Goal: Find specific page/section: Find specific page/section

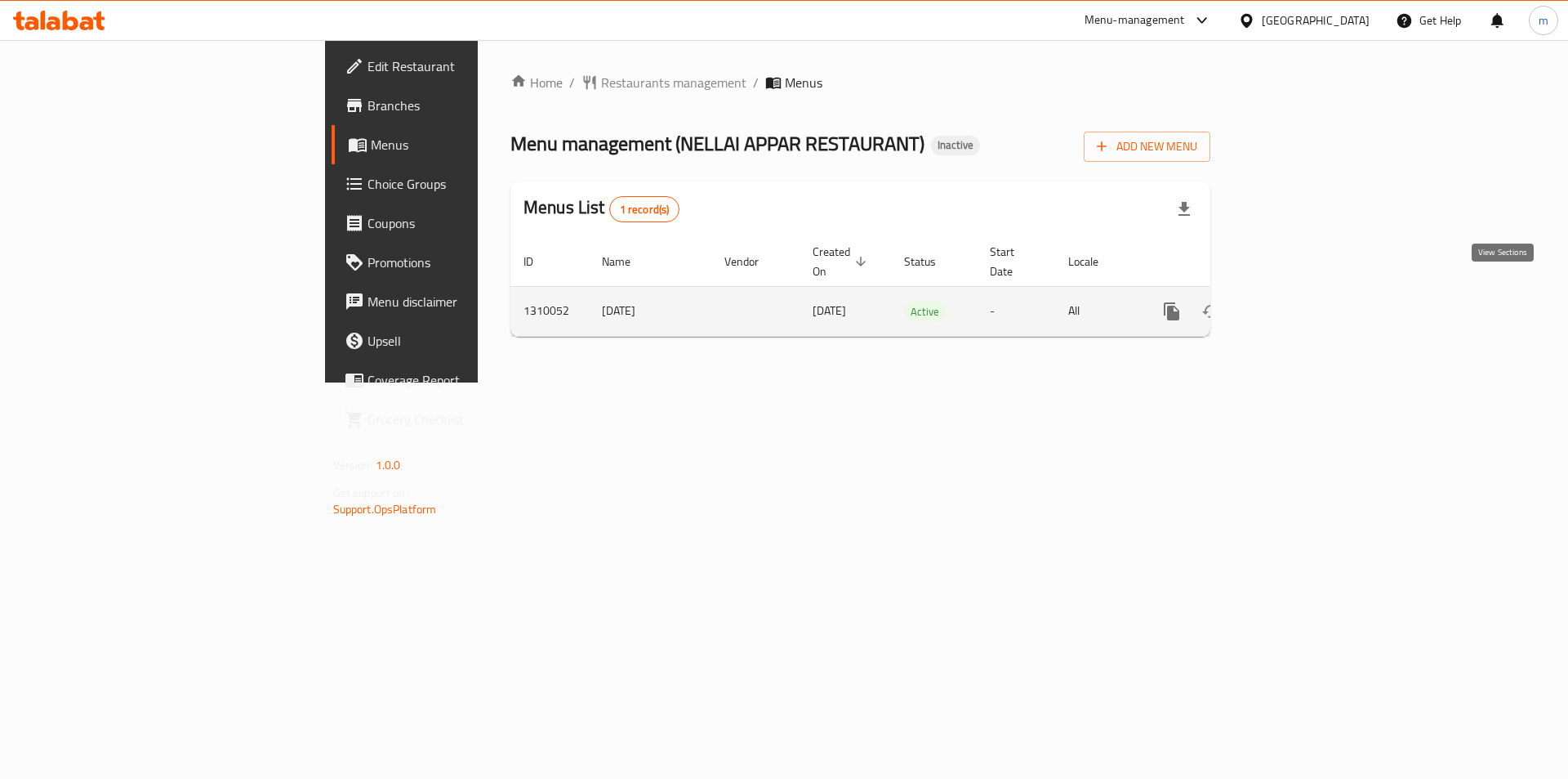
click at [1310, 296] on link "enhanced table" at bounding box center [1290, 311] width 40 height 40
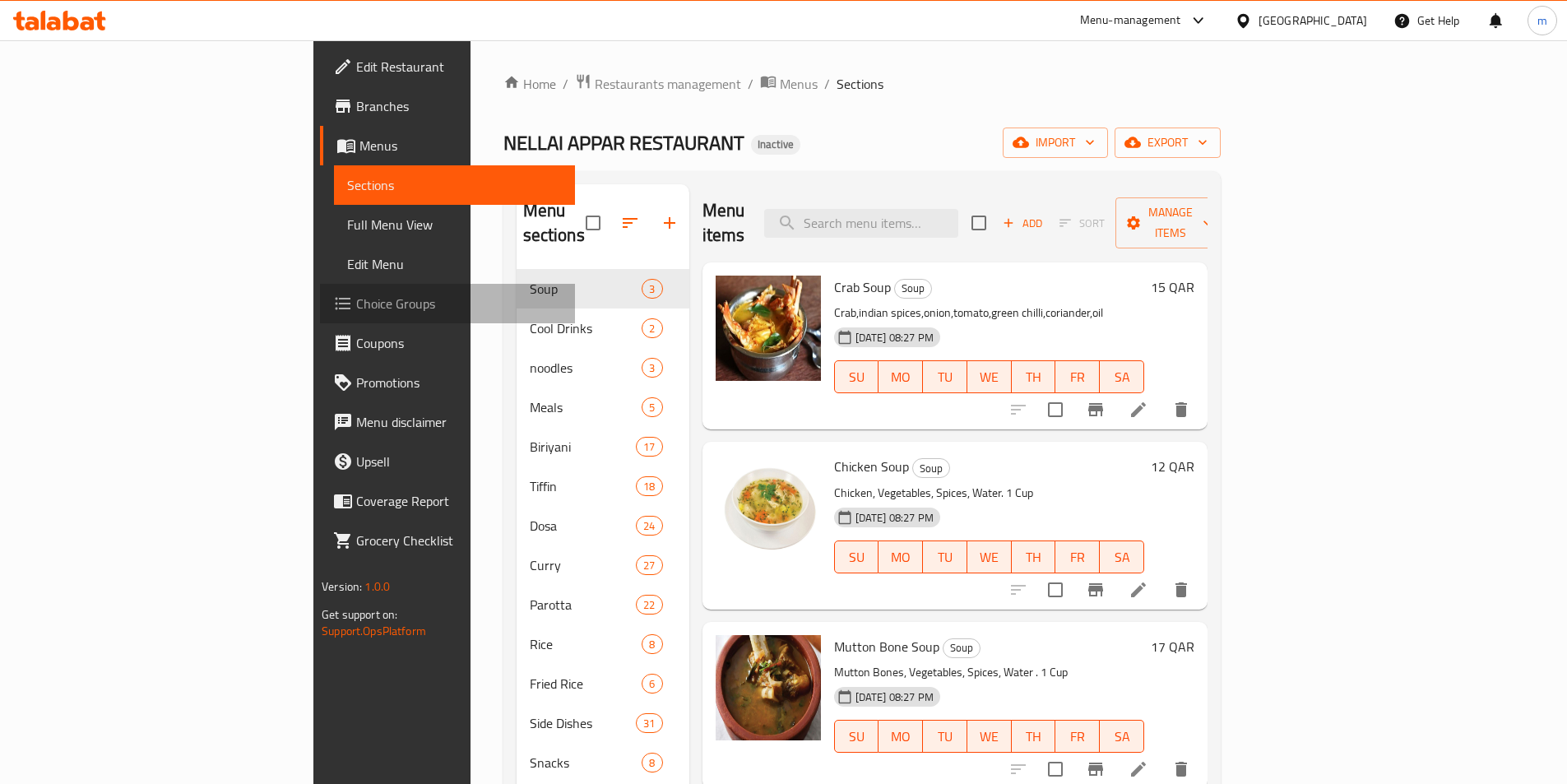
click at [357, 293] on span "Choice Groups" at bounding box center [459, 303] width 206 height 20
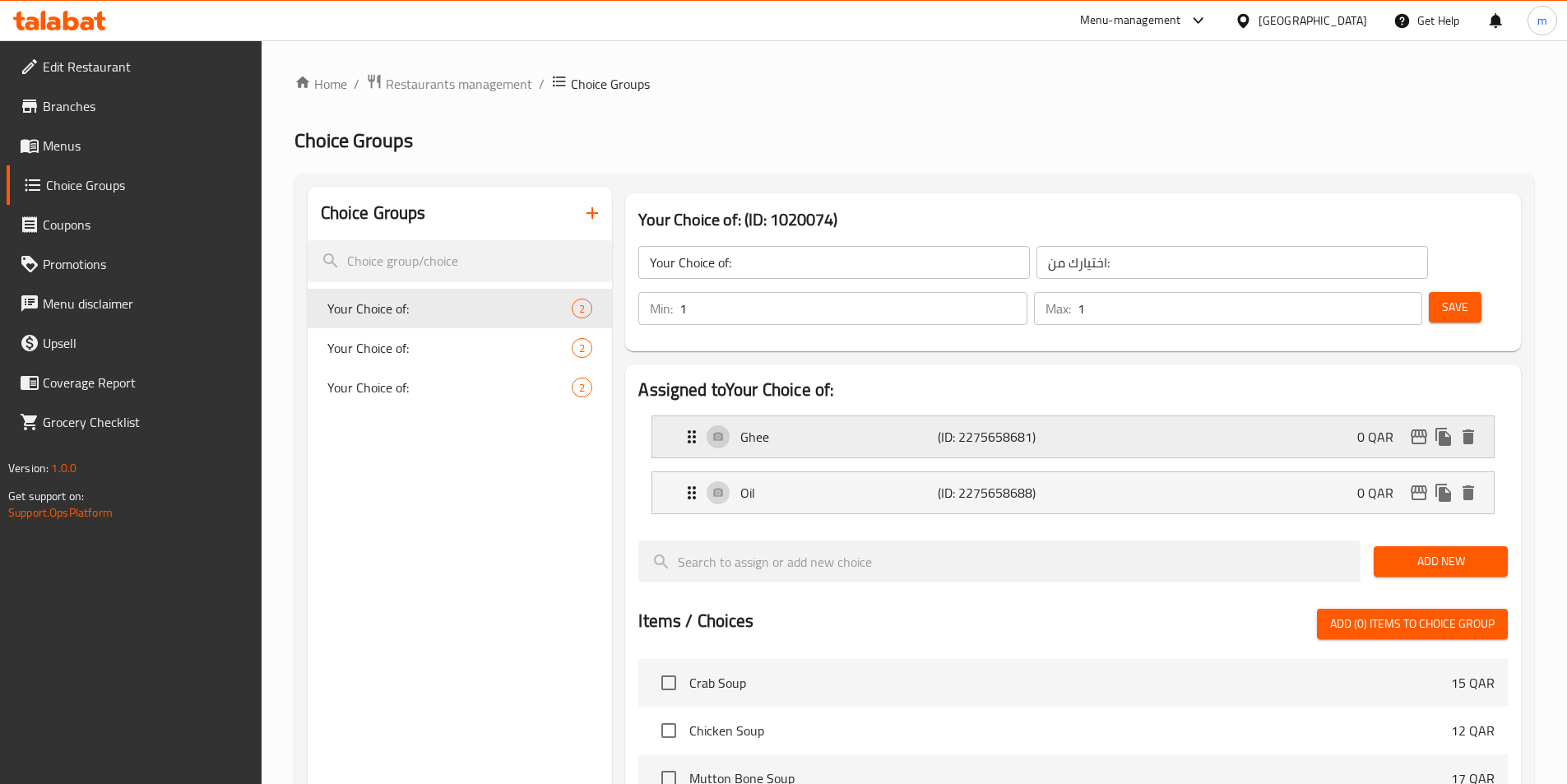
click at [905, 427] on p "Ghee" at bounding box center [838, 437] width 196 height 20
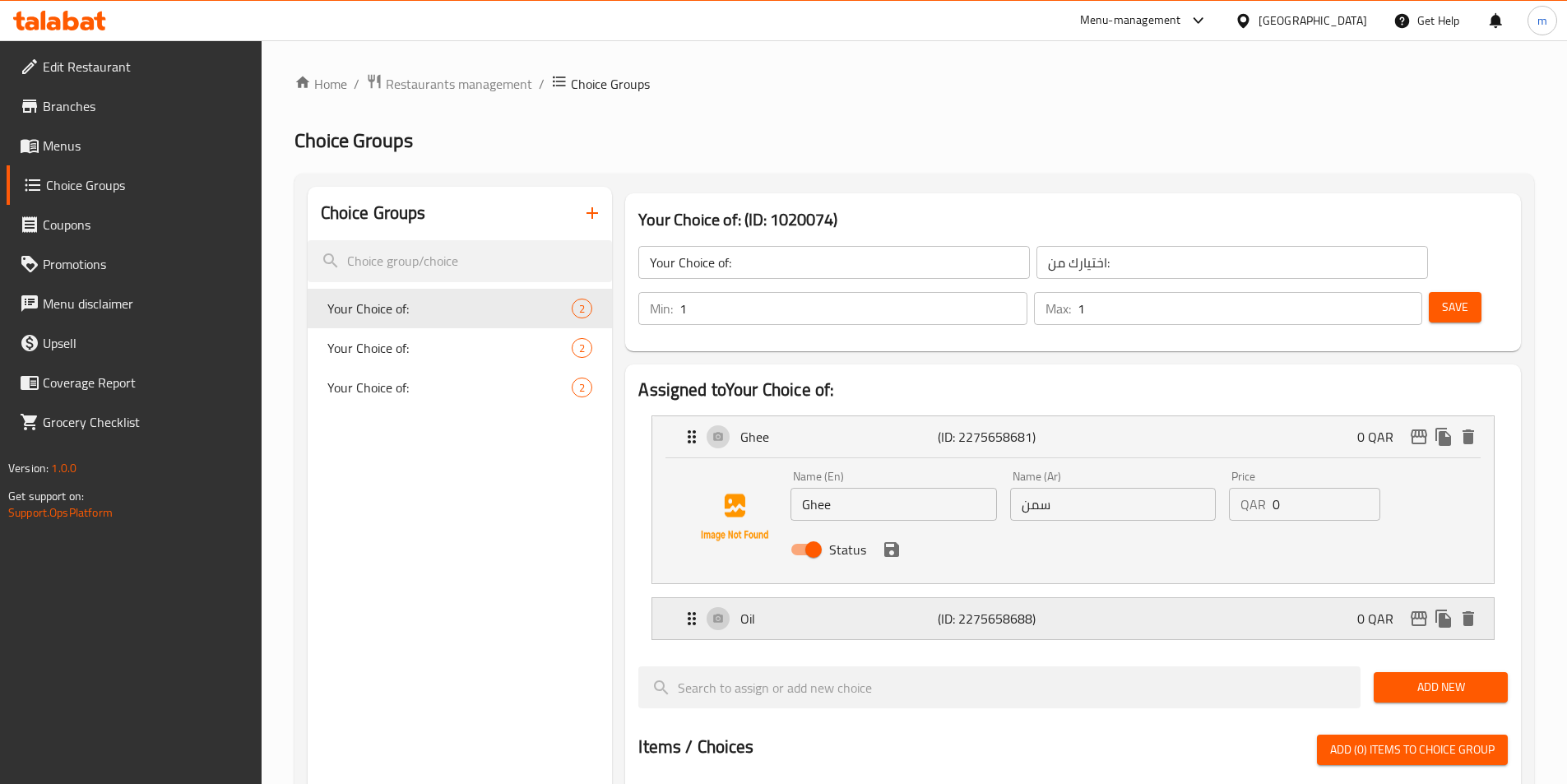
click at [986, 598] on div "Oil (ID: 2275658688) 0 QAR" at bounding box center [1079, 618] width 793 height 41
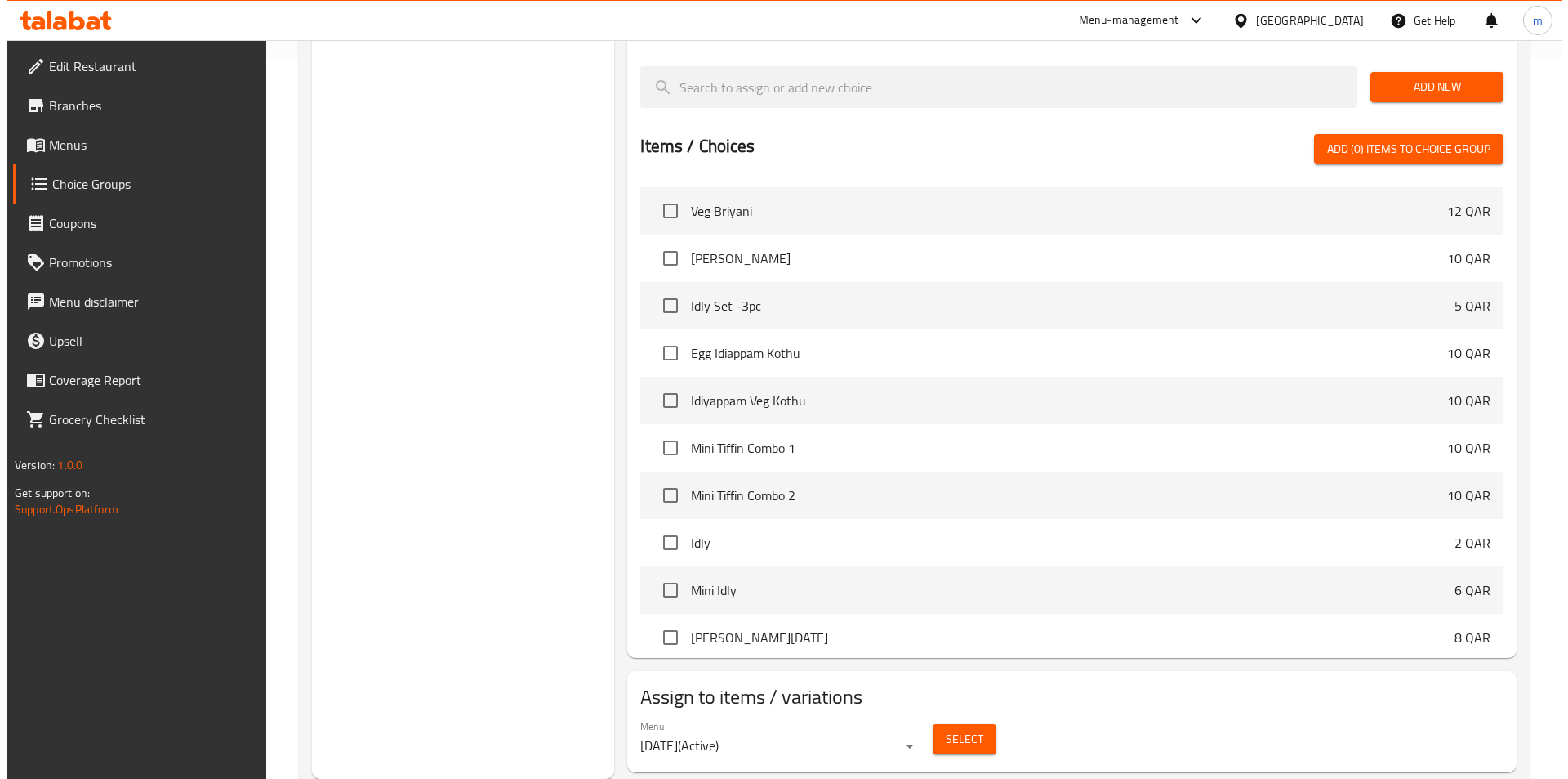
scroll to position [1389, 0]
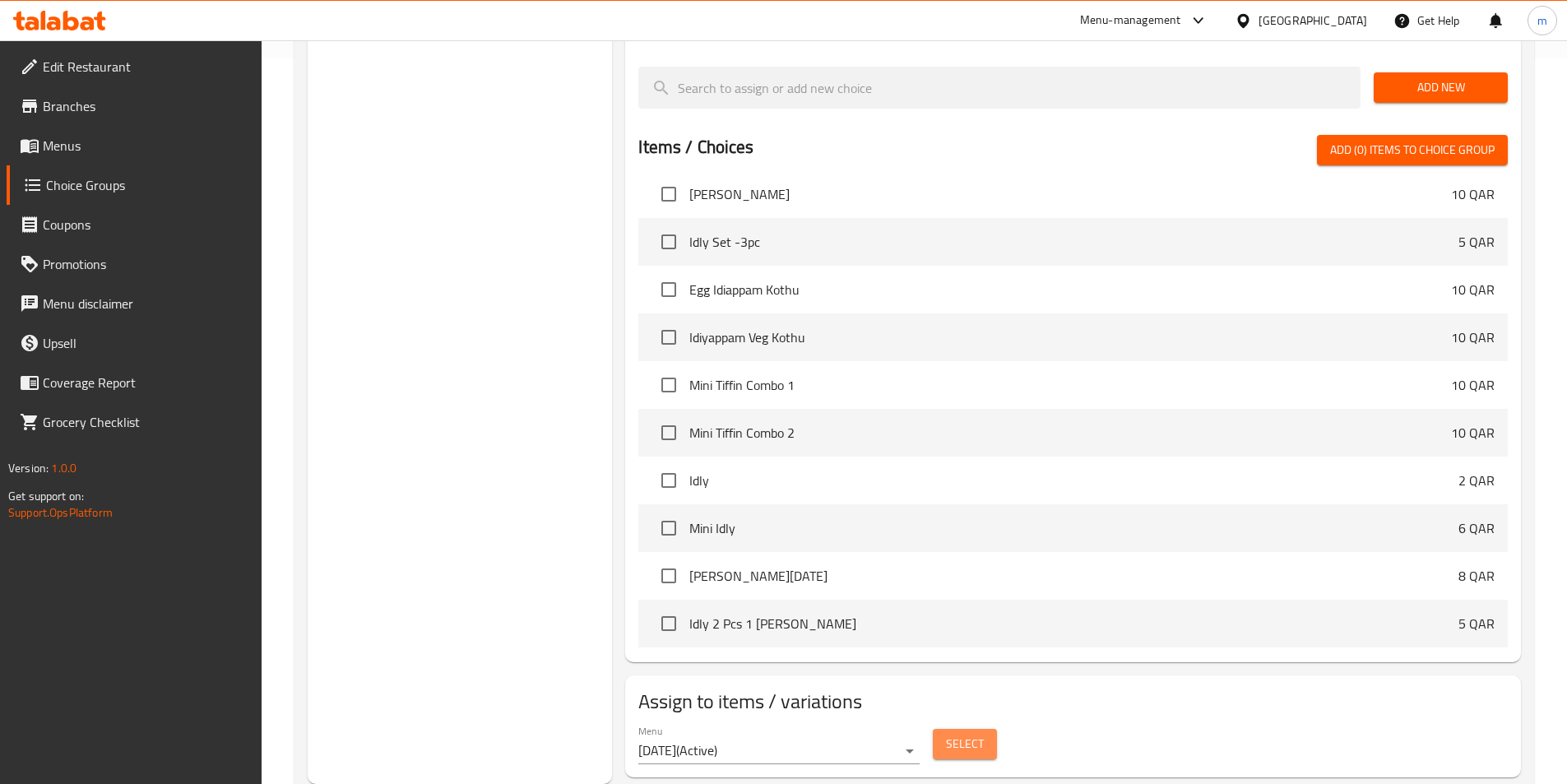
click at [967, 733] on span "Select" at bounding box center [965, 743] width 38 height 21
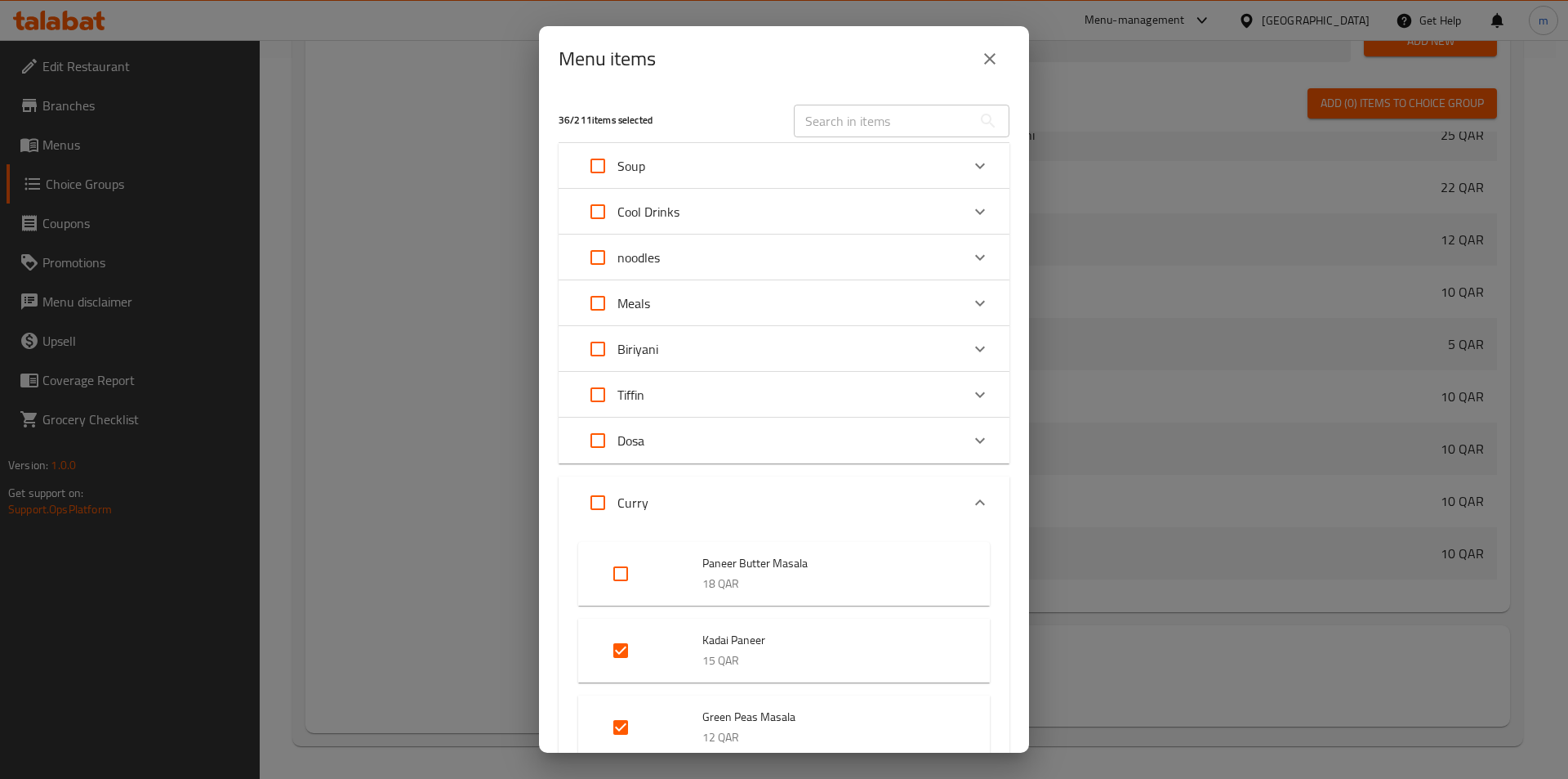
scroll to position [245, 0]
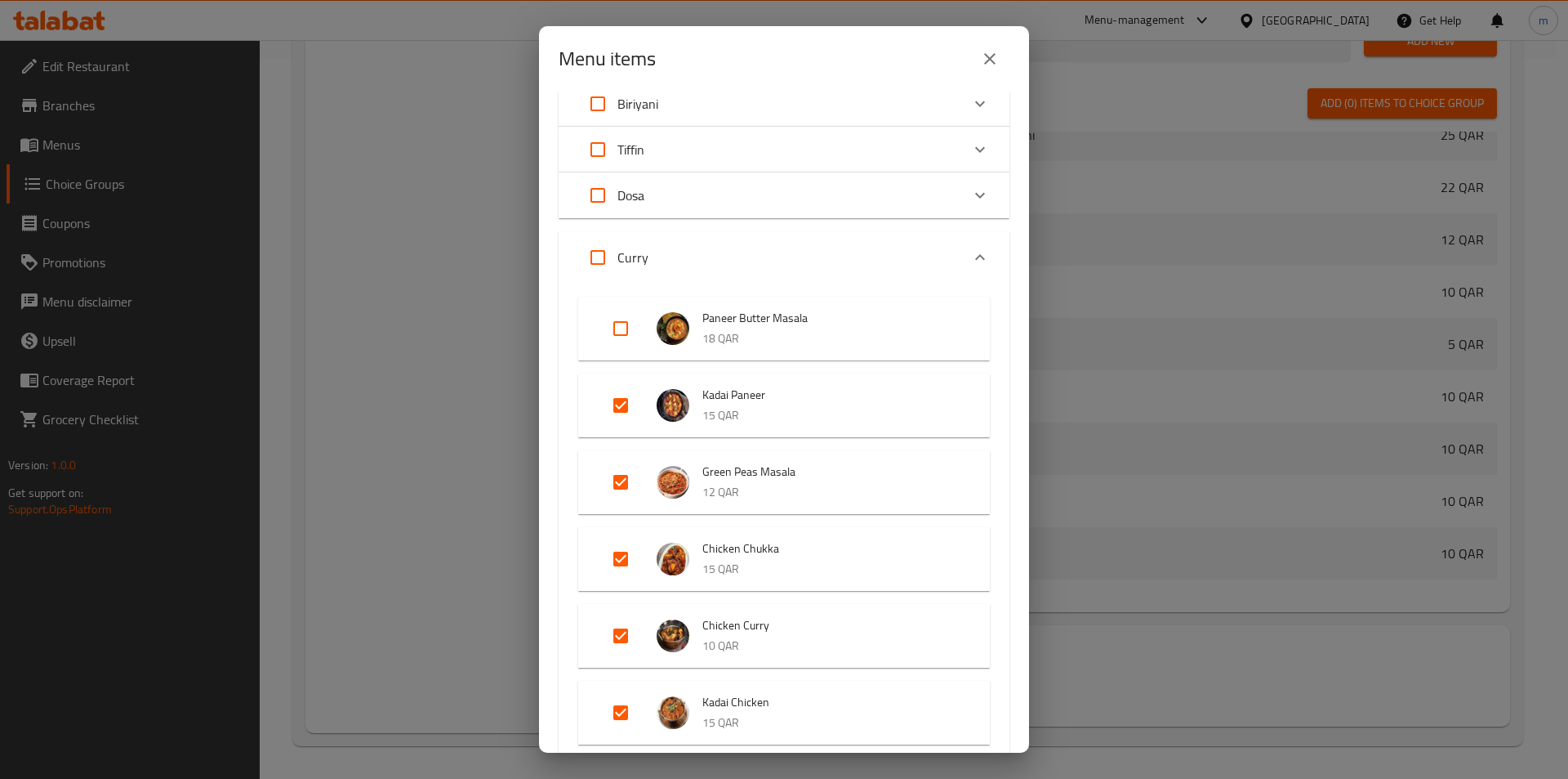
click at [1109, 464] on div "Menu items 36 / 211 items selected ​ Soup Crab Soup 15 QAR Chicken Soup 12 QAR …" at bounding box center [784, 390] width 1568 height 779
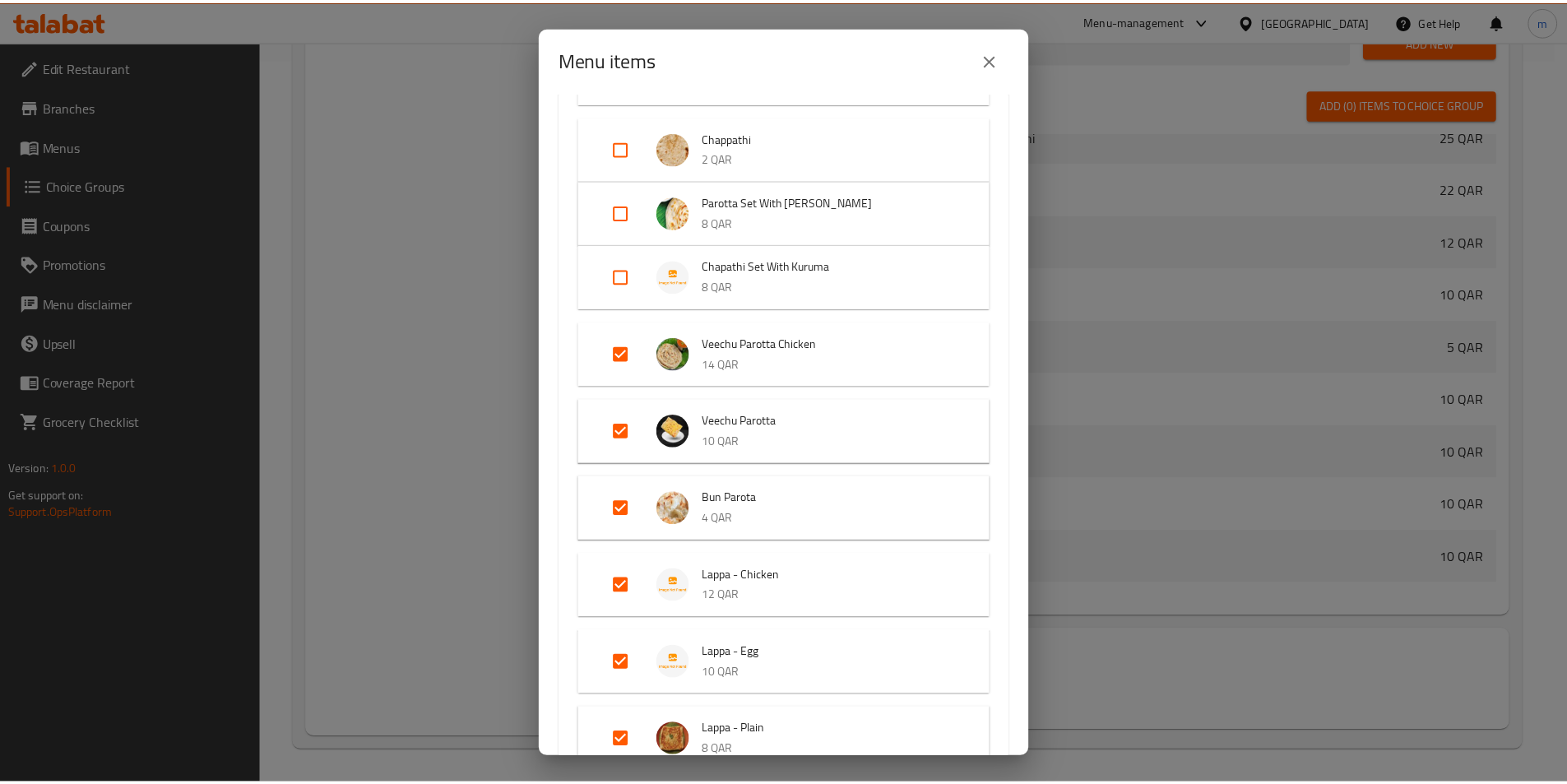
scroll to position [3207, 0]
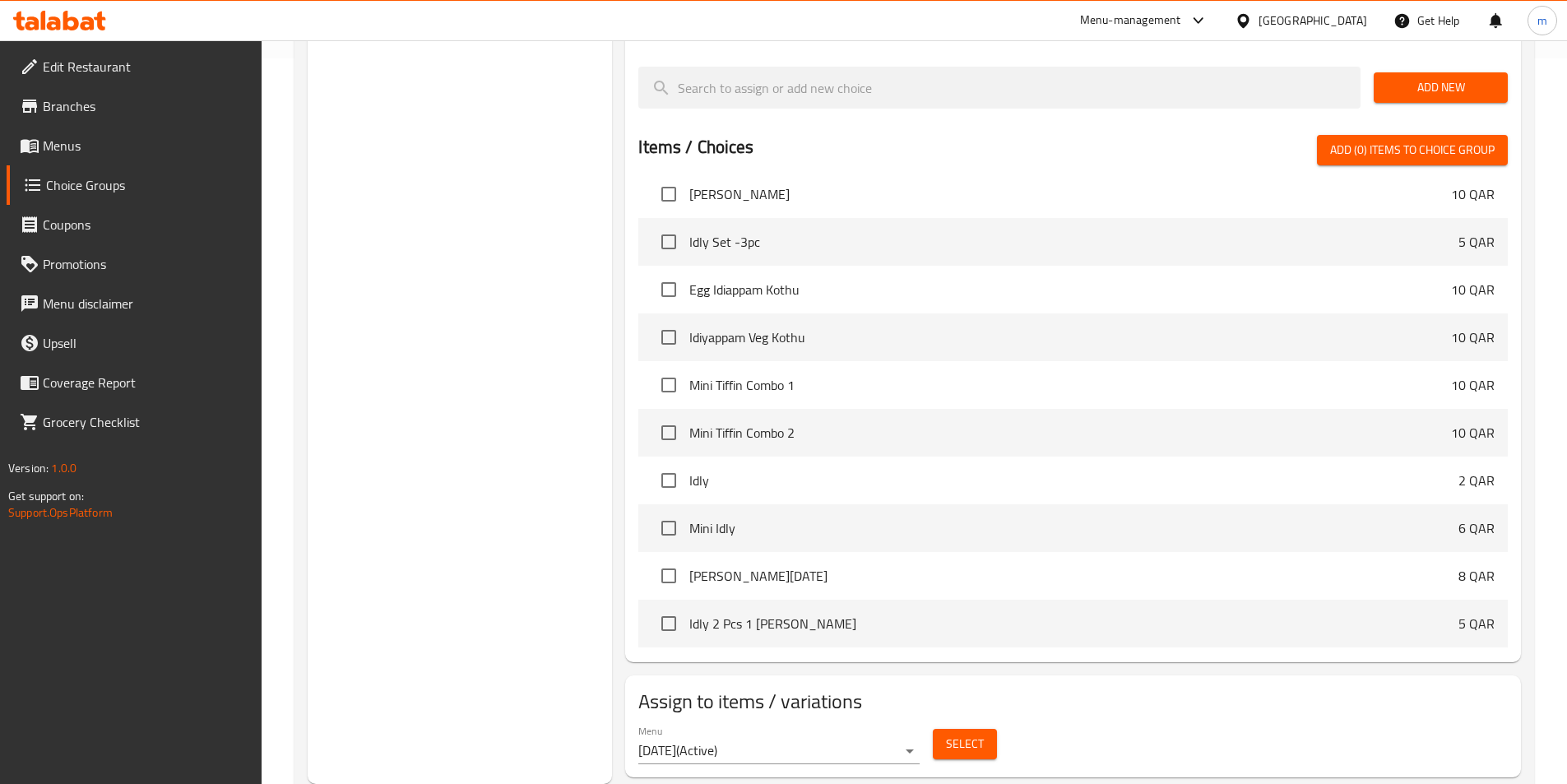
click at [1181, 24] on div "Menu-management" at bounding box center [1131, 21] width 101 height 20
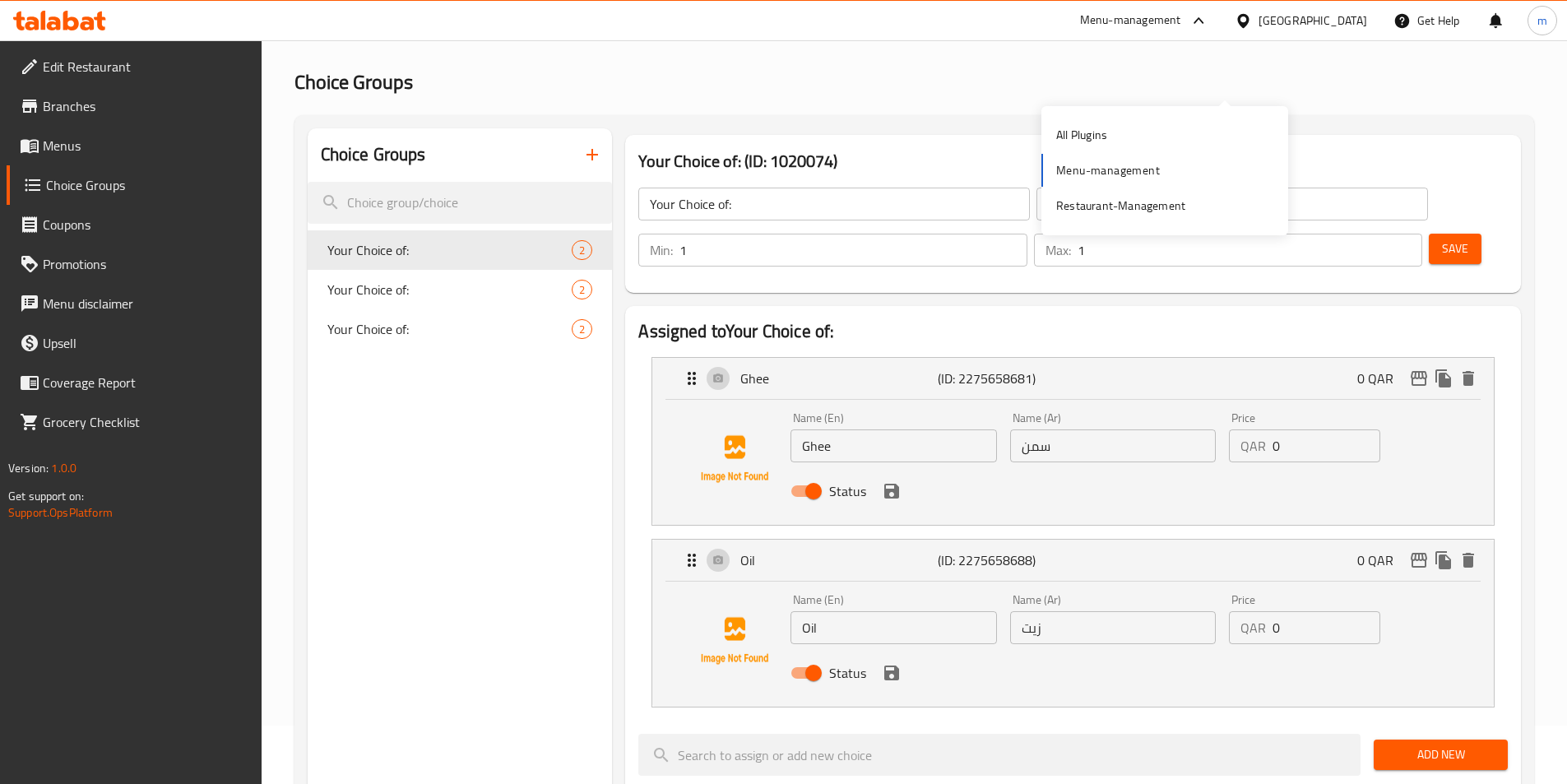
scroll to position [0, 0]
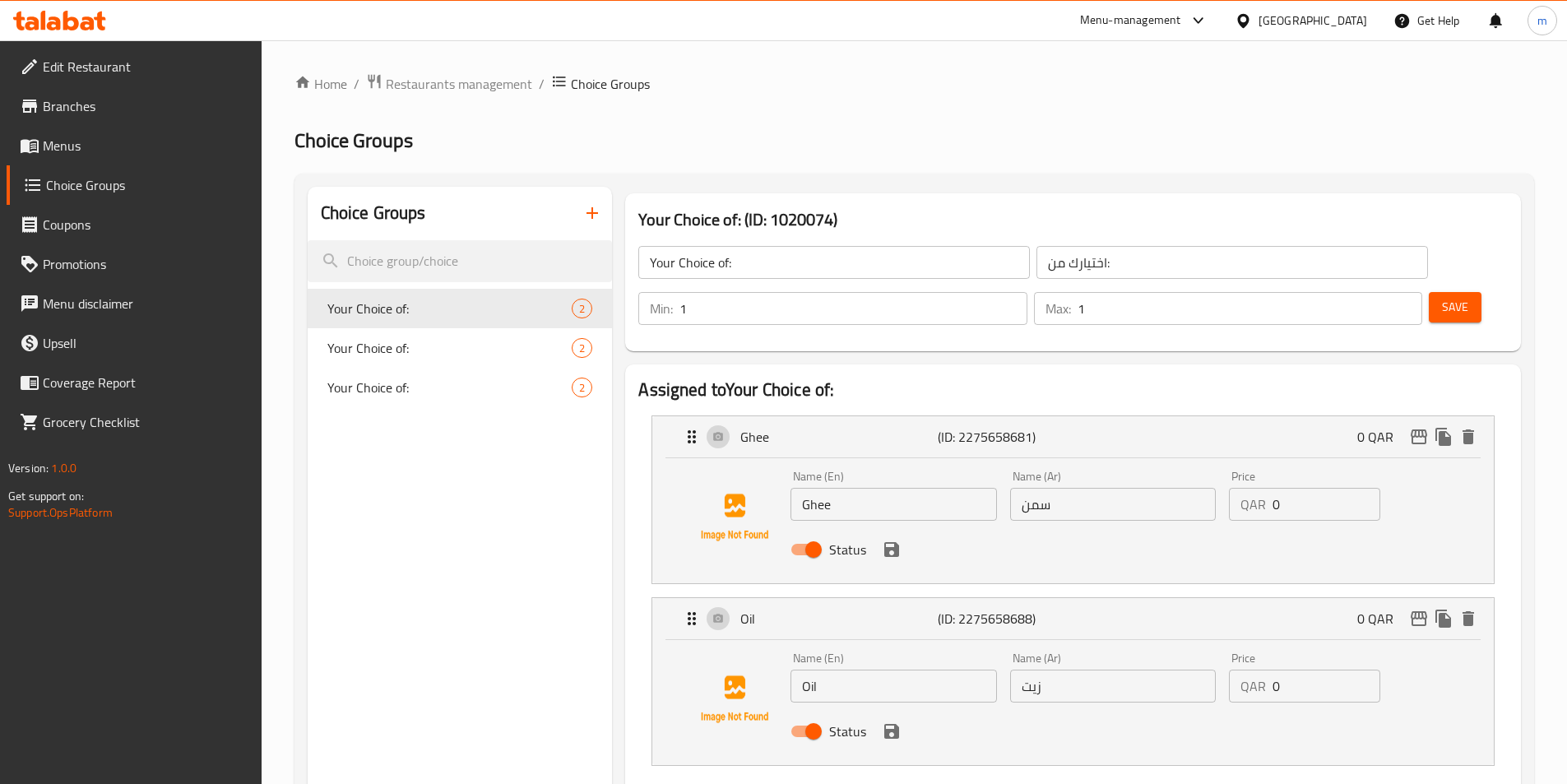
click at [54, 39] on div "Menu-management [GEOGRAPHIC_DATA] Get Help m" at bounding box center [784, 21] width 1567 height 40
click at [69, 26] on icon at bounding box center [60, 21] width 93 height 20
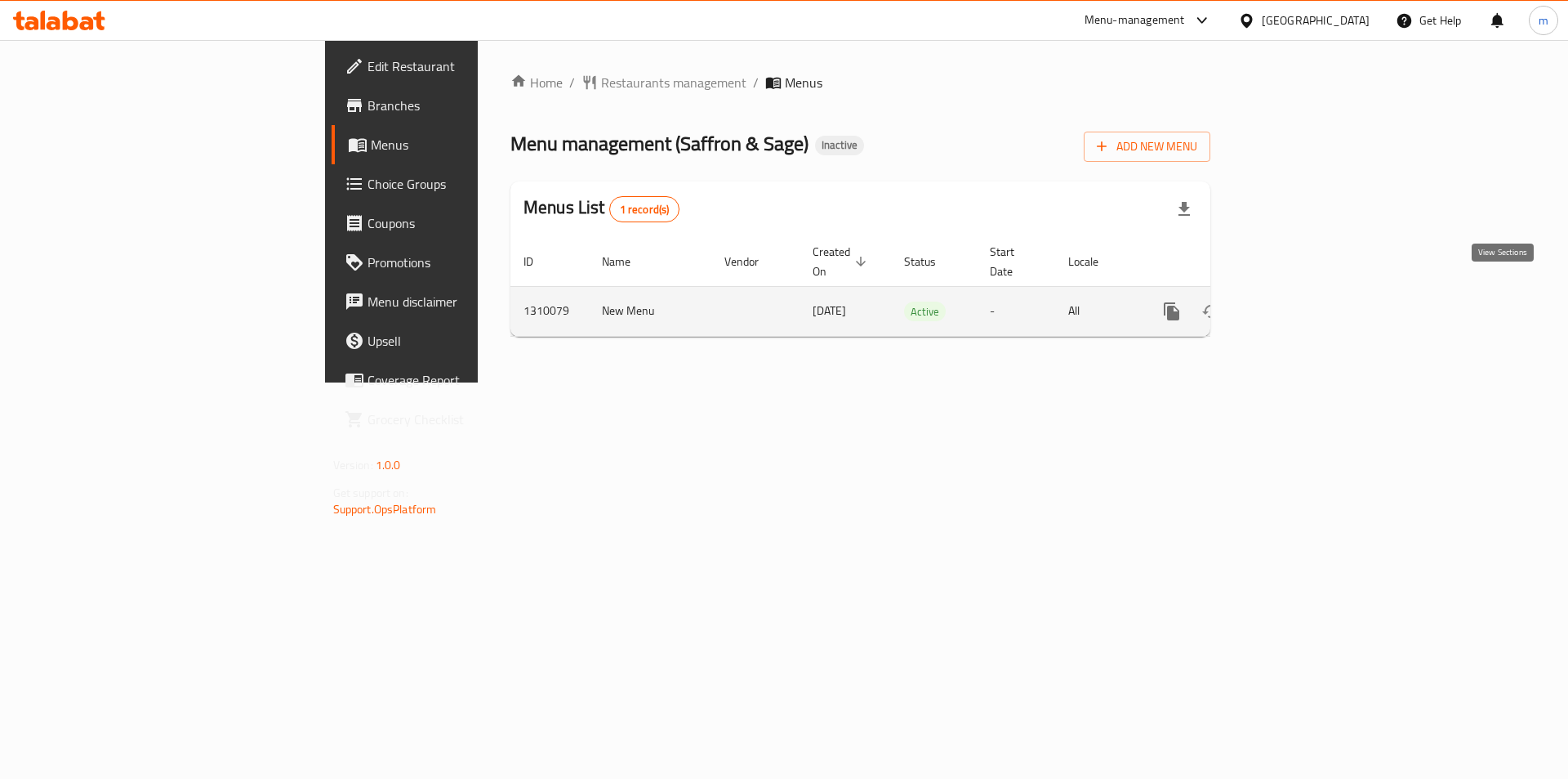
click at [1300, 301] on icon "enhanced table" at bounding box center [1290, 311] width 20 height 20
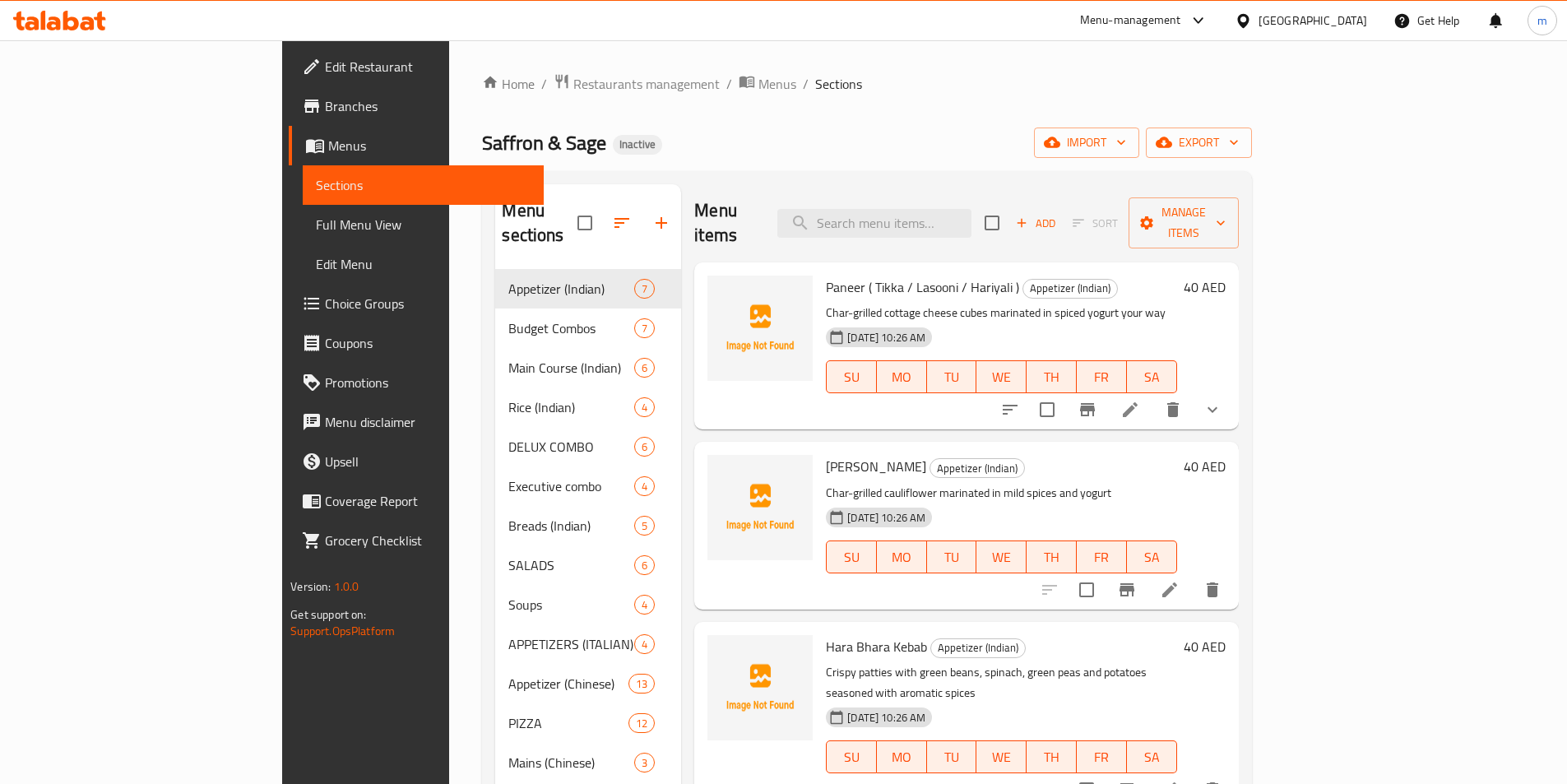
click at [316, 229] on span "Full Menu View" at bounding box center [423, 225] width 215 height 20
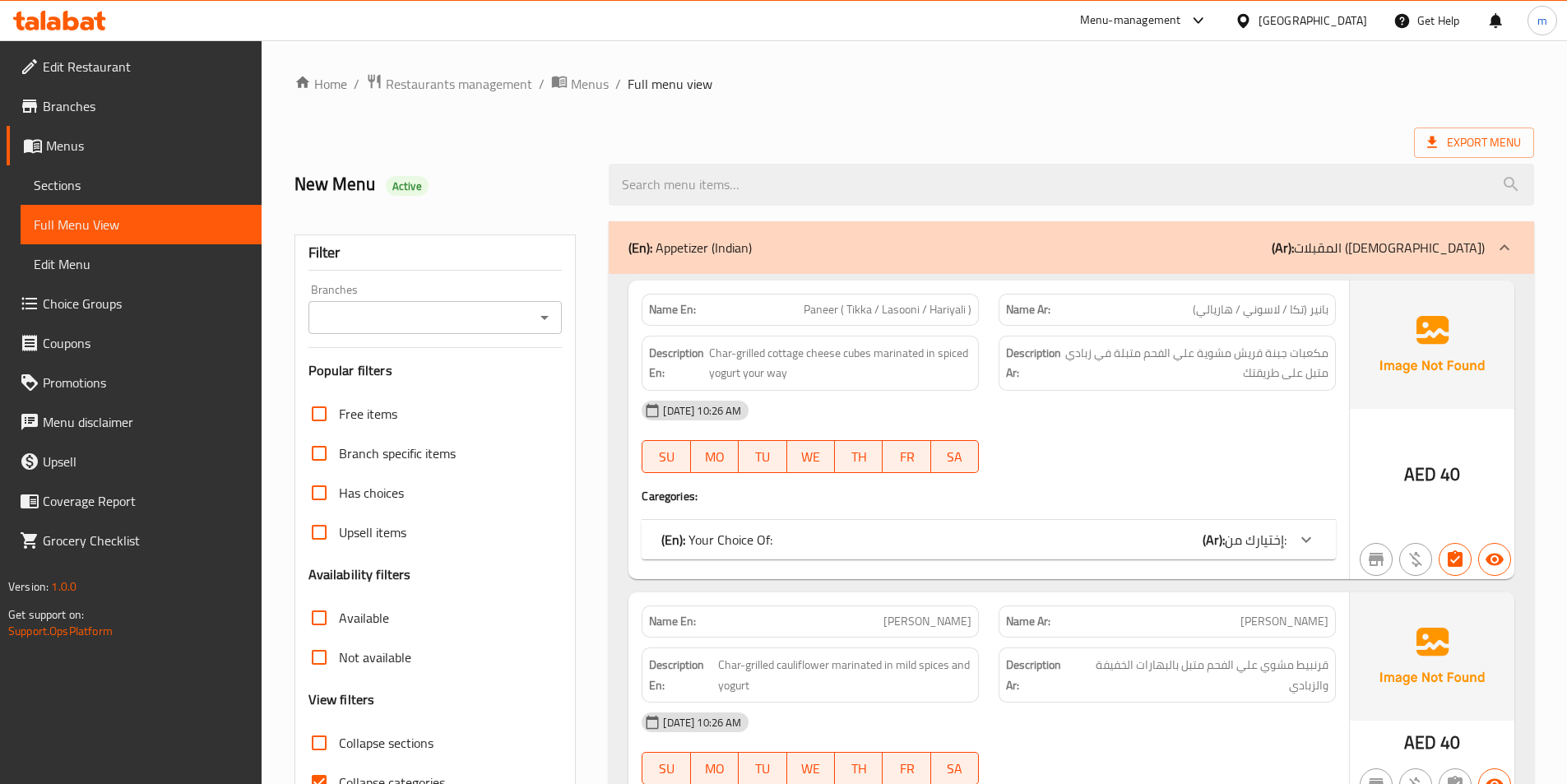
click at [1484, 244] on p "(Ar): المقبلات (الهندية)" at bounding box center [1378, 248] width 213 height 20
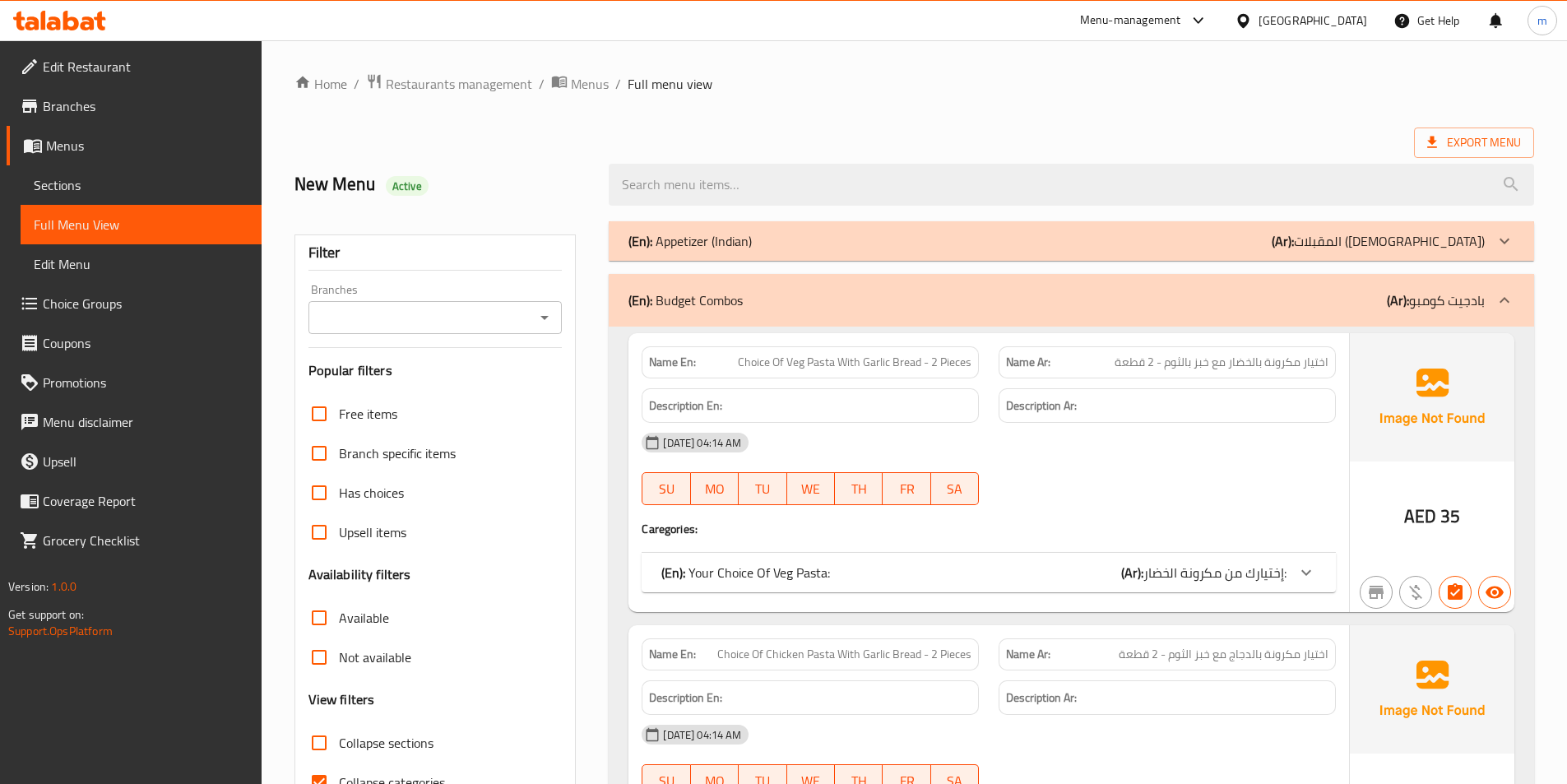
click at [1504, 297] on icon at bounding box center [1505, 300] width 20 height 20
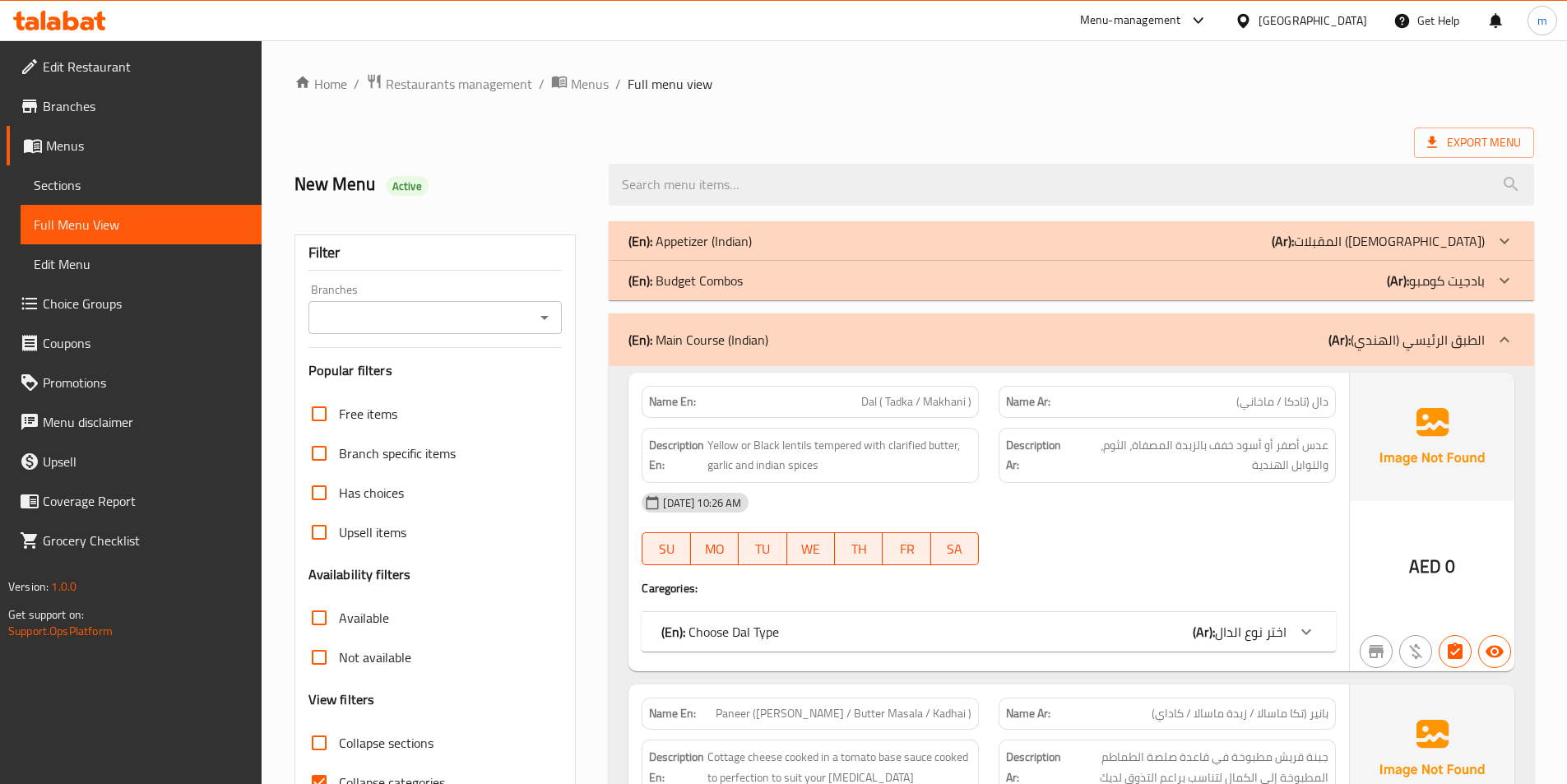
click at [1491, 334] on div at bounding box center [1505, 340] width 40 height 40
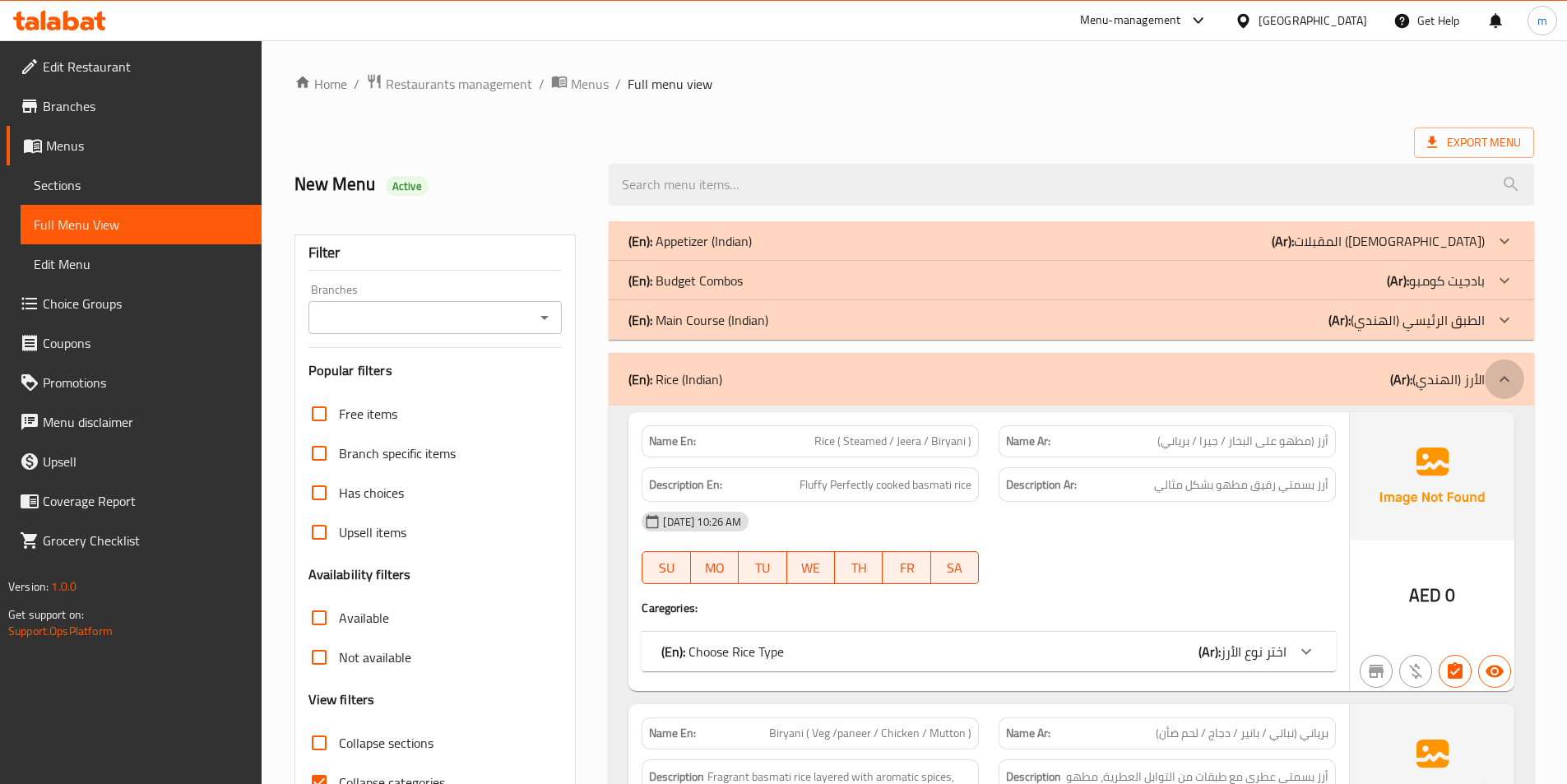
click at [1496, 375] on icon at bounding box center [1505, 380] width 20 height 20
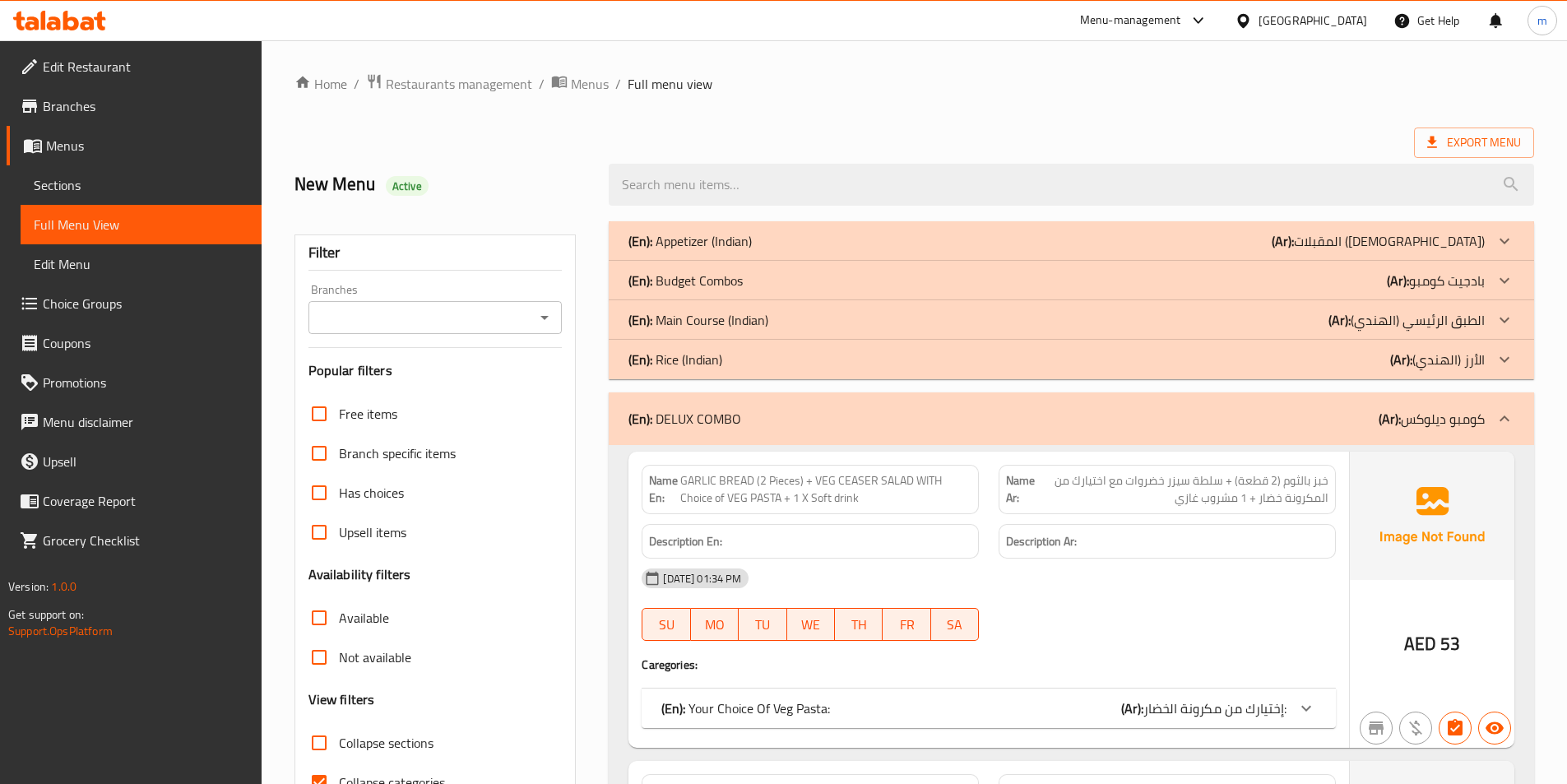
click at [1505, 423] on icon at bounding box center [1505, 419] width 20 height 20
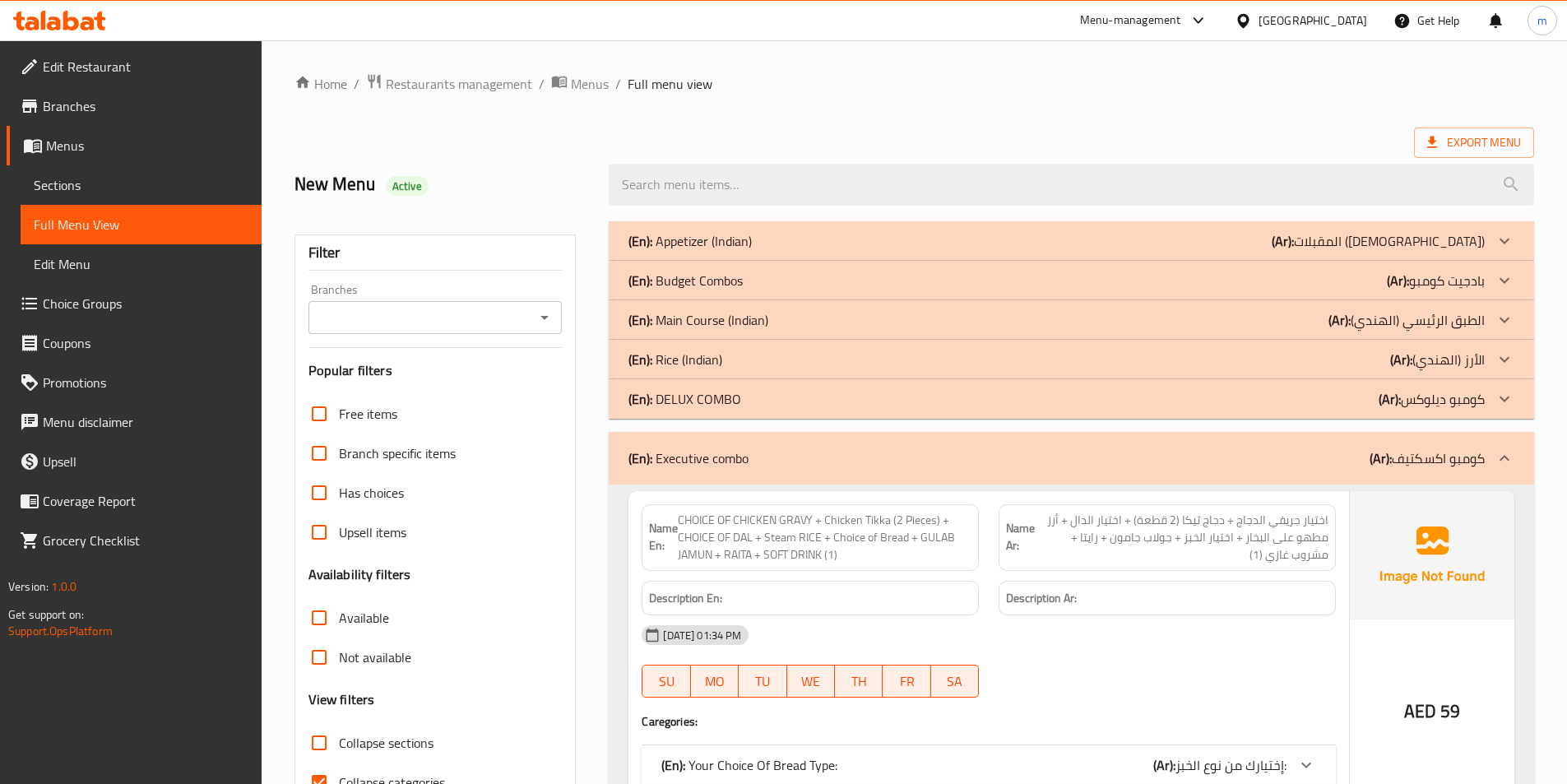
click at [1497, 449] on icon at bounding box center [1505, 458] width 20 height 20
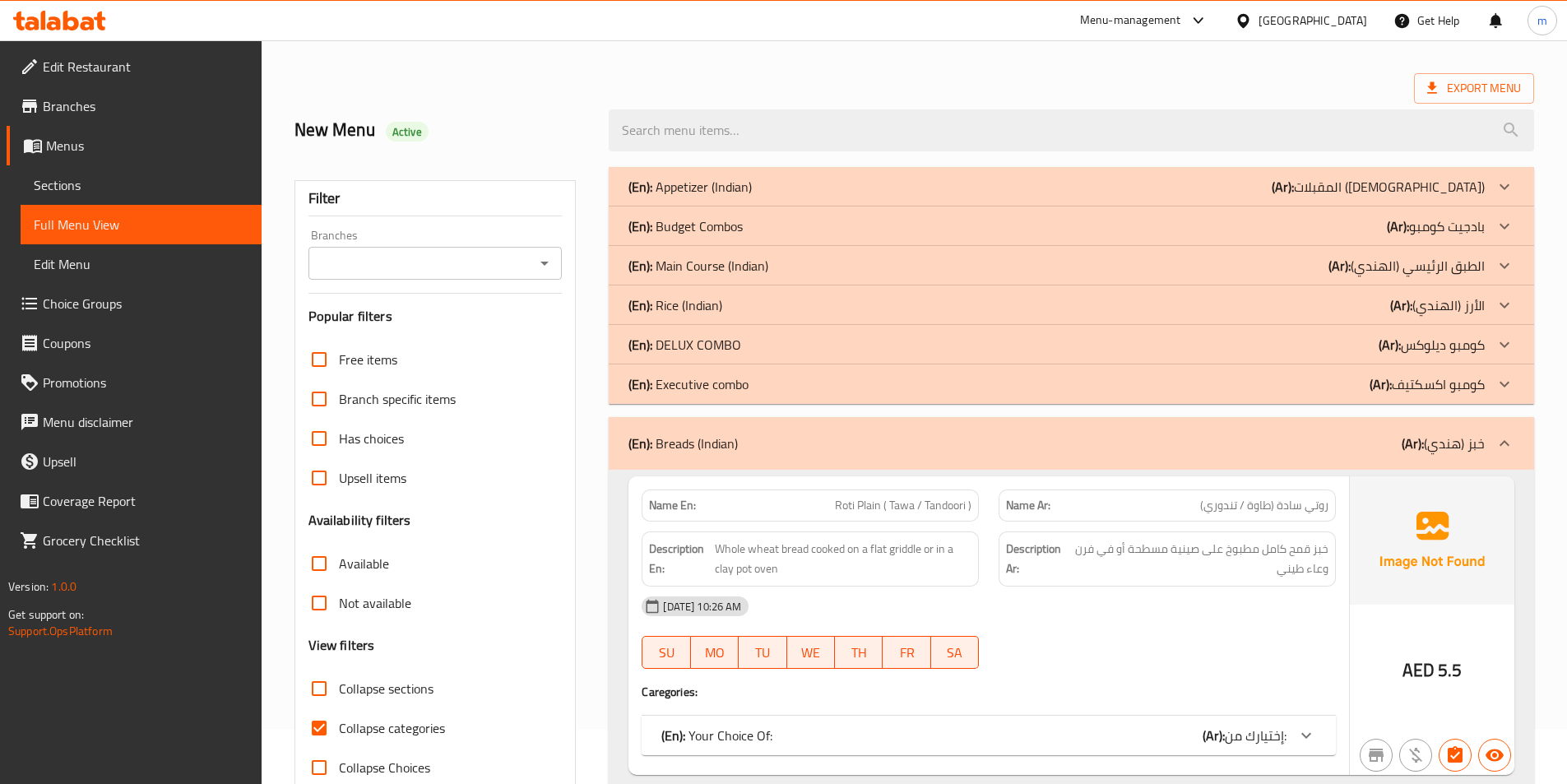
scroll to position [82, 0]
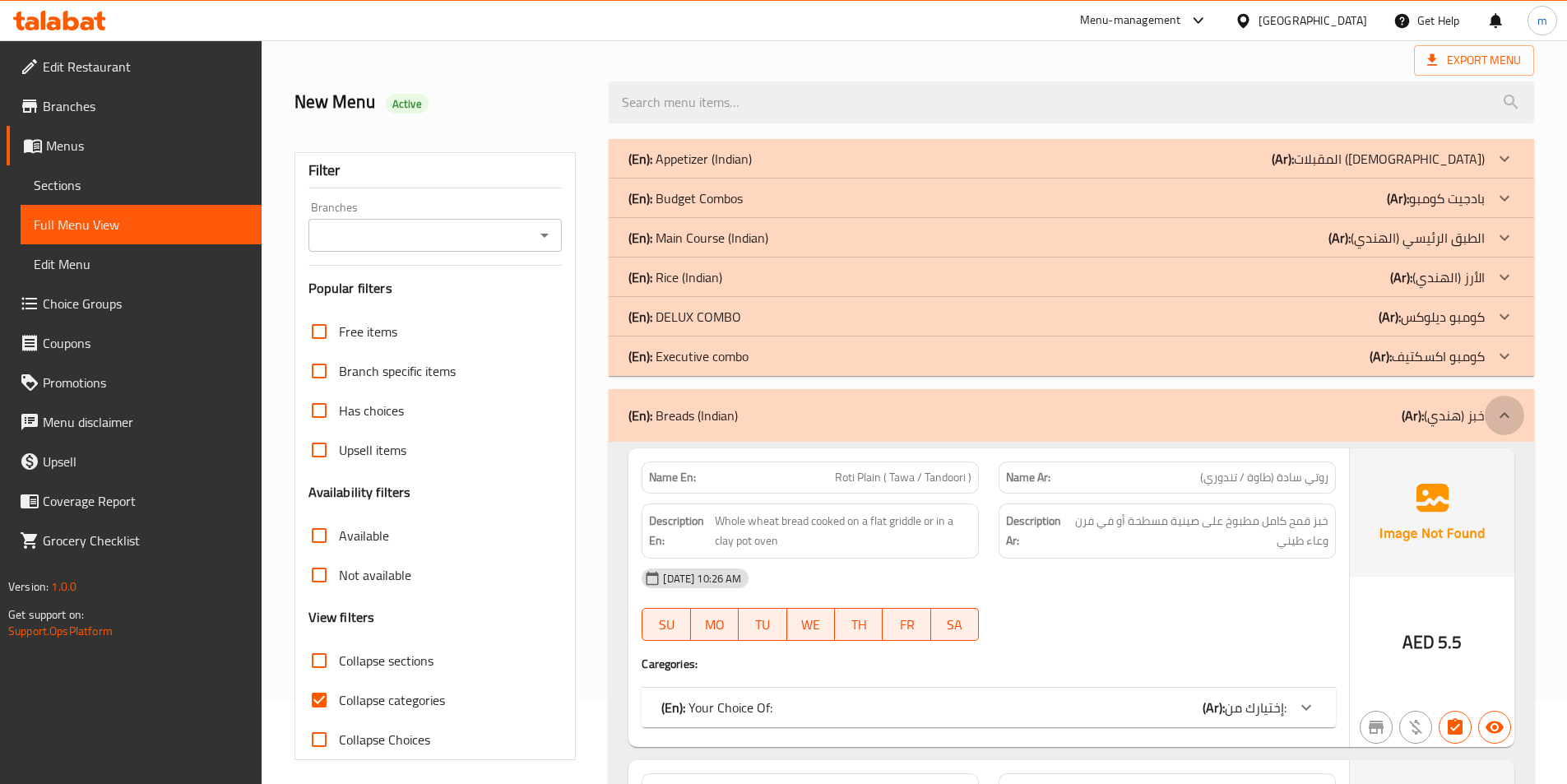
click at [1504, 419] on icon at bounding box center [1505, 415] width 20 height 20
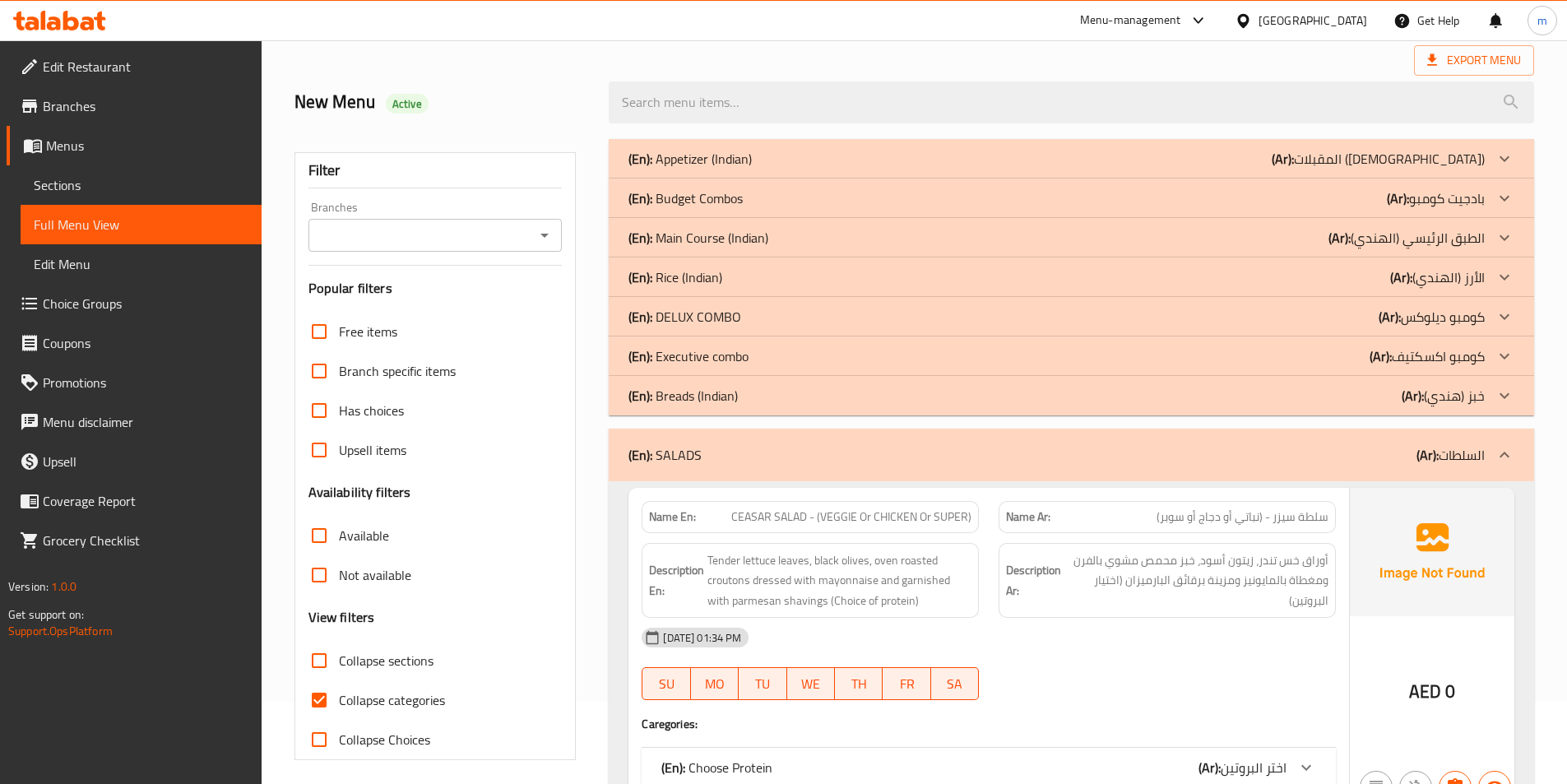
scroll to position [329, 0]
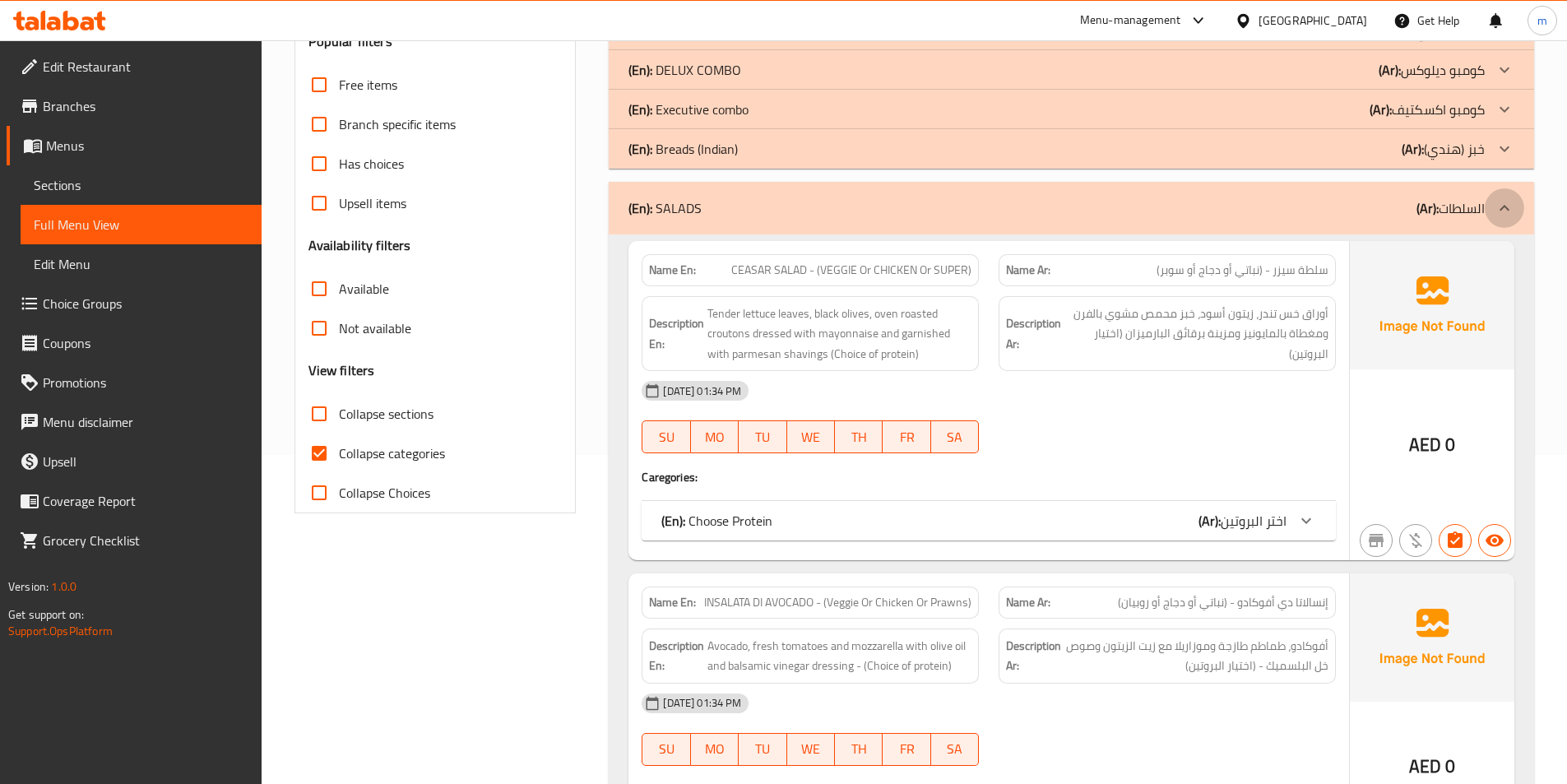
click at [1491, 206] on div at bounding box center [1505, 208] width 40 height 40
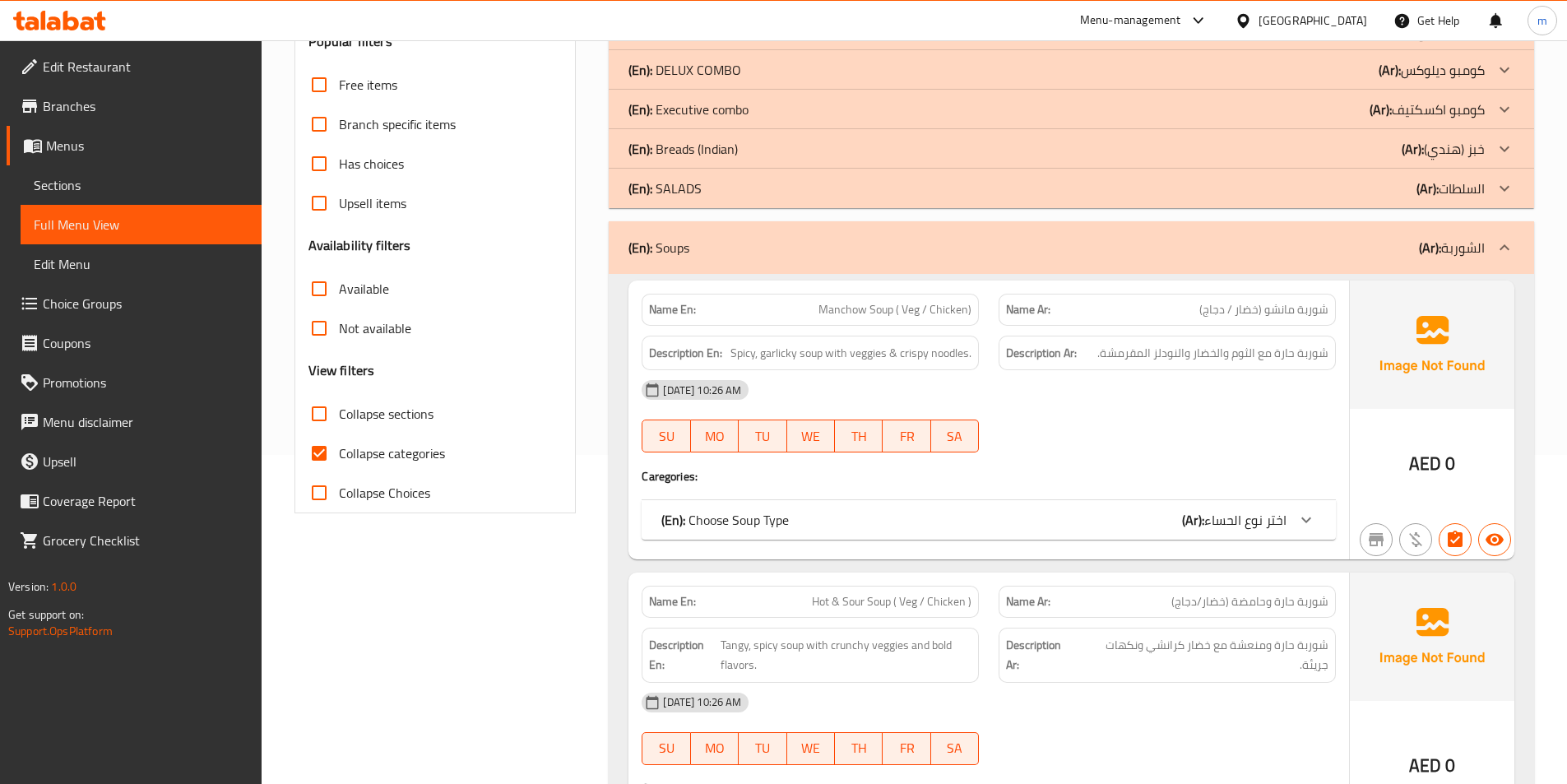
click at [1494, 231] on div at bounding box center [1505, 248] width 40 height 40
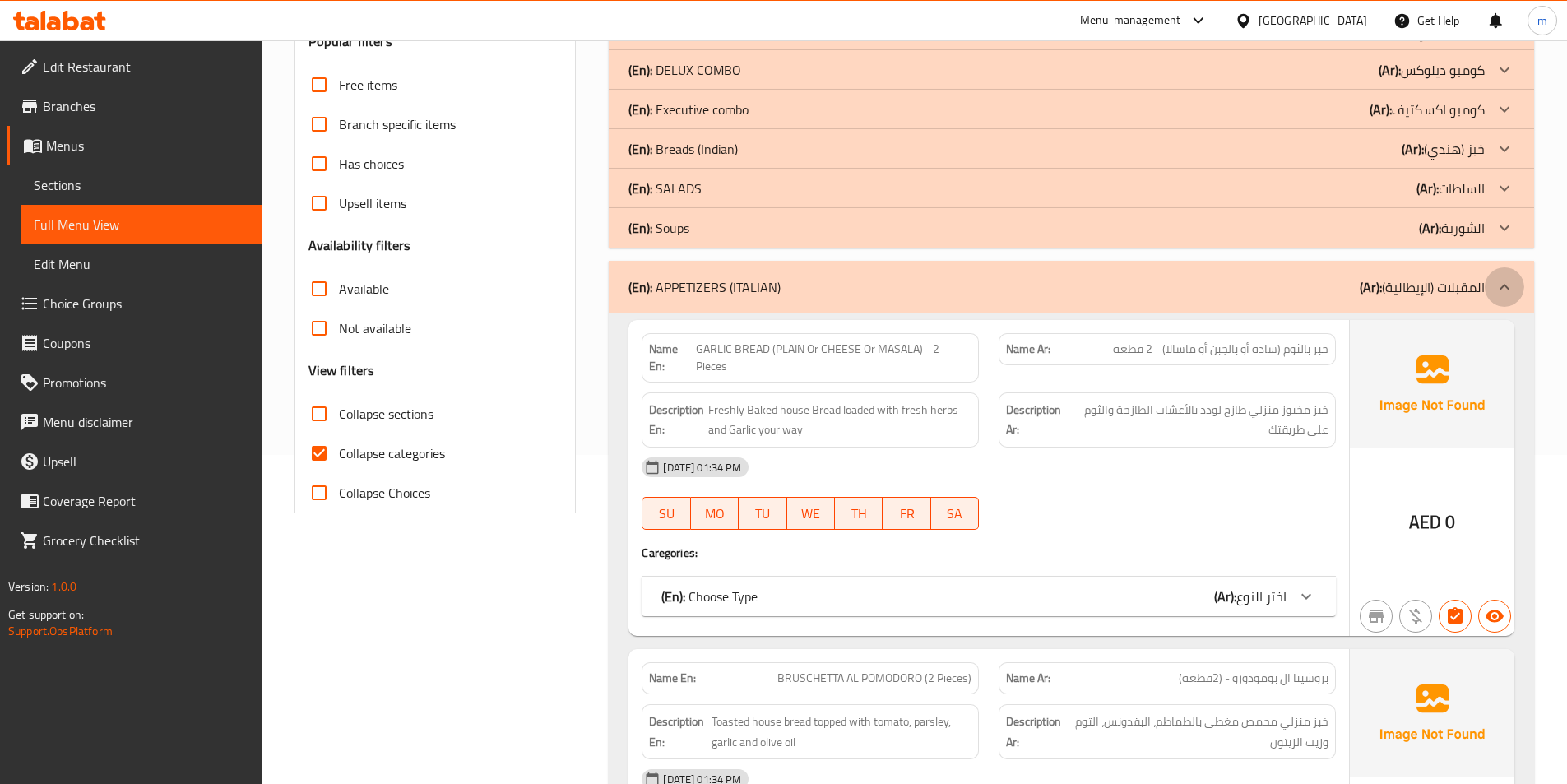
click at [1498, 284] on icon at bounding box center [1505, 287] width 20 height 20
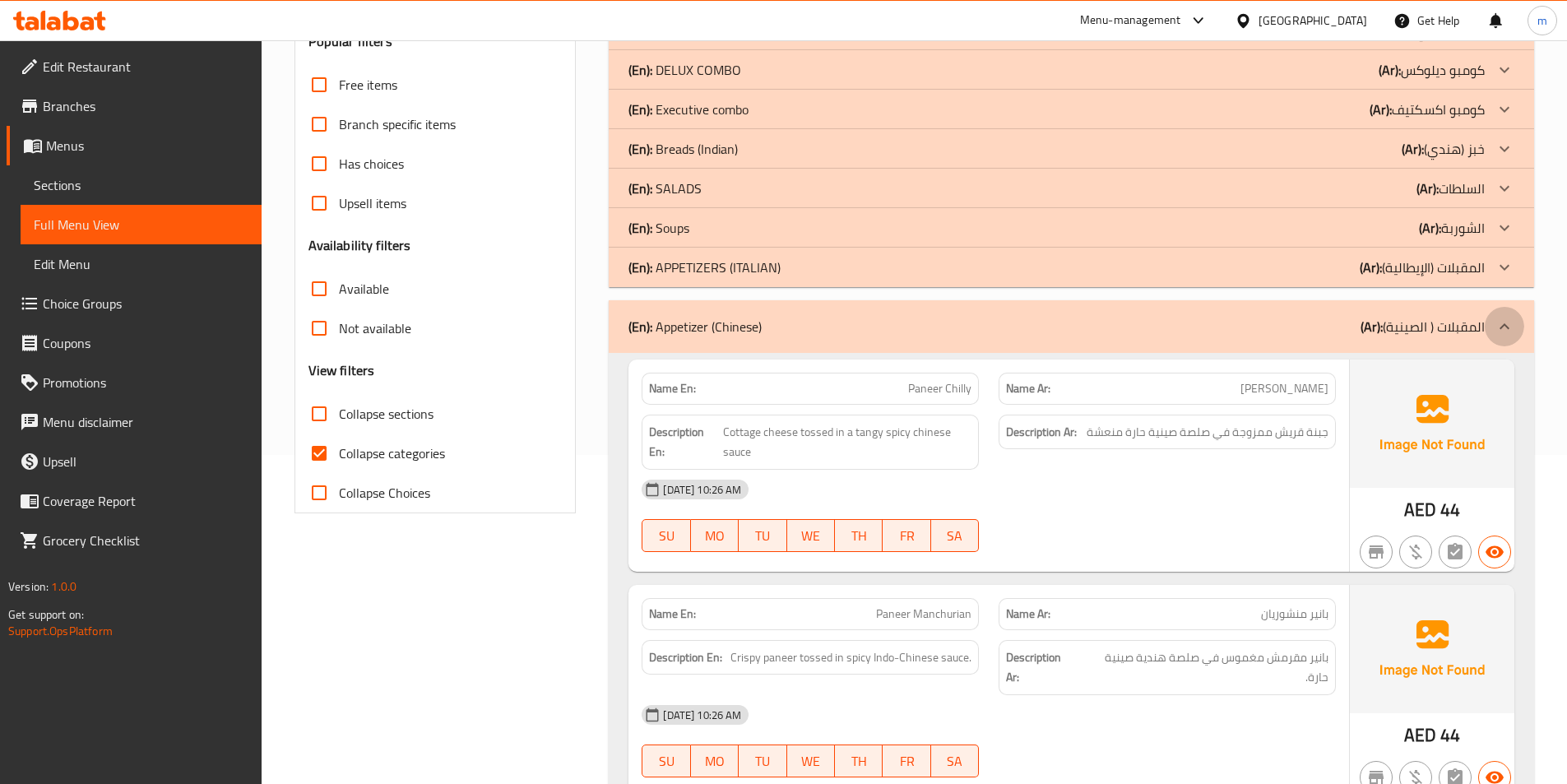
click at [1495, 325] on icon at bounding box center [1505, 327] width 20 height 20
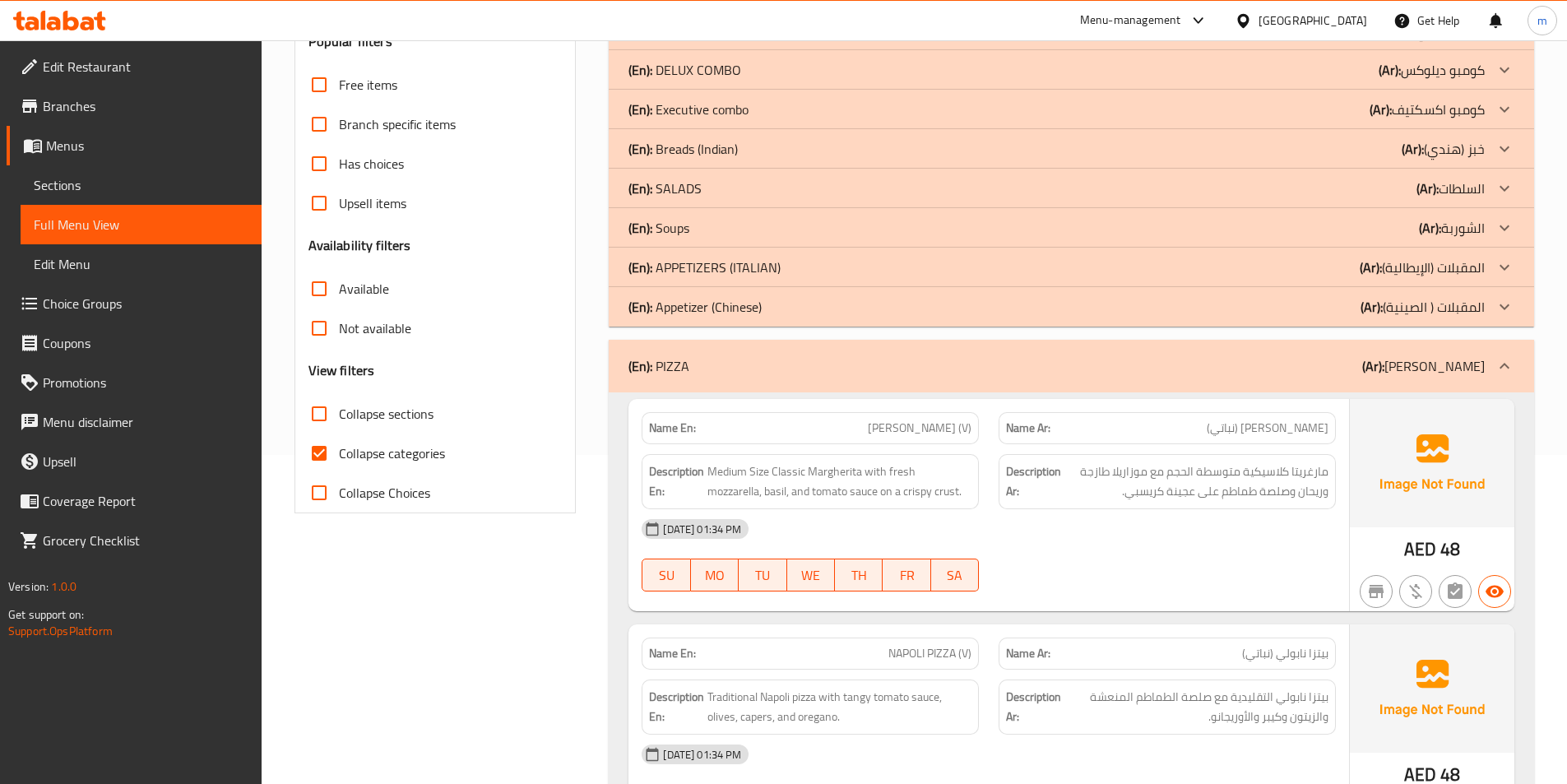
click at [400, 409] on span "Collapse sections" at bounding box center [386, 414] width 95 height 20
click at [339, 409] on input "Collapse sections" at bounding box center [319, 414] width 40 height 40
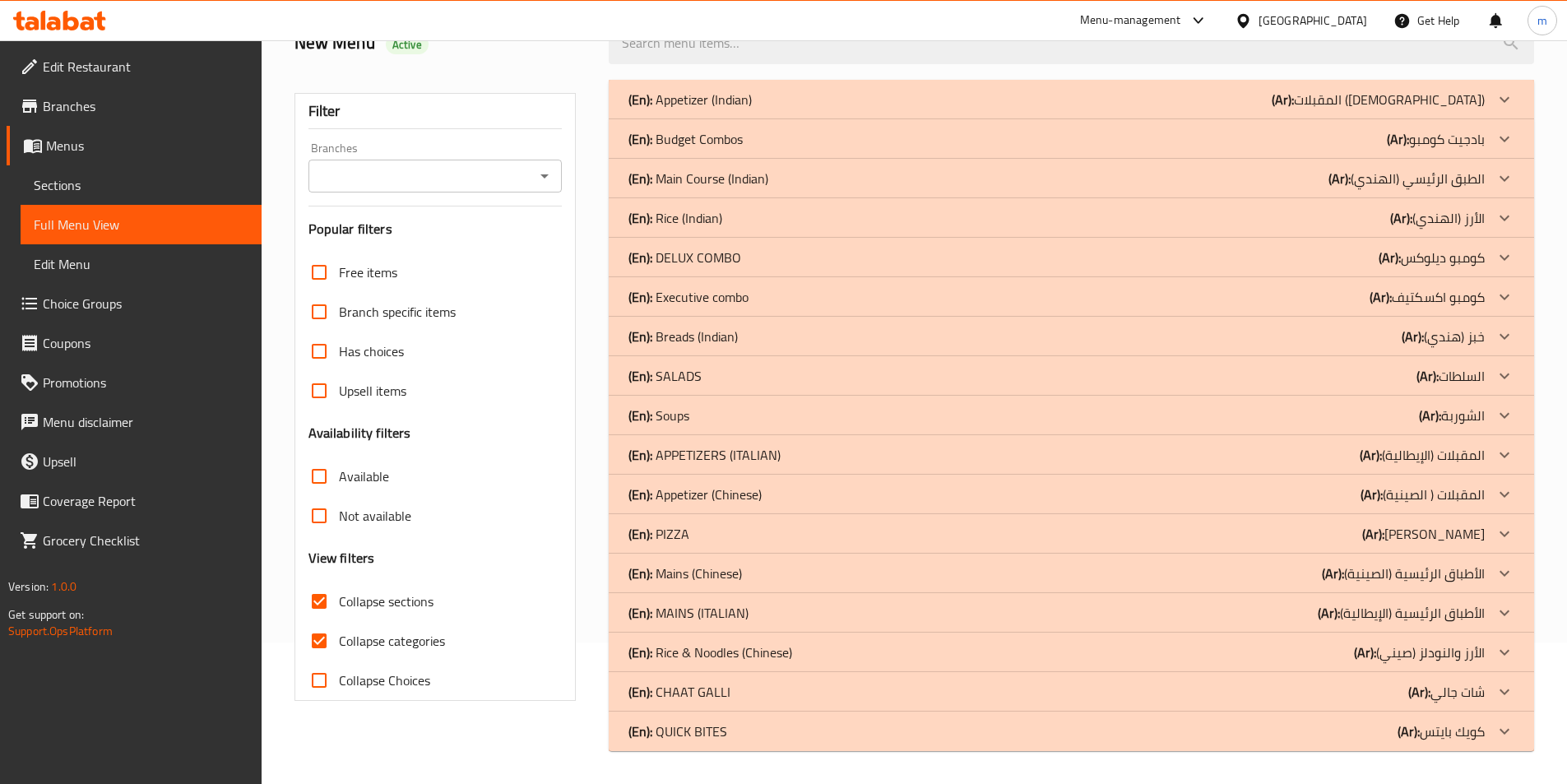
scroll to position [142, 0]
click at [1497, 370] on icon at bounding box center [1505, 376] width 20 height 20
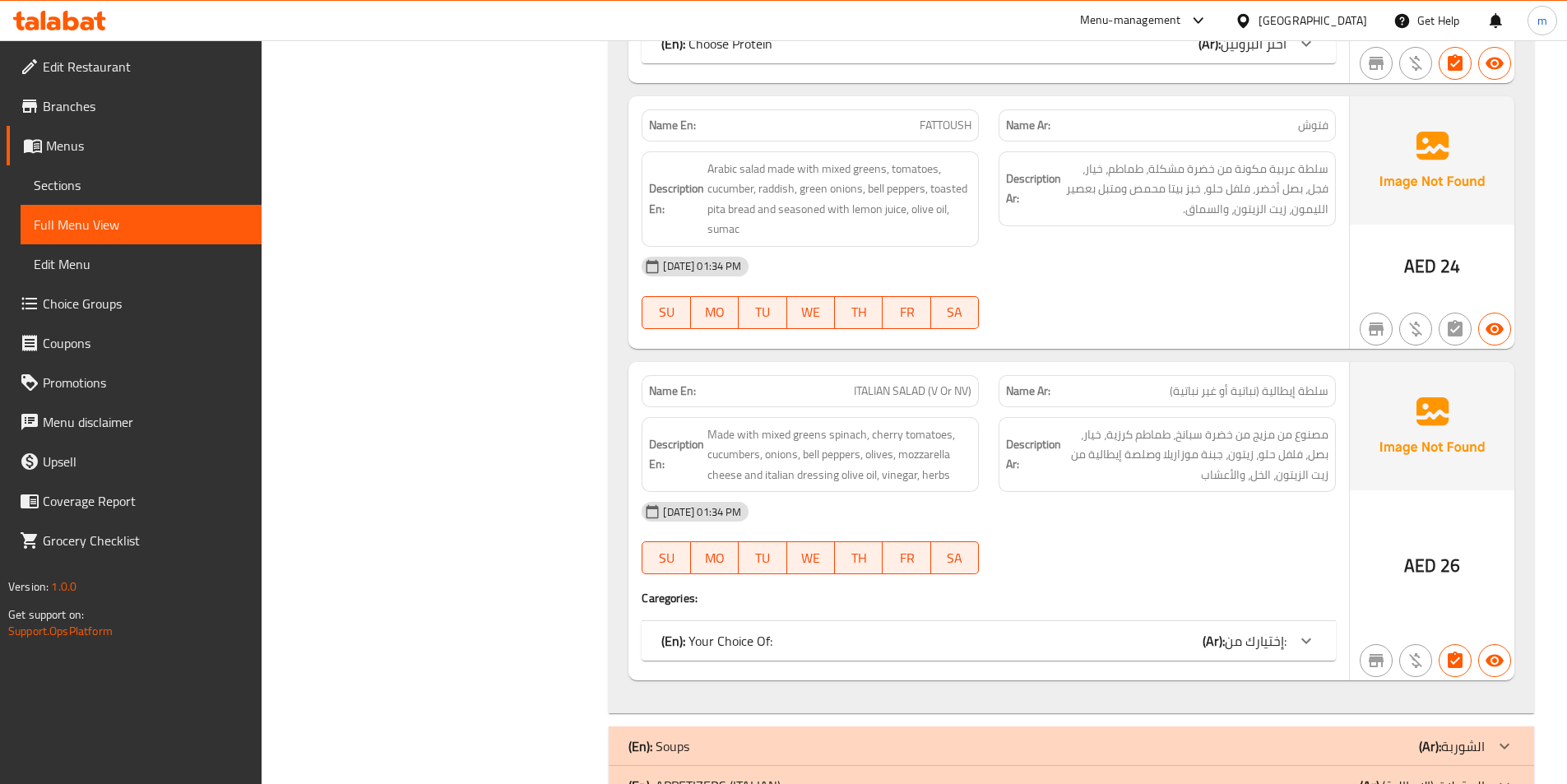
scroll to position [1786, 0]
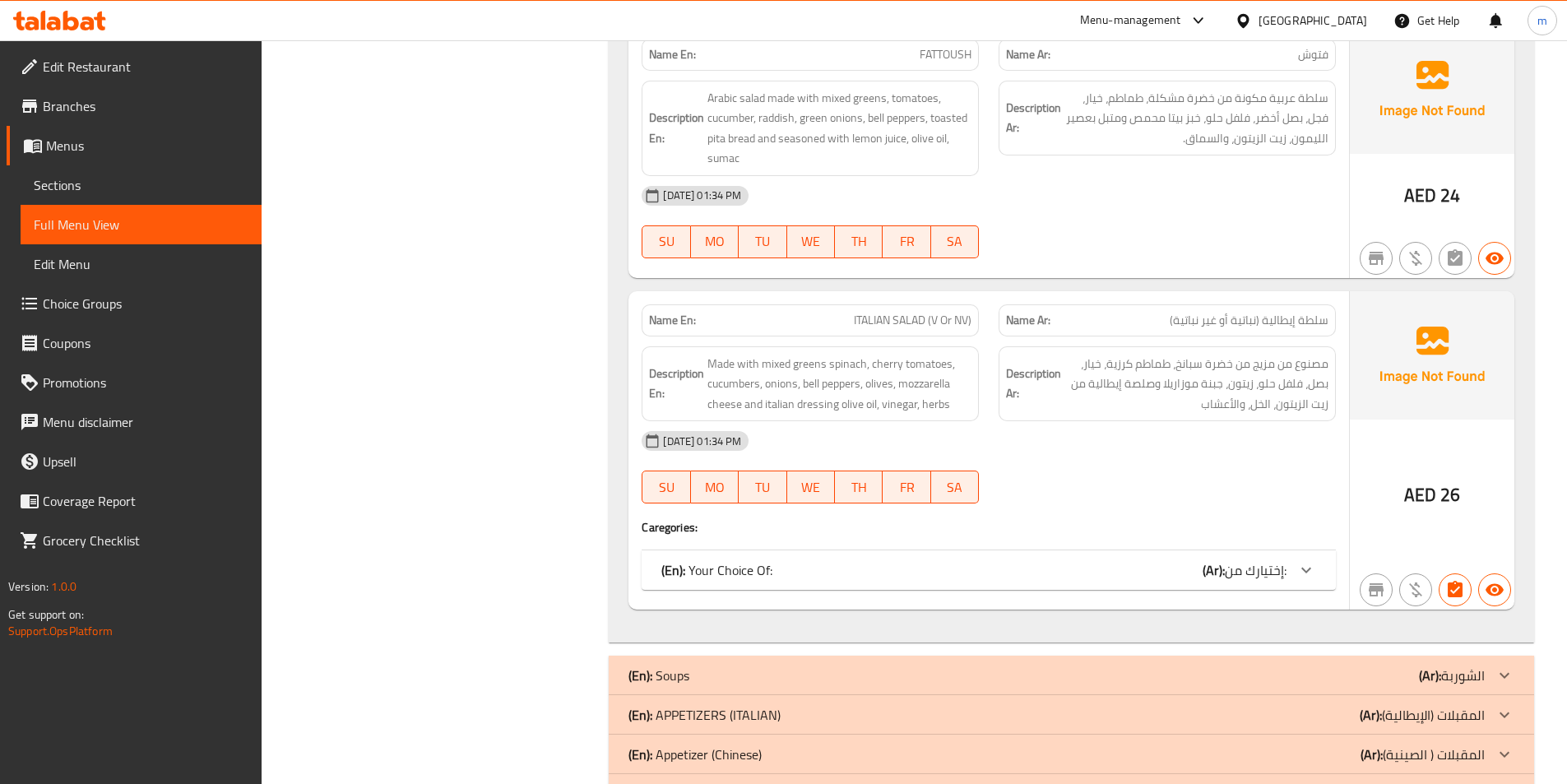
click at [1172, 350] on div "Description Ar: مصنوع من مزيج من خضرة سبانخ، طماطم كرزية، خيار، بصل، فلفل حلو، …" at bounding box center [1167, 384] width 337 height 75
click at [933, 318] on span "ITALIAN SALAD (V Or NV)" at bounding box center [913, 320] width 118 height 17
click at [1014, 365] on strong "Description Ar:" at bounding box center [1034, 384] width 55 height 41
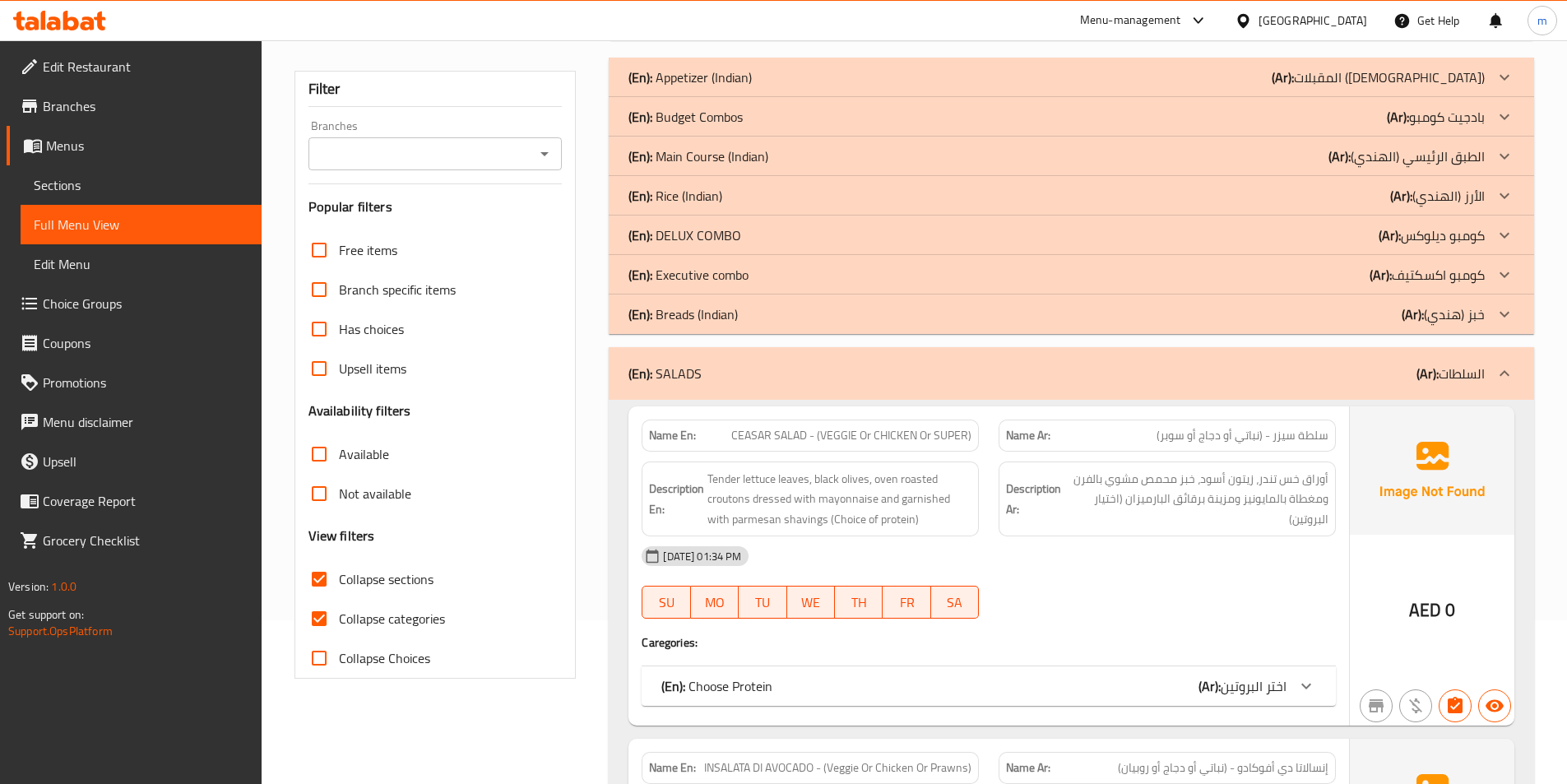
scroll to position [0, 0]
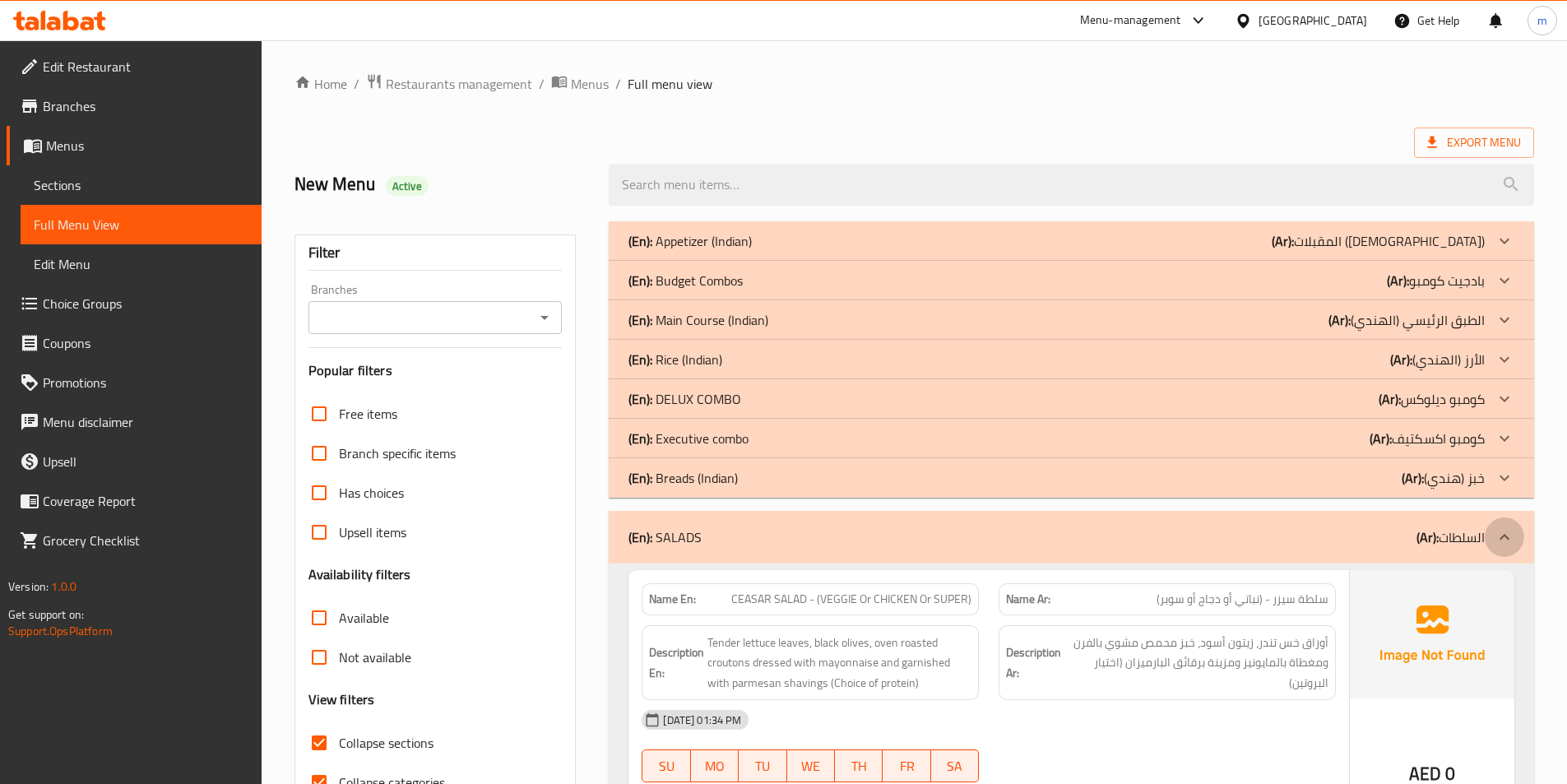
click at [1492, 529] on div at bounding box center [1505, 537] width 40 height 40
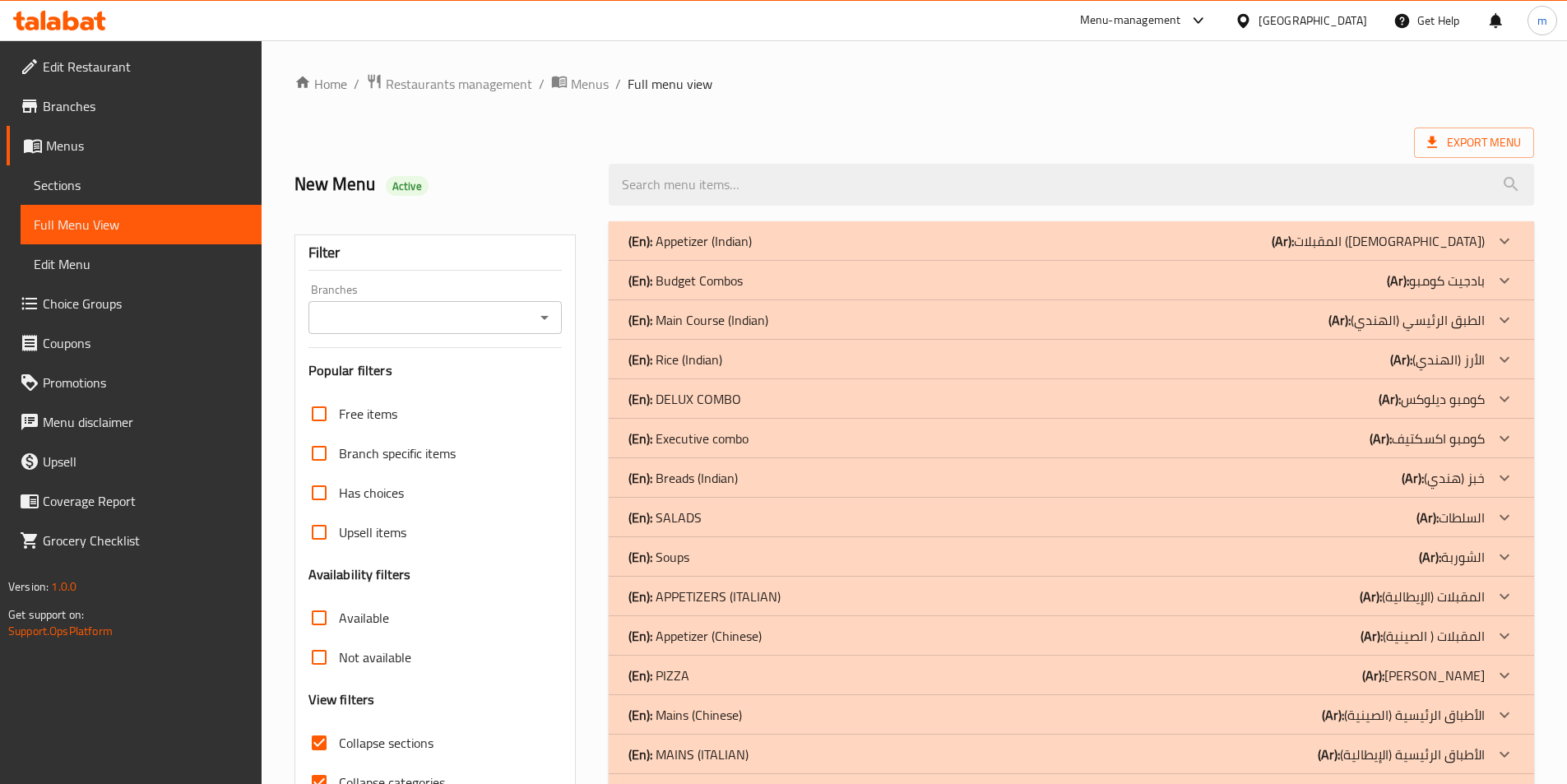
click at [1441, 239] on p "(Ar): المقبلات (الهندية)" at bounding box center [1378, 241] width 213 height 20
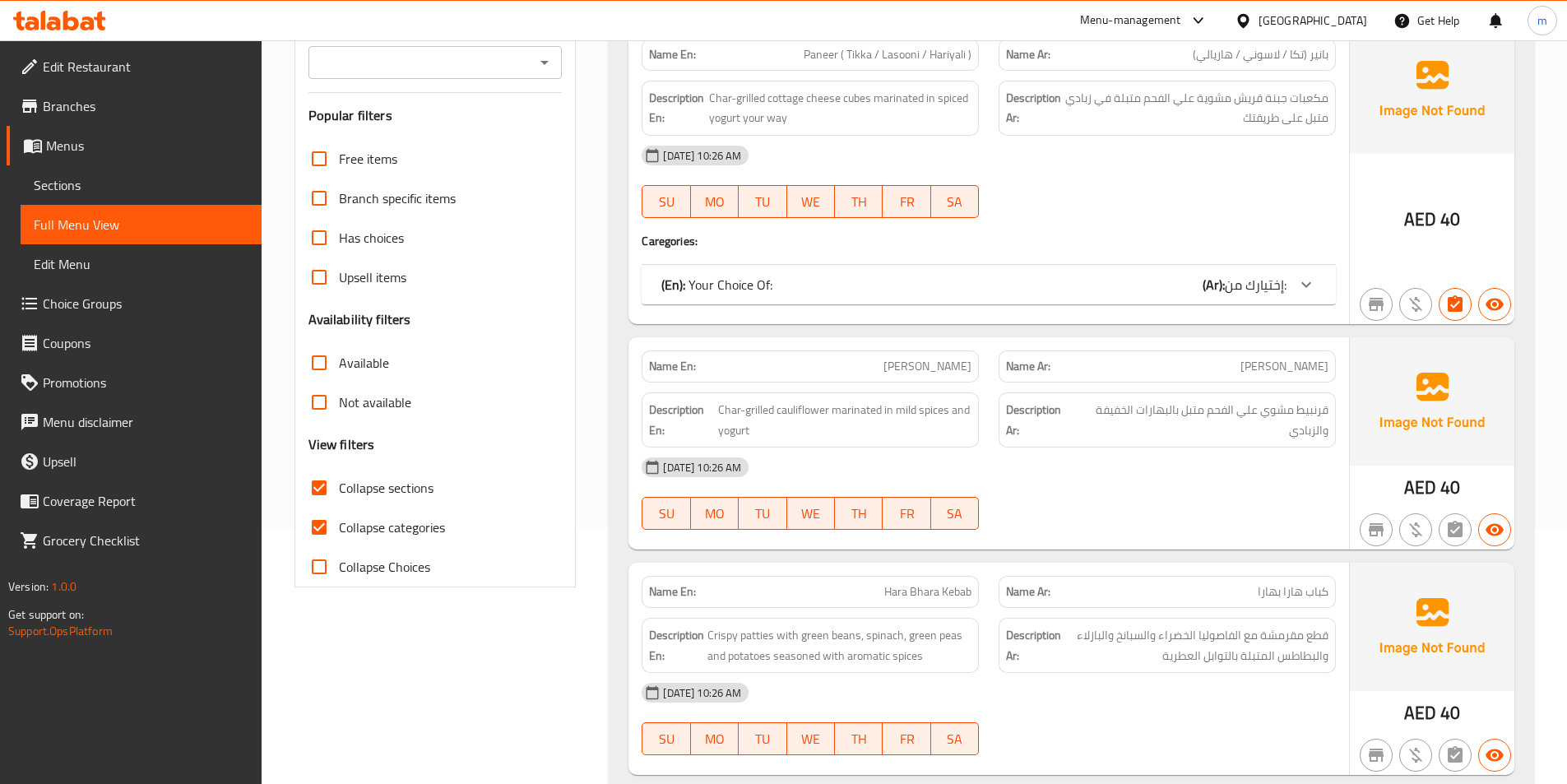
scroll to position [164, 0]
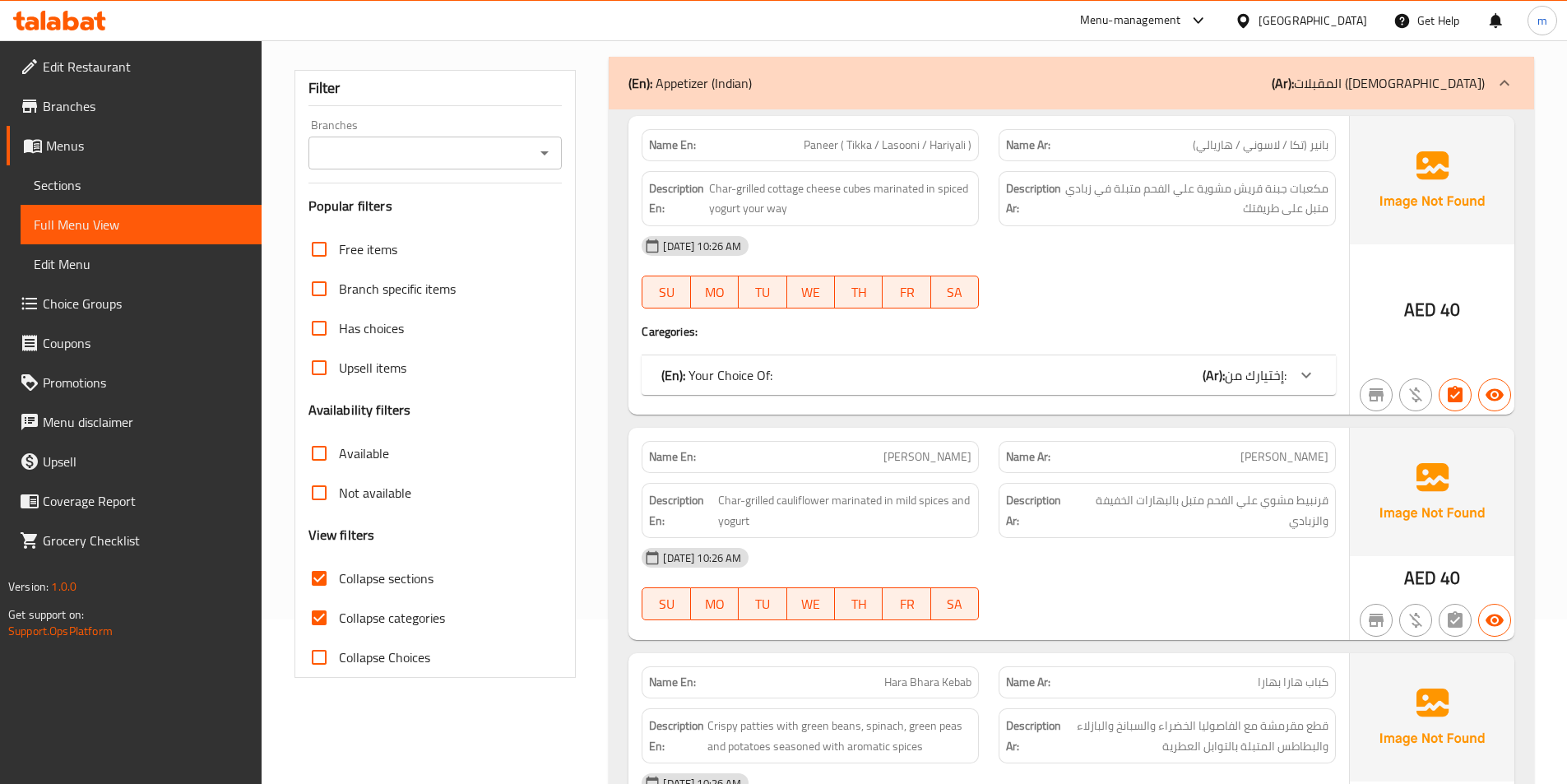
click at [1463, 78] on p "(Ar): المقبلات (الهندية)" at bounding box center [1378, 83] width 213 height 20
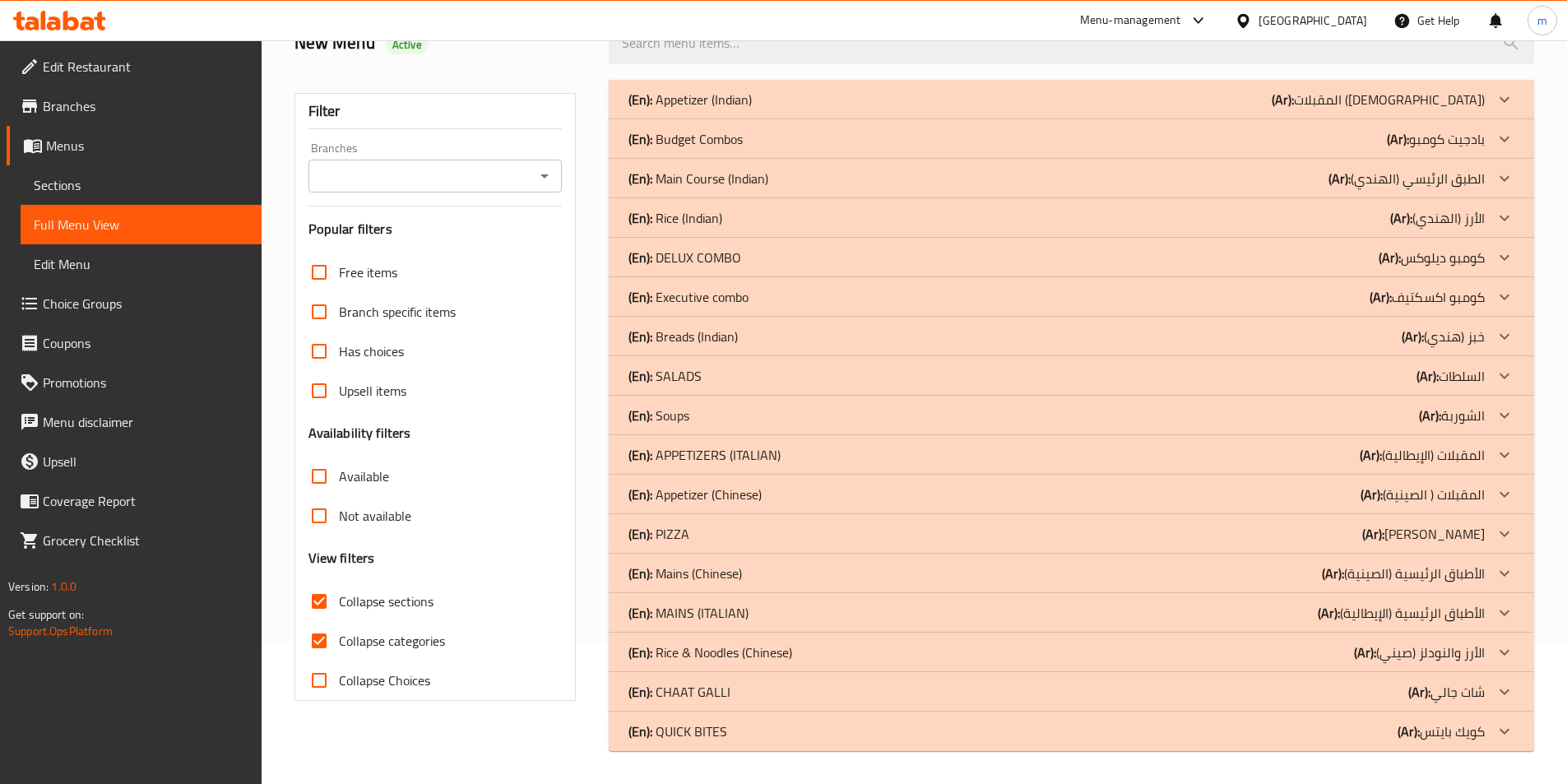
scroll to position [142, 0]
click at [1465, 168] on p "(Ar): الطبق الرئيسي (الهندي)" at bounding box center [1406, 178] width 157 height 20
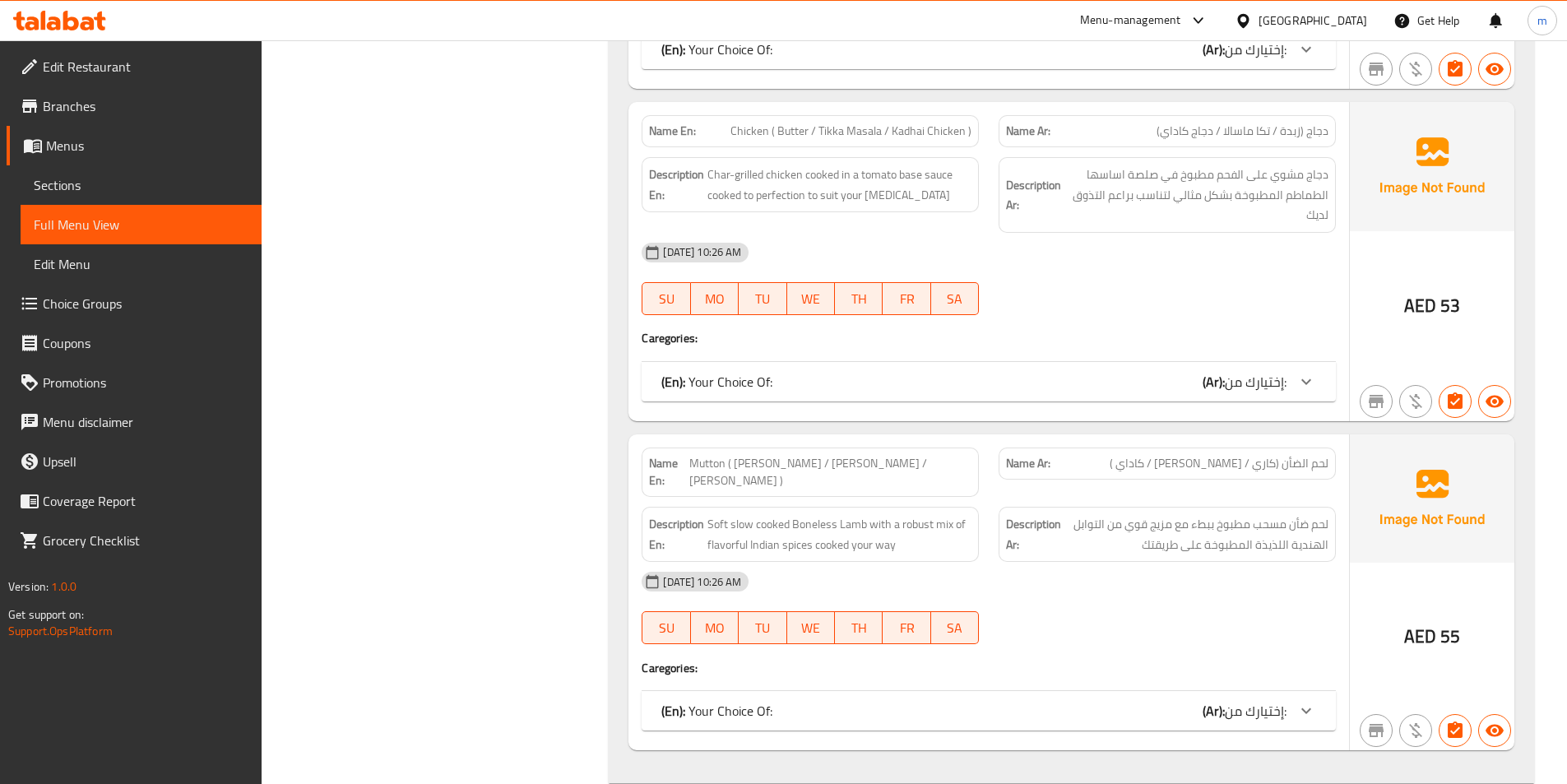
scroll to position [1539, 0]
click at [807, 453] on span "Mutton ( Curry / Rogan Josh / Kadhai )" at bounding box center [830, 471] width 283 height 35
click at [1309, 453] on span "لحم الضأن (كاري / روجان جوش / كاداي )" at bounding box center [1220, 462] width 219 height 17
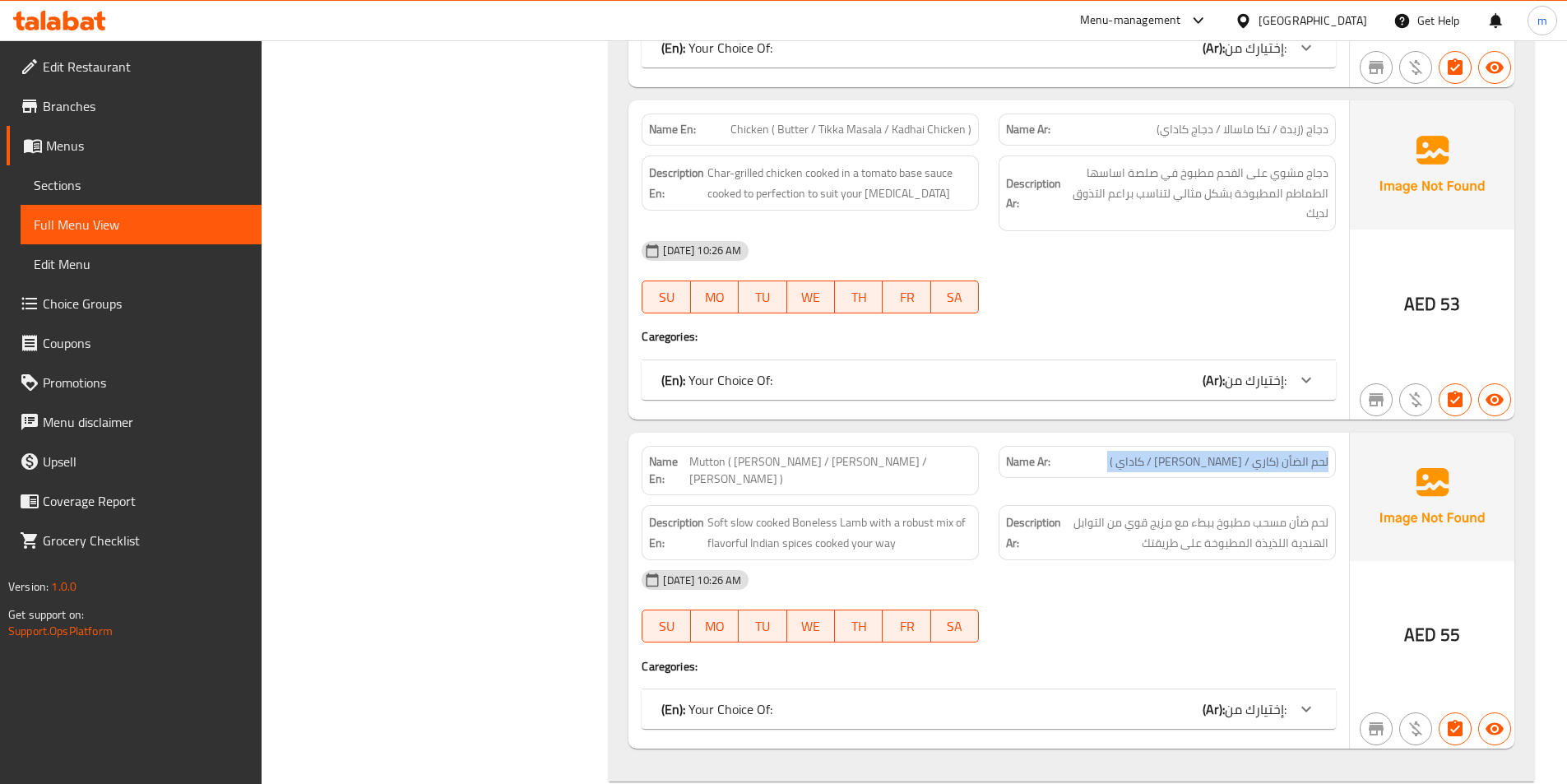
click at [1309, 453] on span "لحم الضأن (كاري / روجان جوش / كاداي )" at bounding box center [1220, 462] width 219 height 17
click at [1317, 453] on span "لحم الضأن (كاري / روجان جوش / كاداي )" at bounding box center [1220, 462] width 219 height 17
drag, startPoint x: 767, startPoint y: 440, endPoint x: 827, endPoint y: 447, distance: 60.4
click at [828, 453] on p "Name En: Mutton ( Curry / Rogan Josh / Kadhai )" at bounding box center [810, 471] width 323 height 35
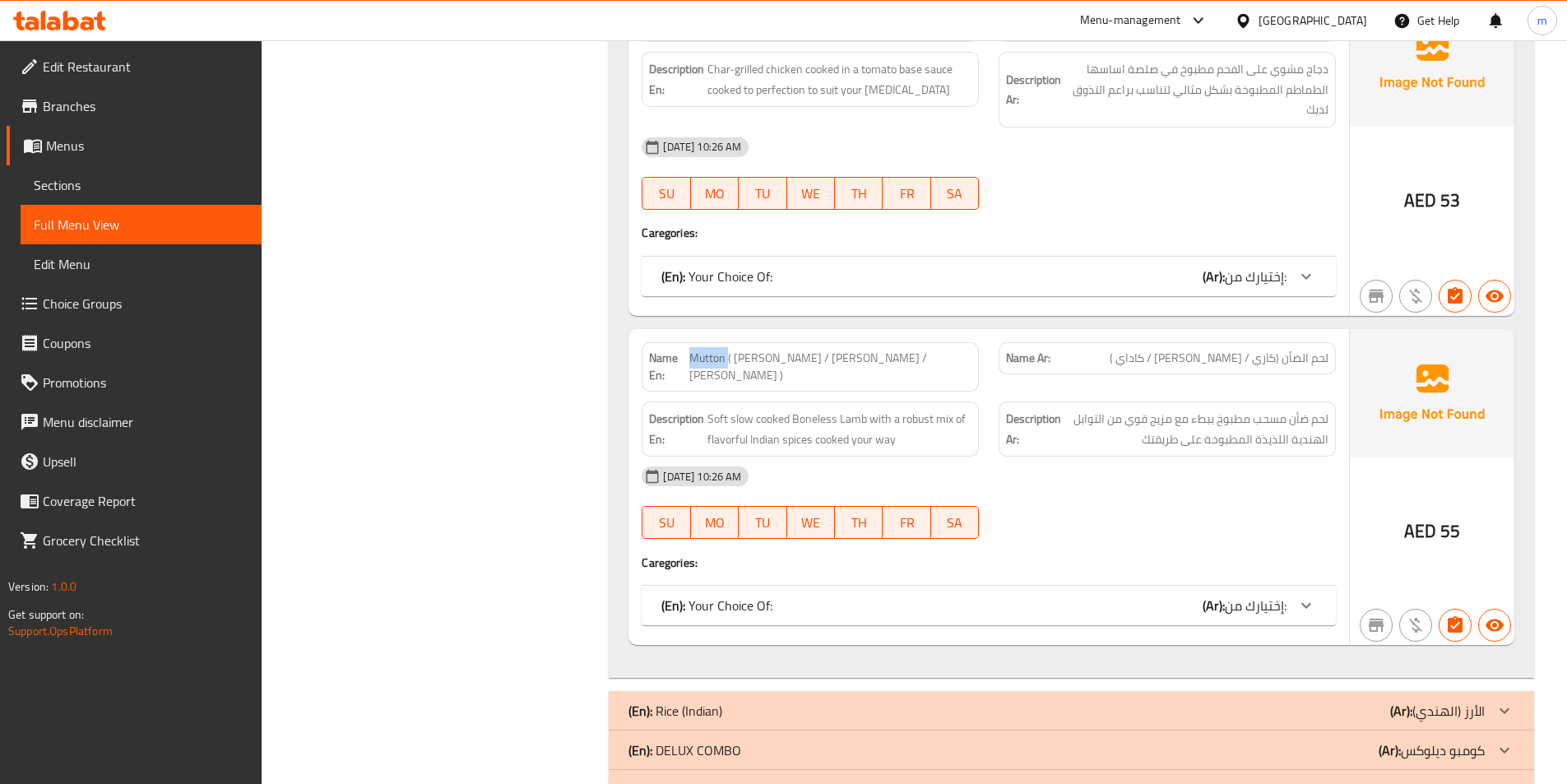
scroll to position [1786, 0]
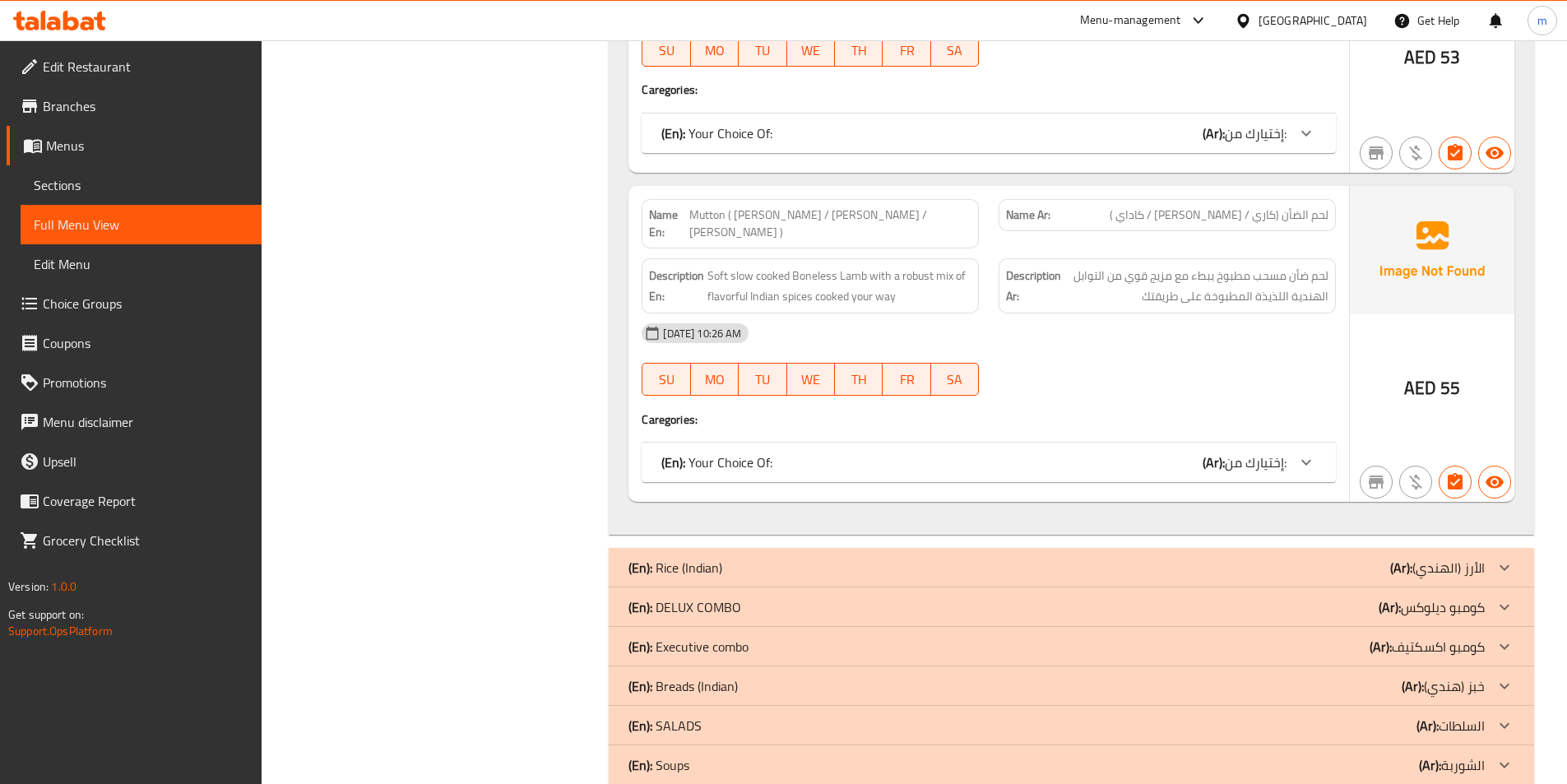
click at [1255, 206] on span "لحم الضأن (كاري / روجان جوش / كاداي )" at bounding box center [1220, 215] width 219 height 17
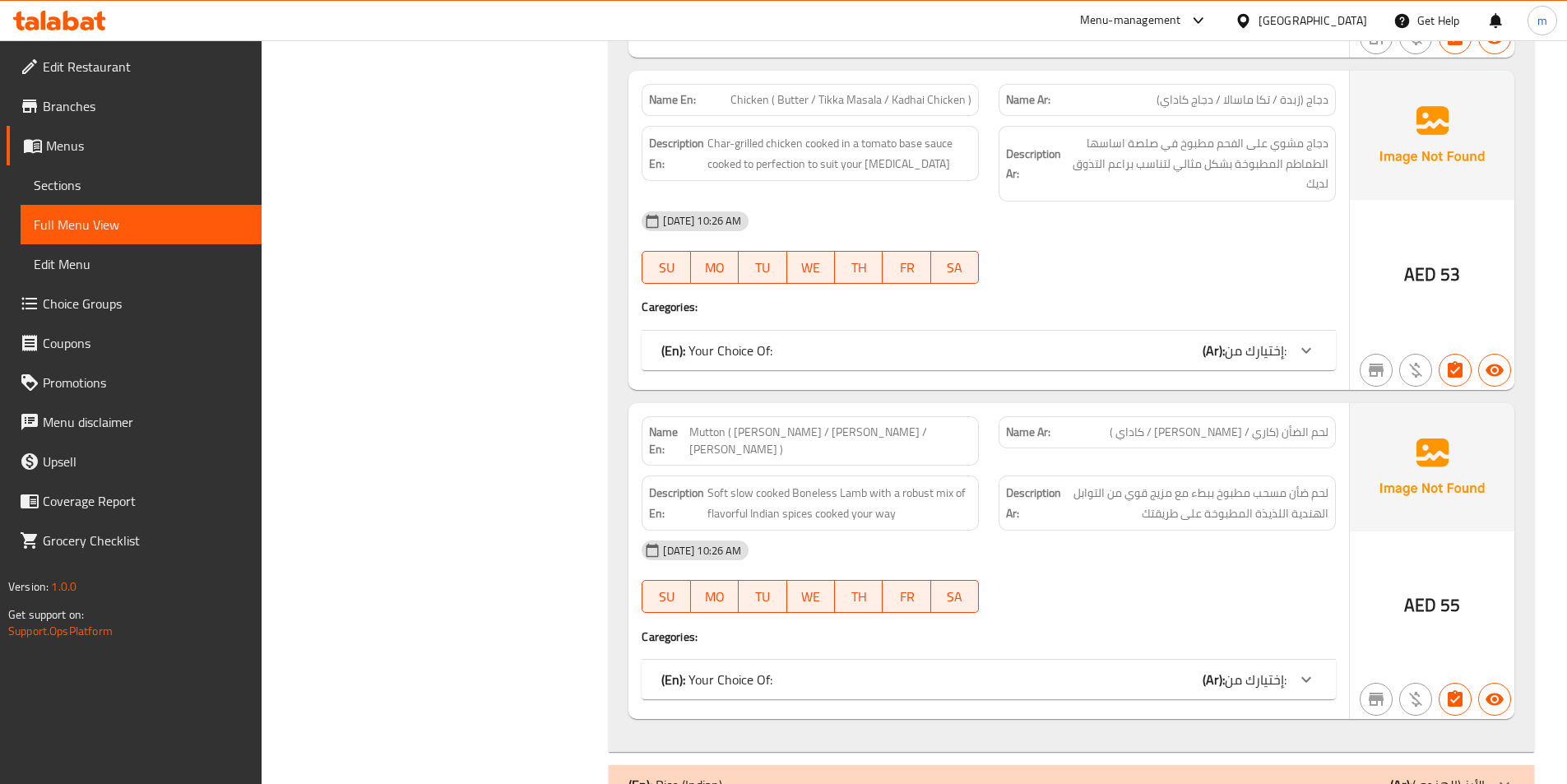
scroll to position [1704, 0]
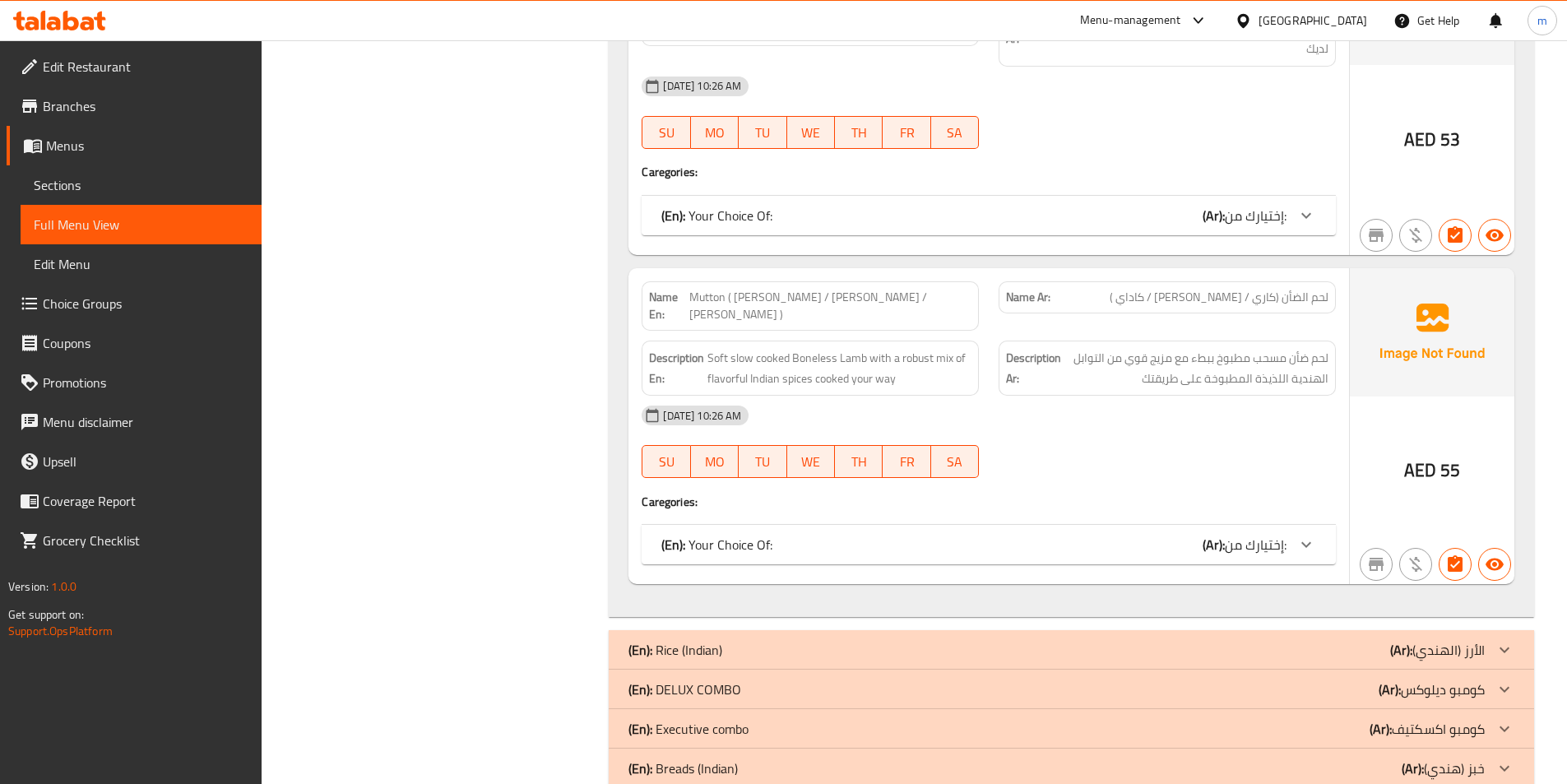
click at [1493, 630] on div at bounding box center [1505, 650] width 40 height 40
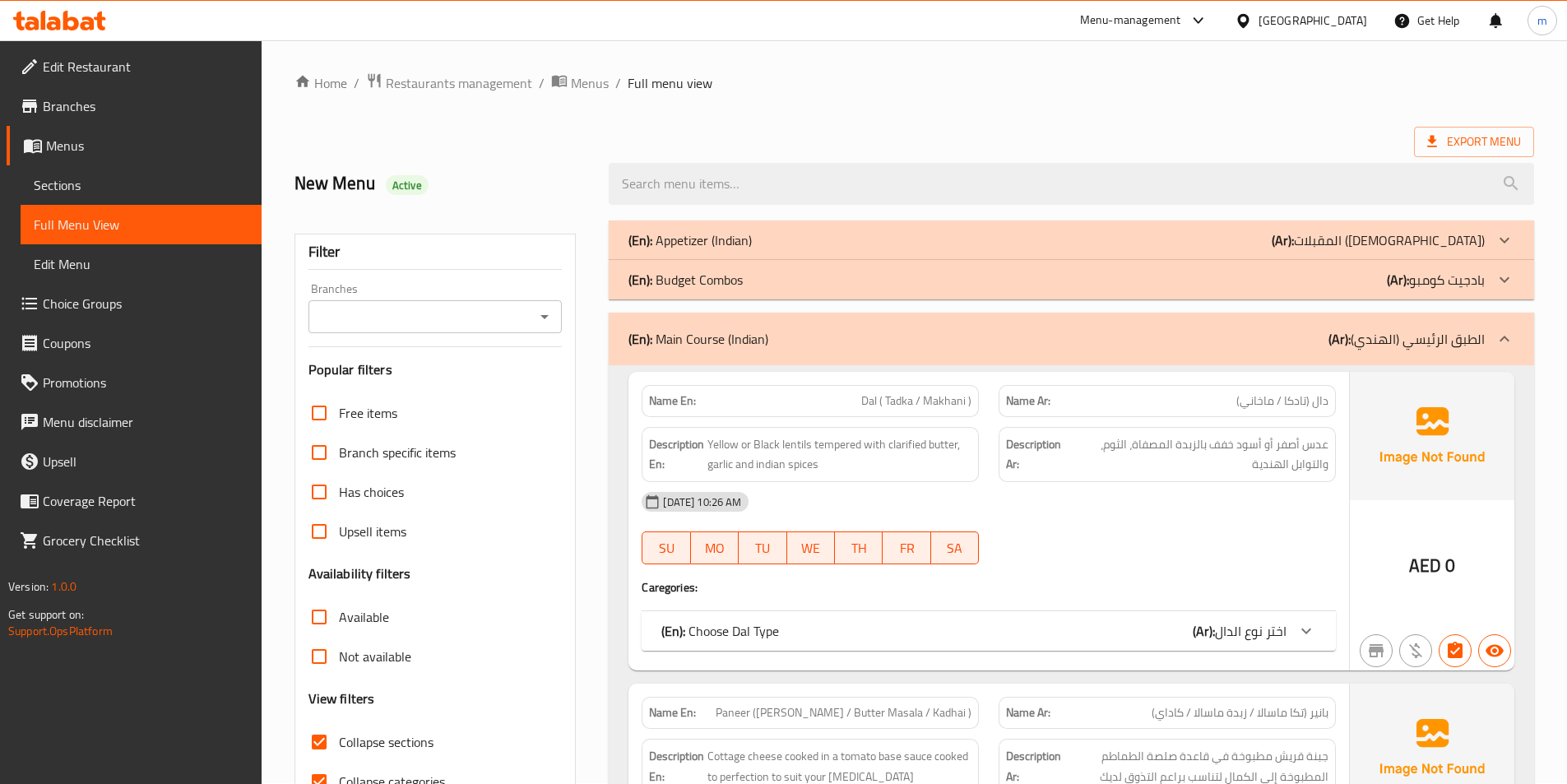
scroll to position [0, 0]
click at [1488, 244] on div at bounding box center [1505, 241] width 40 height 40
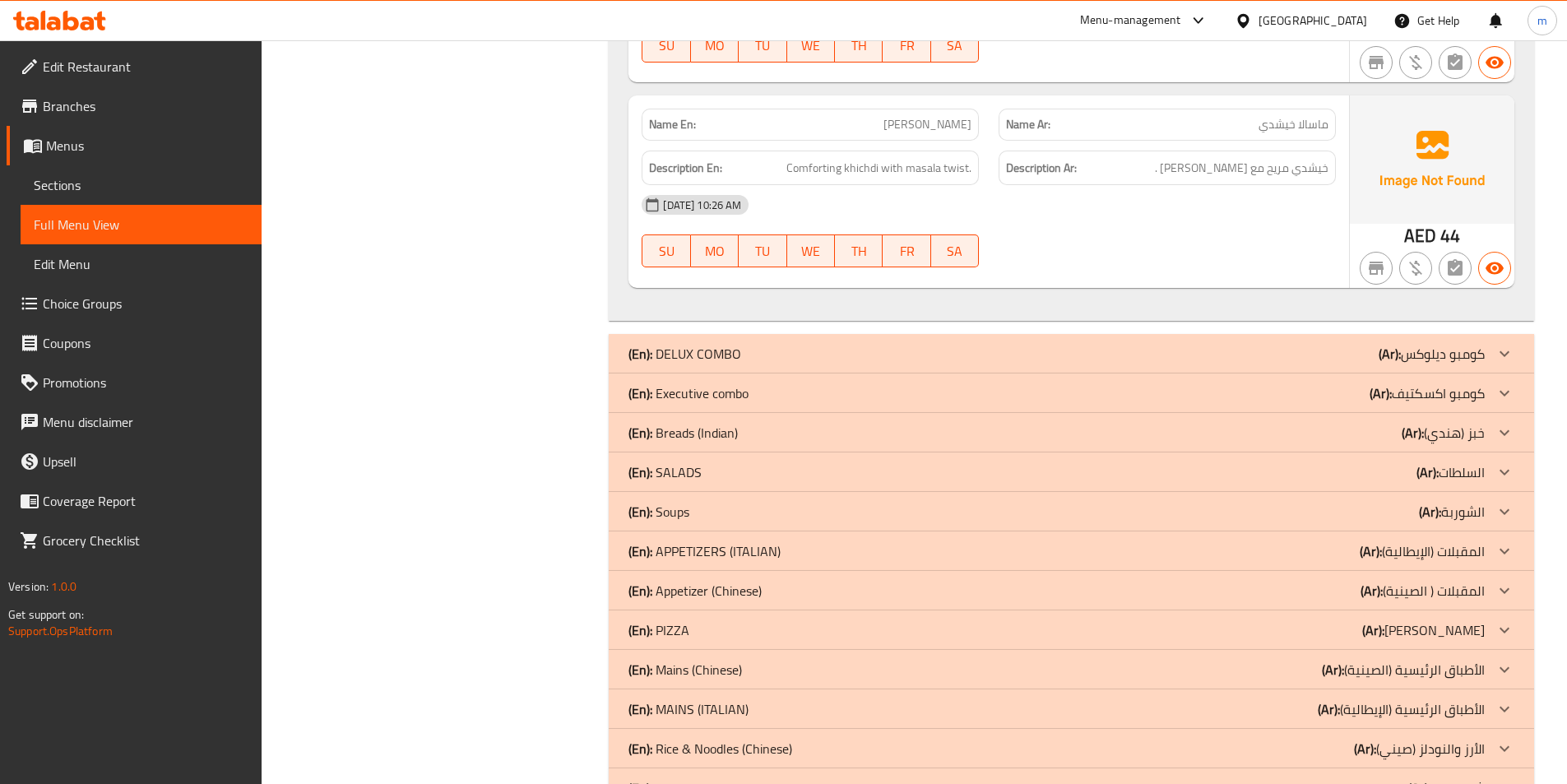
scroll to position [5182, 0]
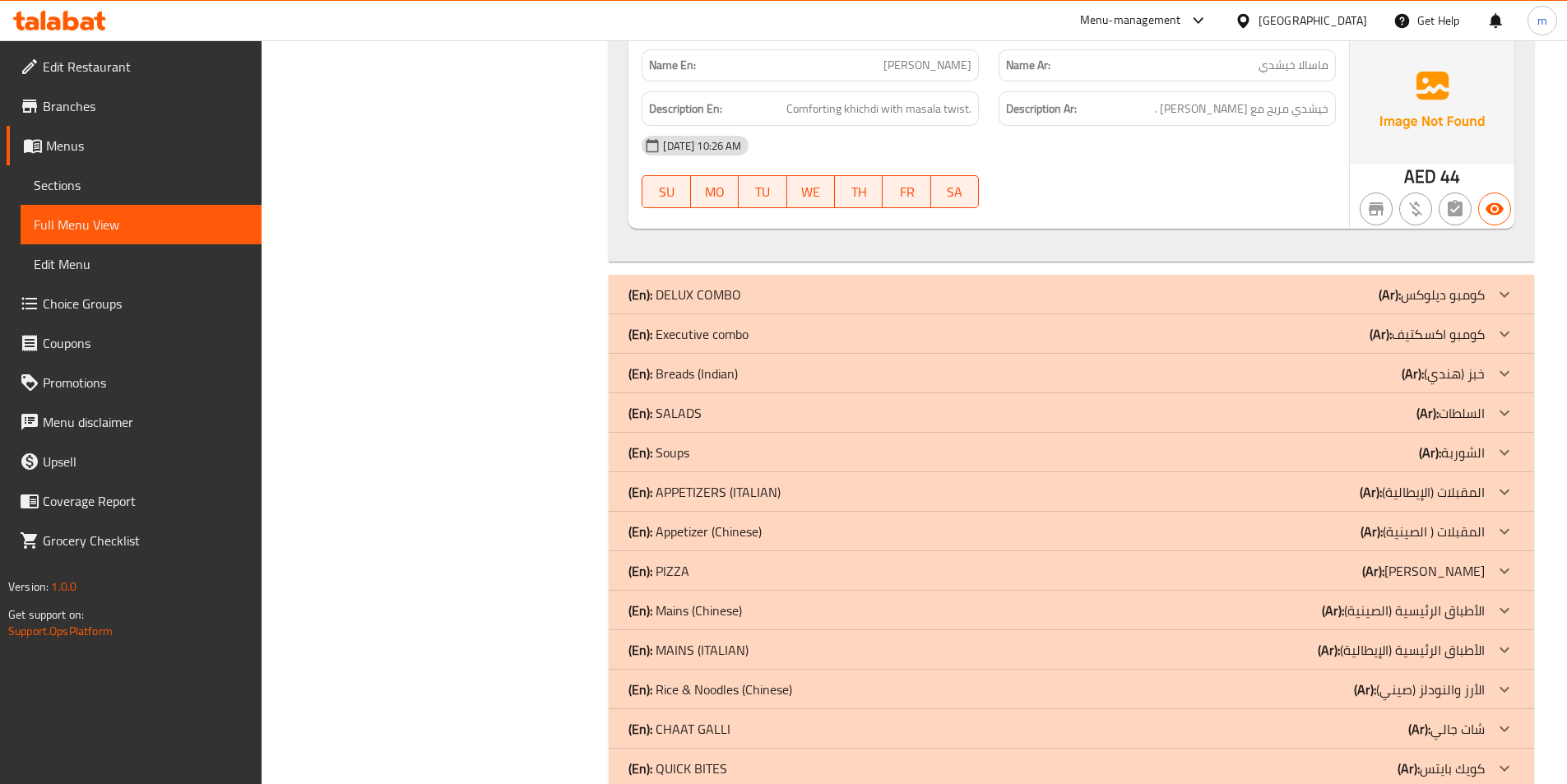
click at [1448, 758] on p "(Ar): كويك بايتس" at bounding box center [1441, 768] width 87 height 20
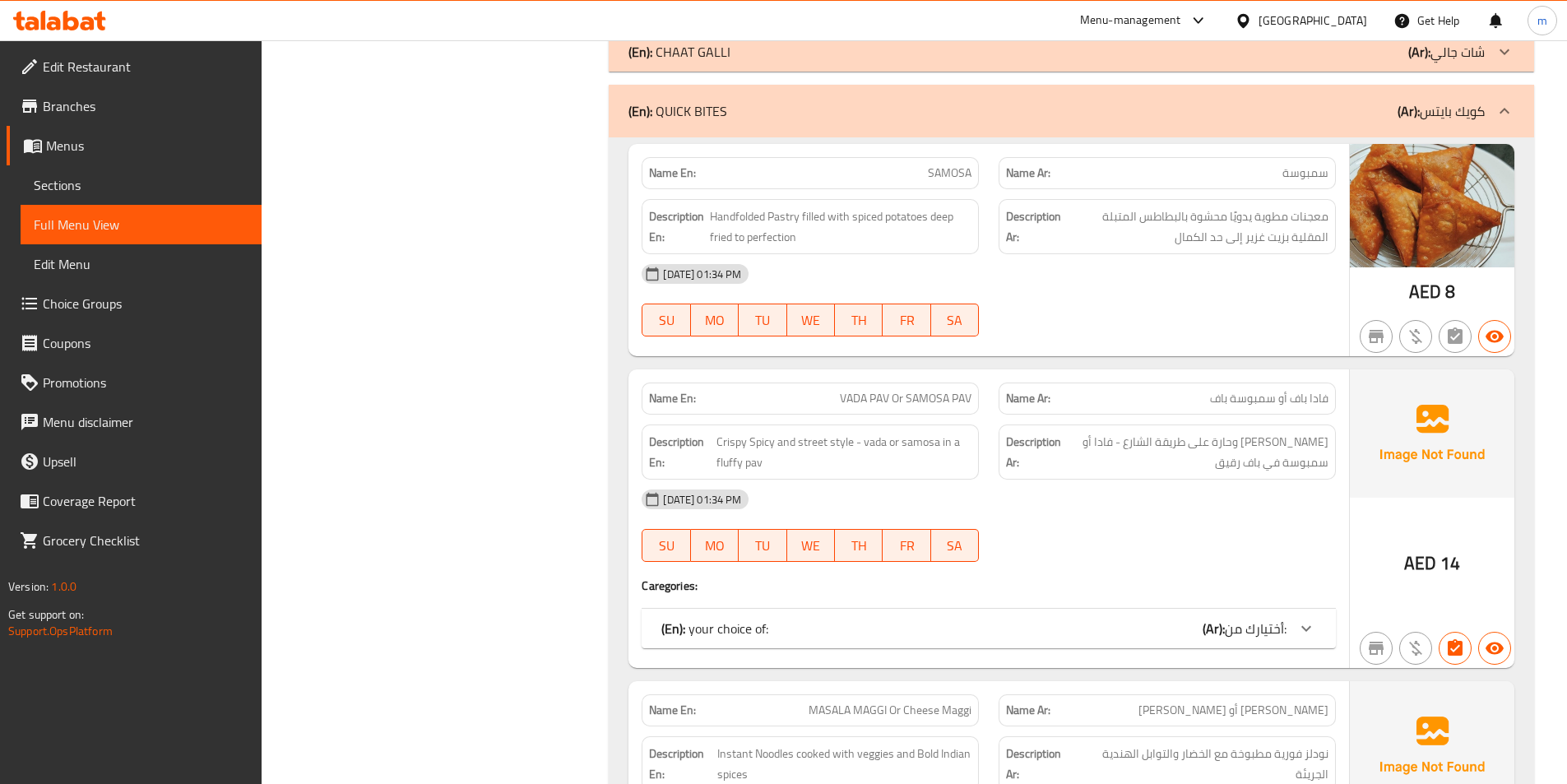
scroll to position [5590, 0]
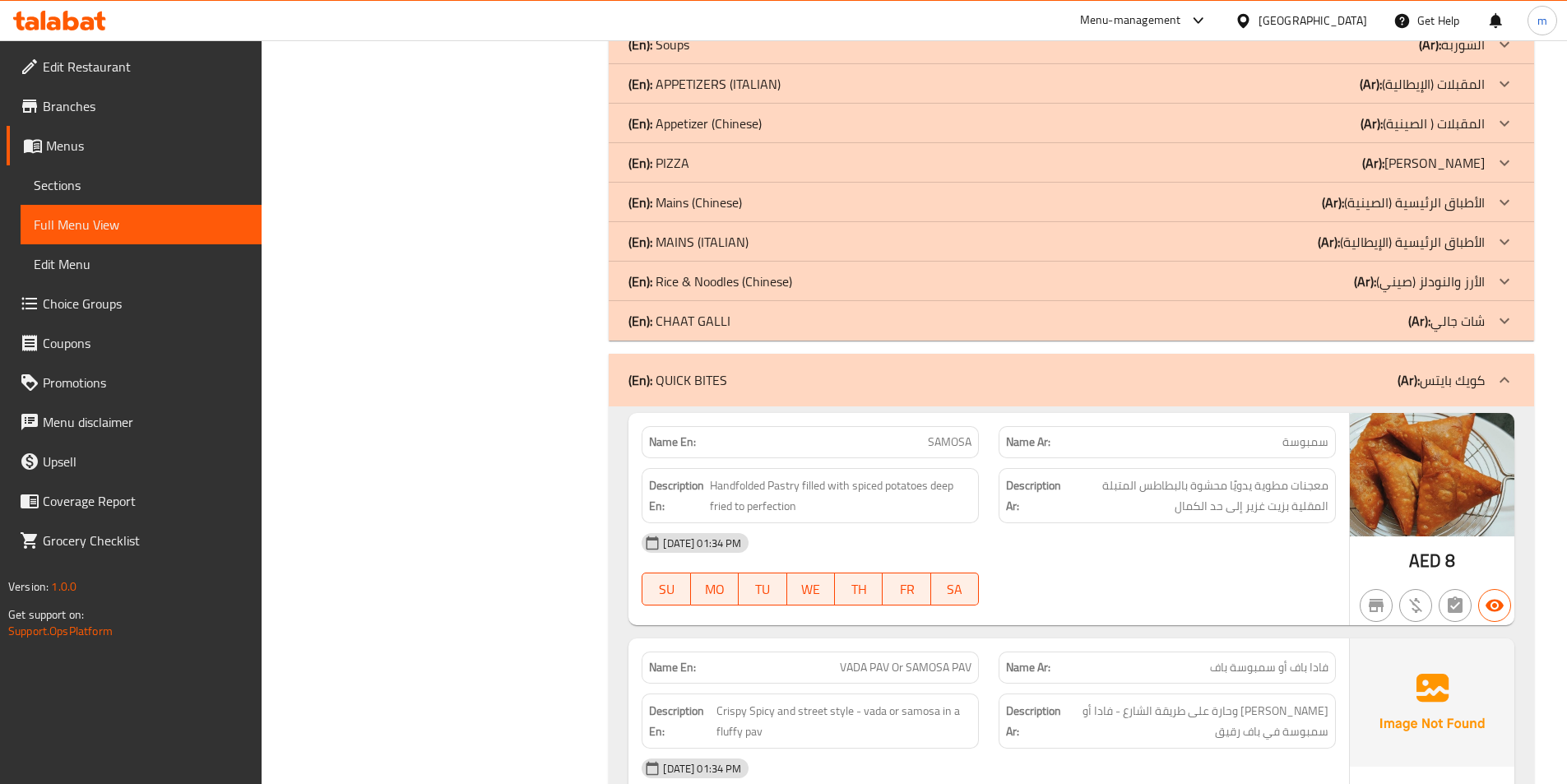
click at [1447, 311] on p "(Ar): شات جالي" at bounding box center [1447, 321] width 76 height 20
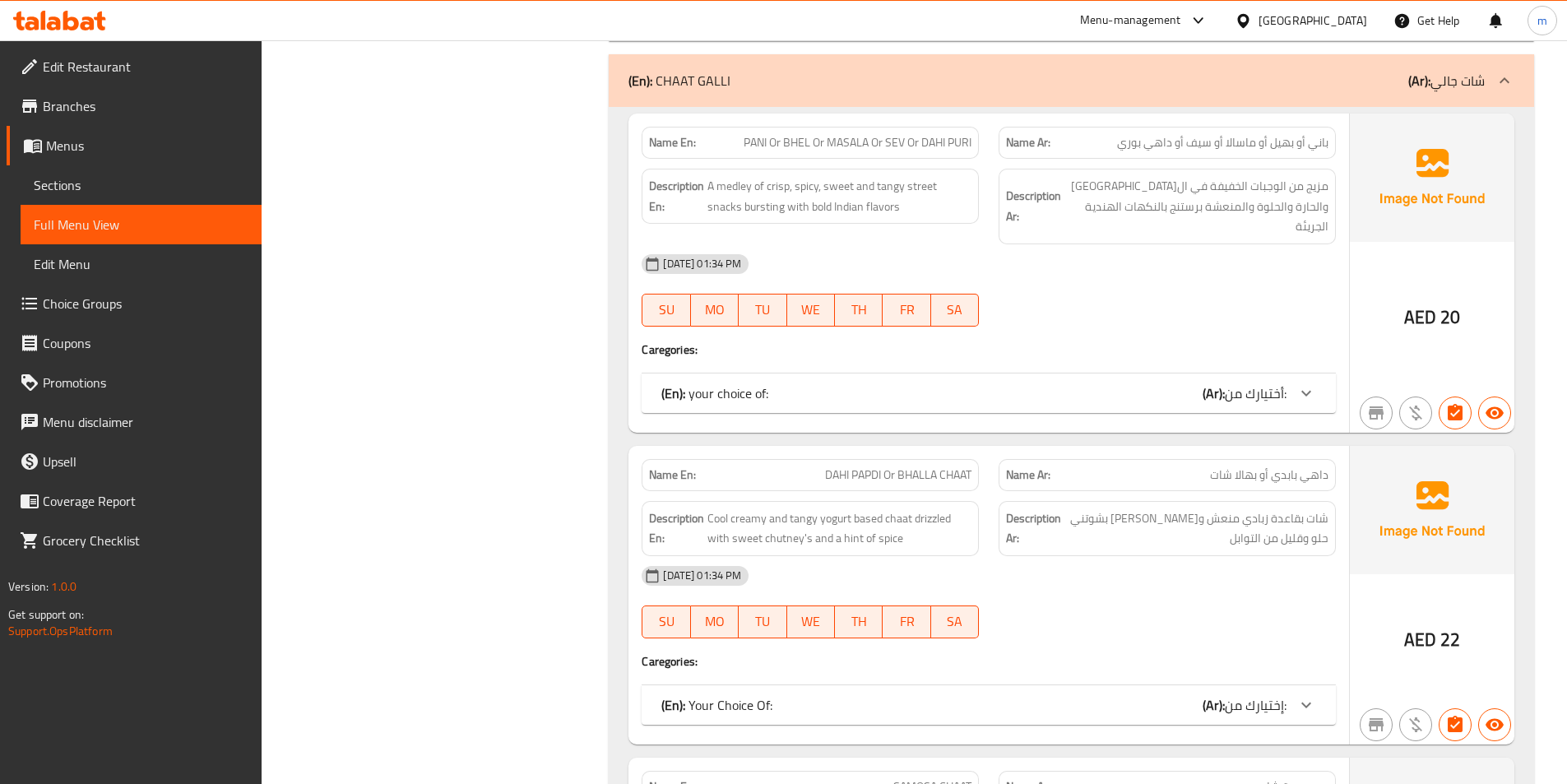
scroll to position [5755, 0]
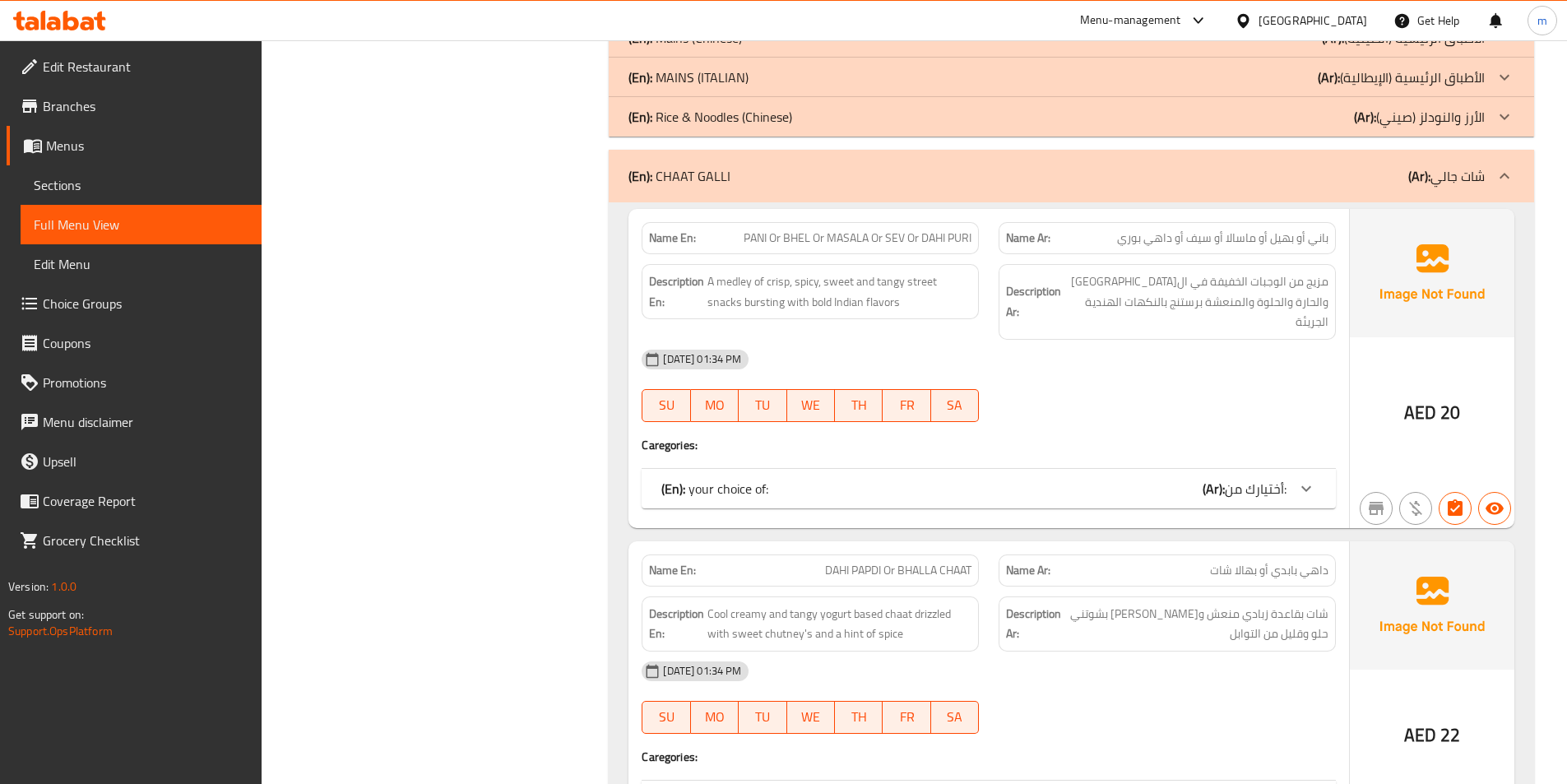
click at [1269, 562] on span "داهي بابدي أو بهالا شات" at bounding box center [1269, 570] width 119 height 17
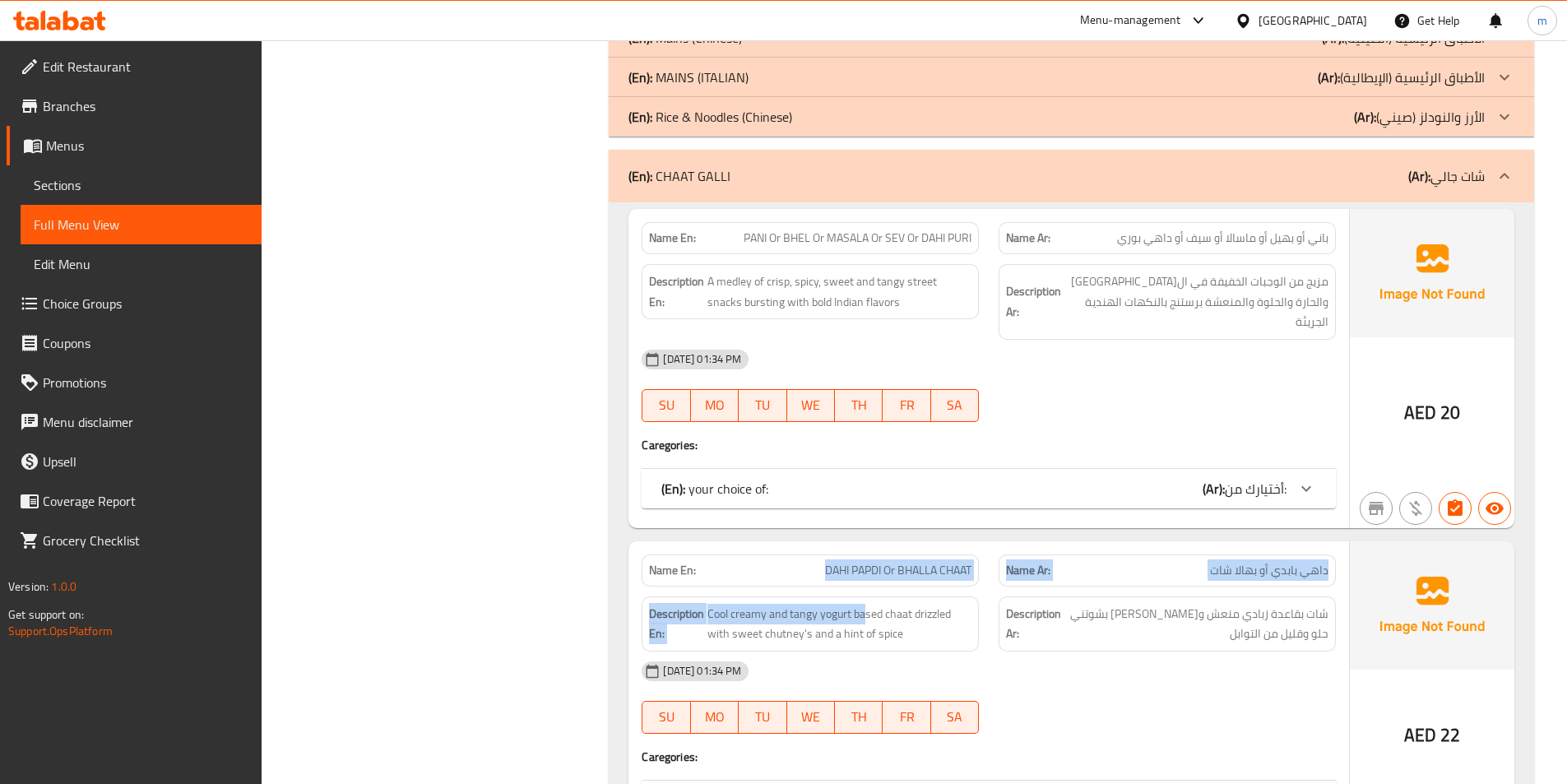
drag, startPoint x: 796, startPoint y: 517, endPoint x: 868, endPoint y: 529, distance: 73.0
click at [868, 541] on div "Name En: DAHI PAPDI Or BHALLA CHAAT Name Ar: داهي بابدي أو بهالا شات Descriptio…" at bounding box center [988, 690] width 720 height 298
click at [873, 554] on div "Name En: DAHI PAPDI Or BHALLA CHAAT" at bounding box center [810, 570] width 337 height 32
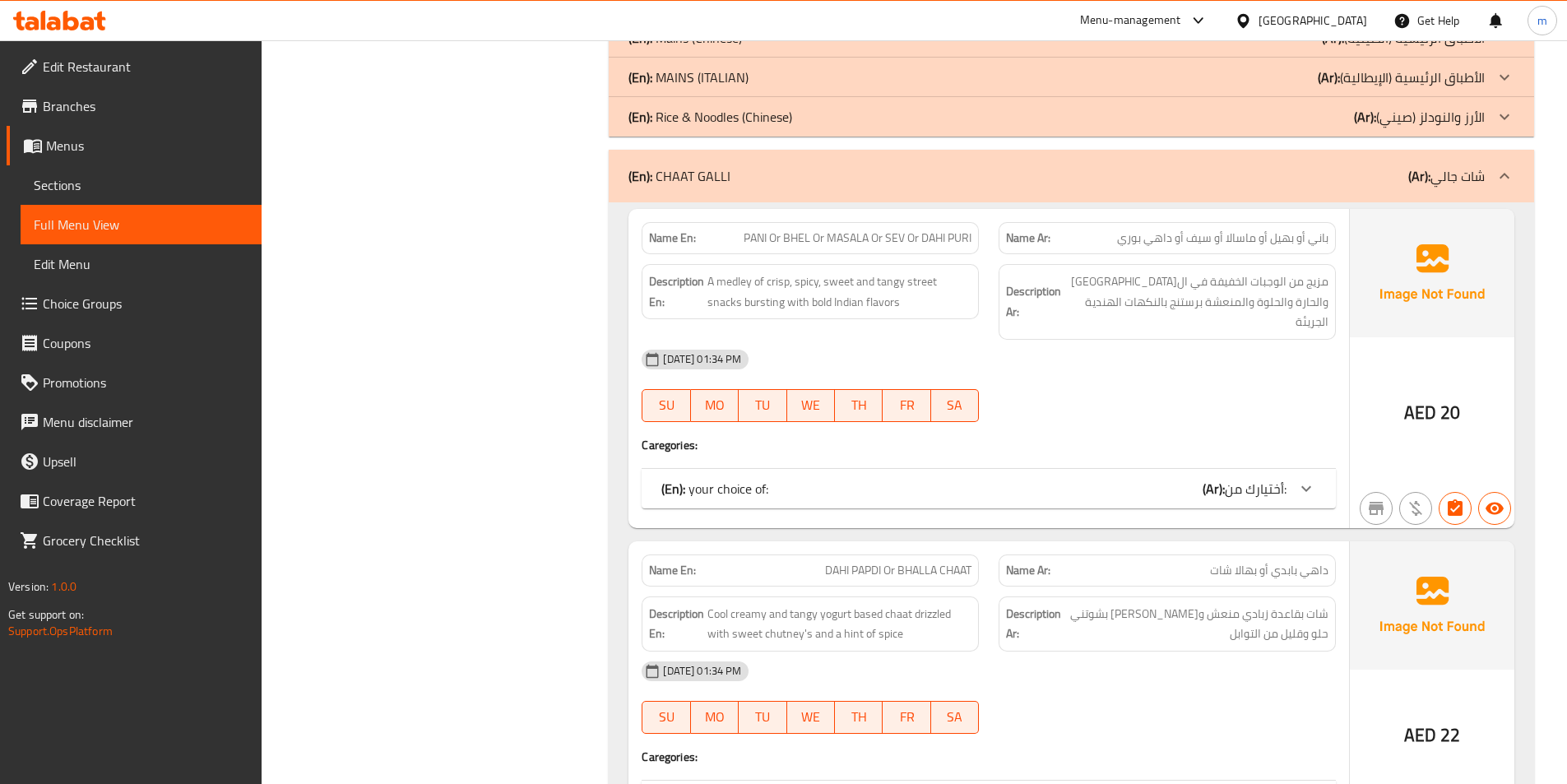
scroll to position [5919, 0]
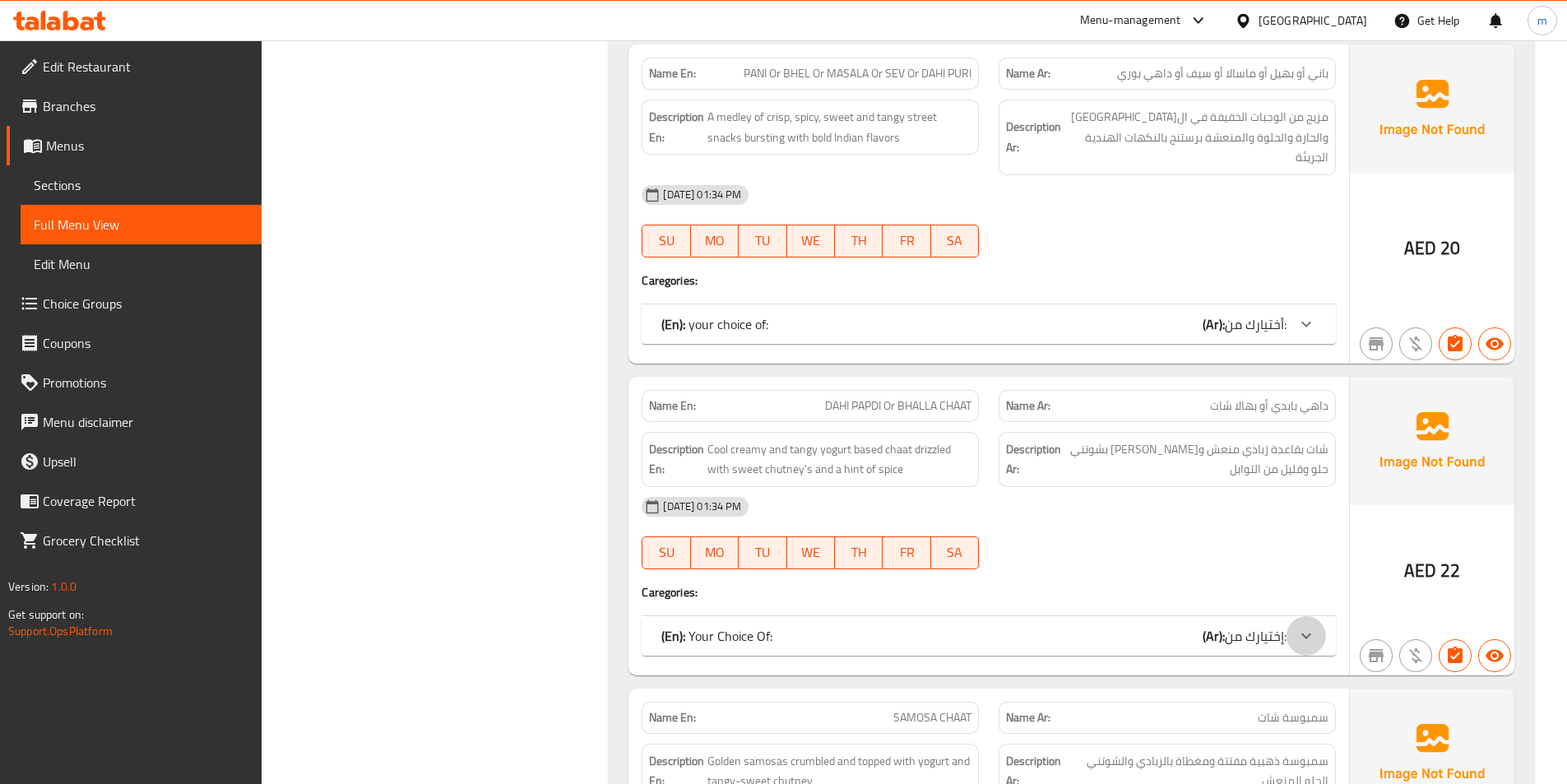
click at [1308, 626] on icon at bounding box center [1307, 636] width 20 height 20
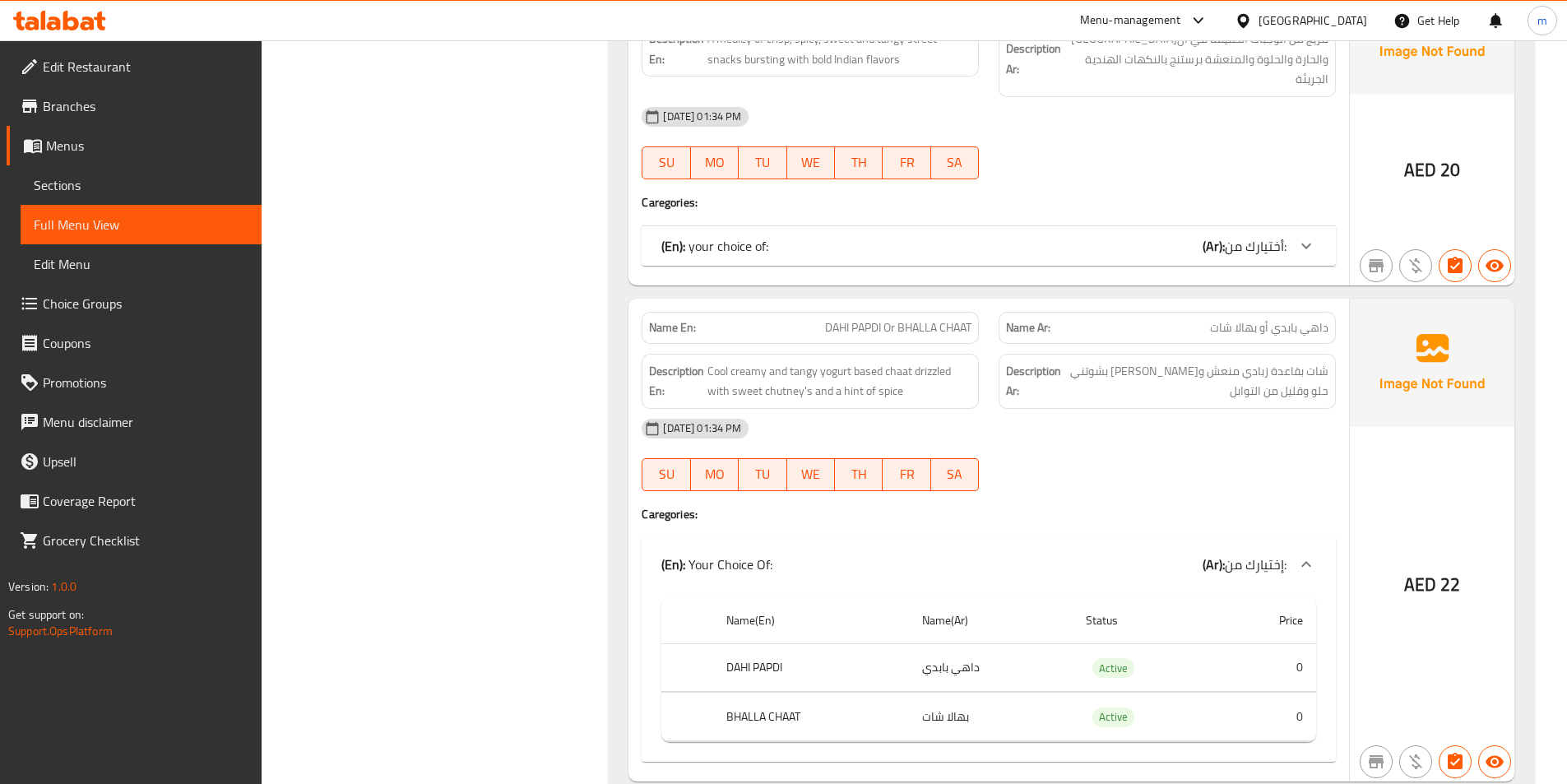
scroll to position [6084, 0]
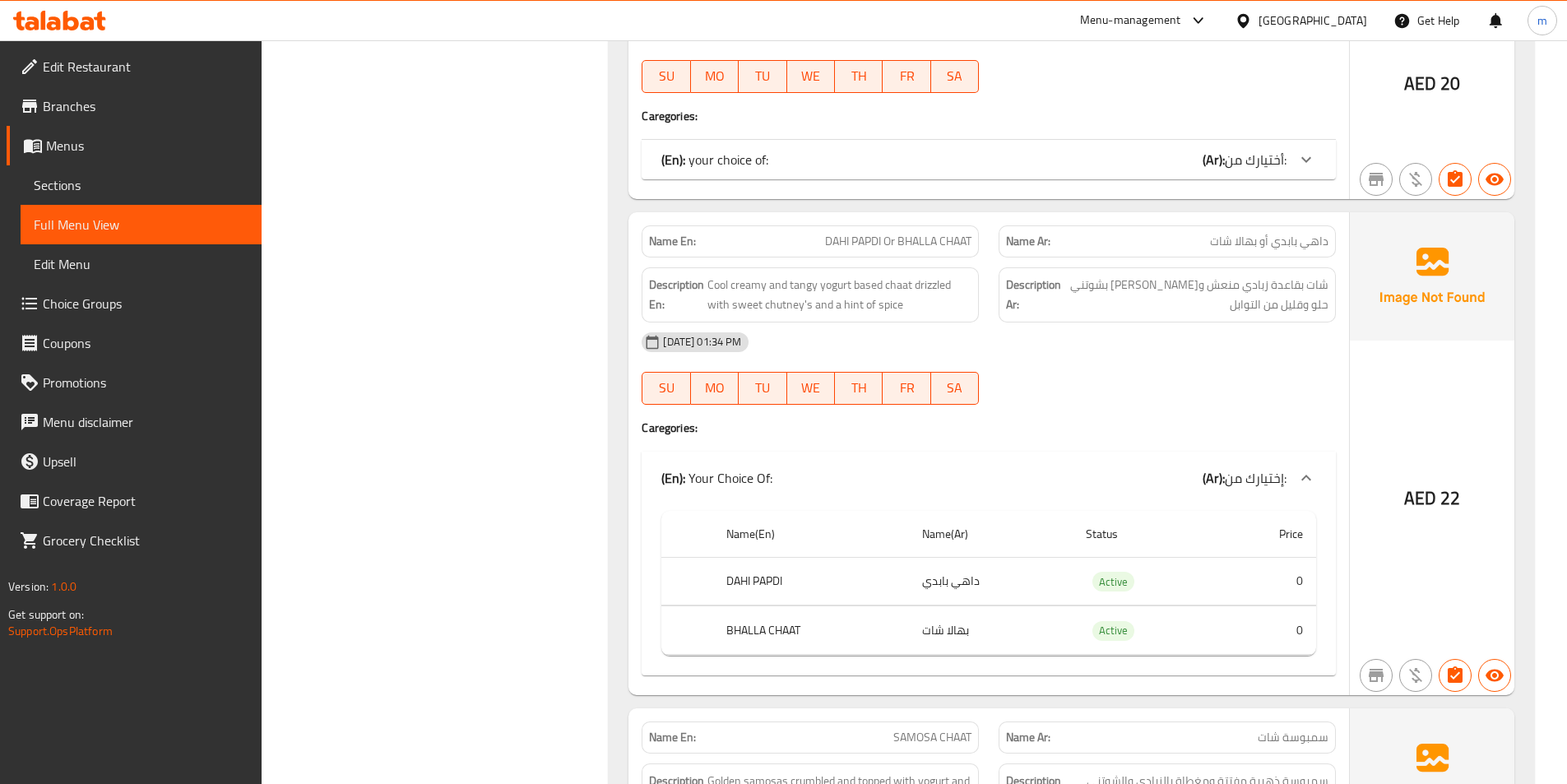
click at [1300, 150] on icon at bounding box center [1307, 160] width 20 height 20
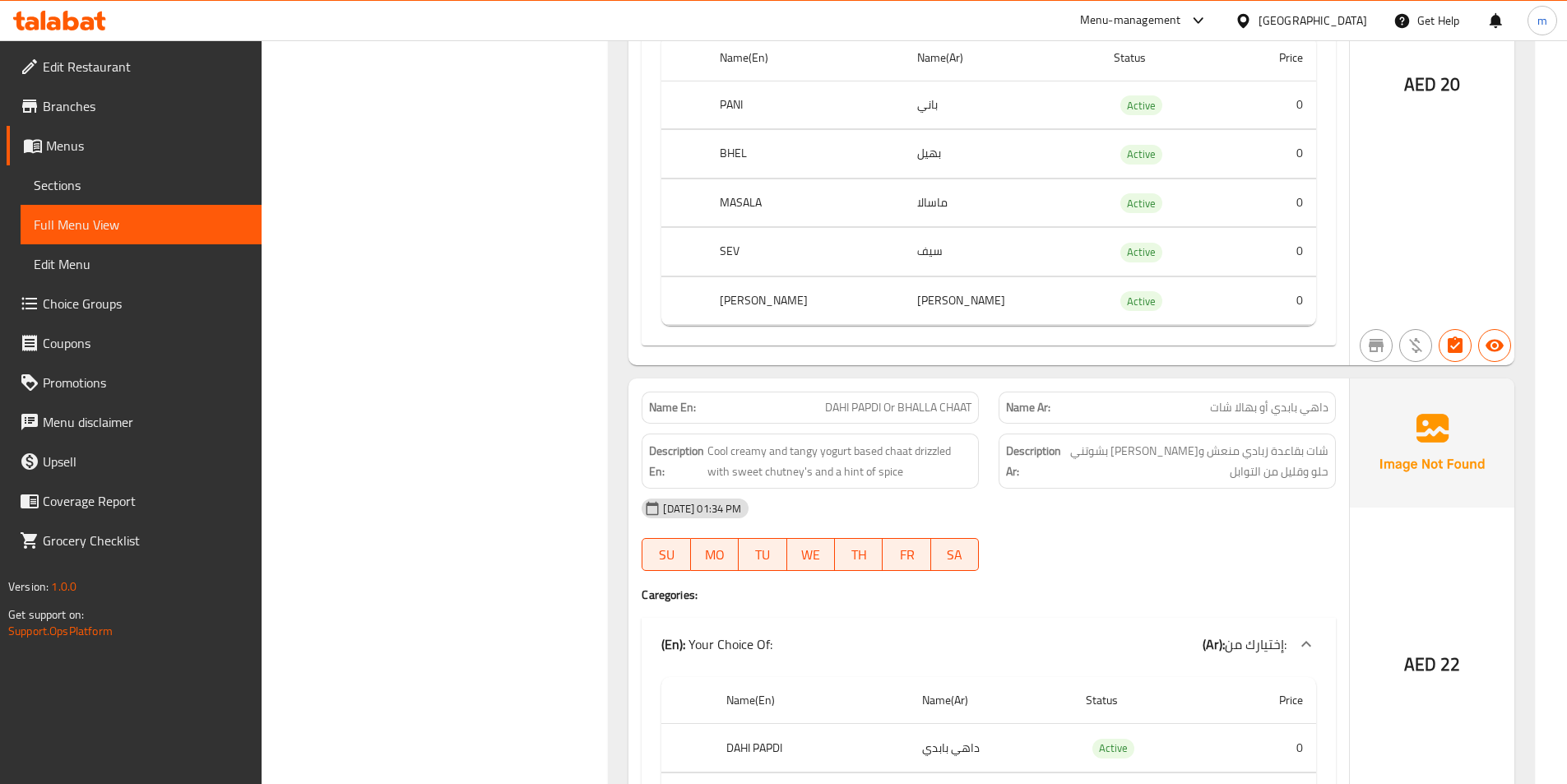
scroll to position [6330, 0]
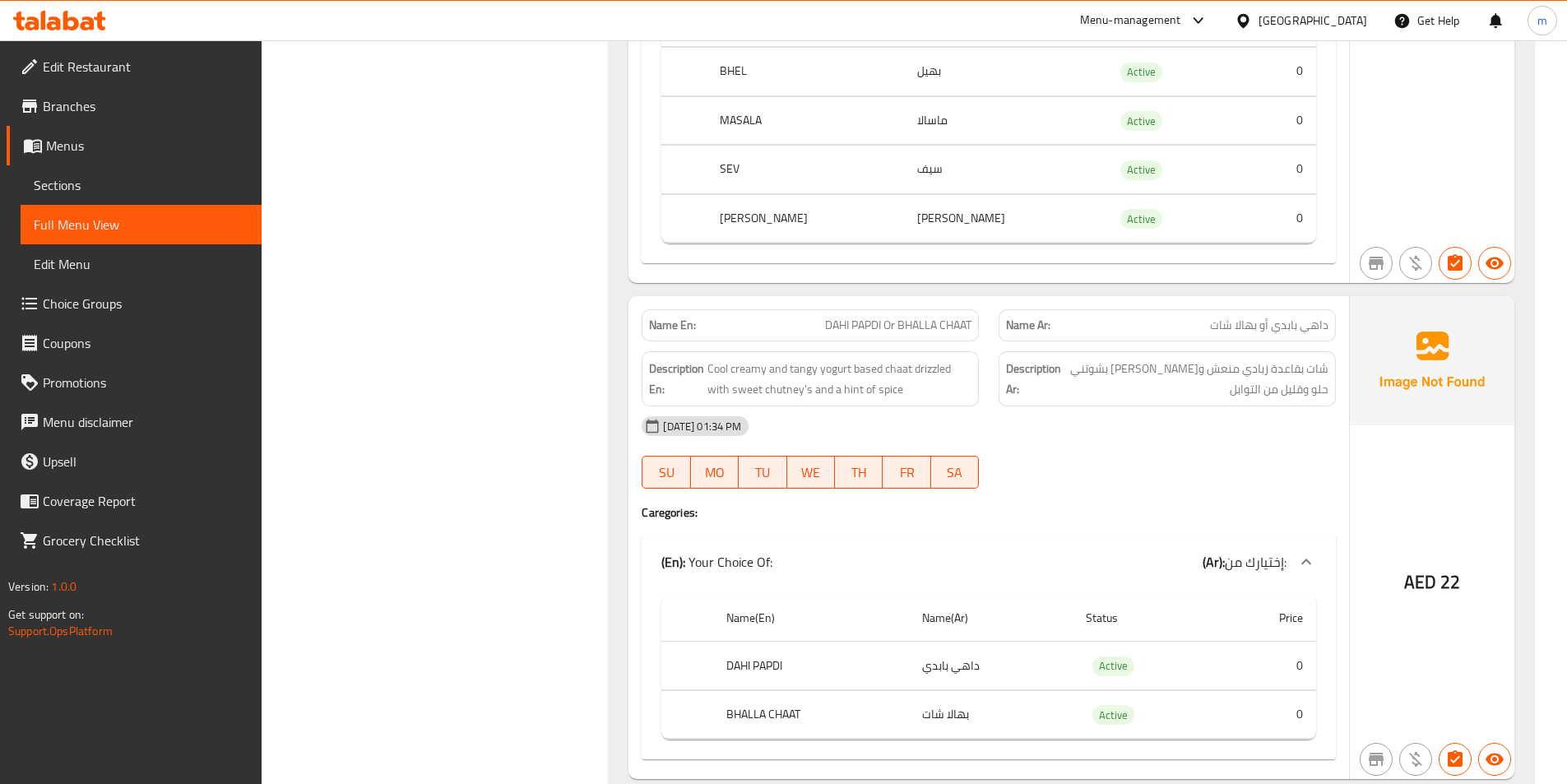
click at [884, 317] on span "DAHI PAPDI Or BHALLA CHAAT" at bounding box center [898, 325] width 147 height 17
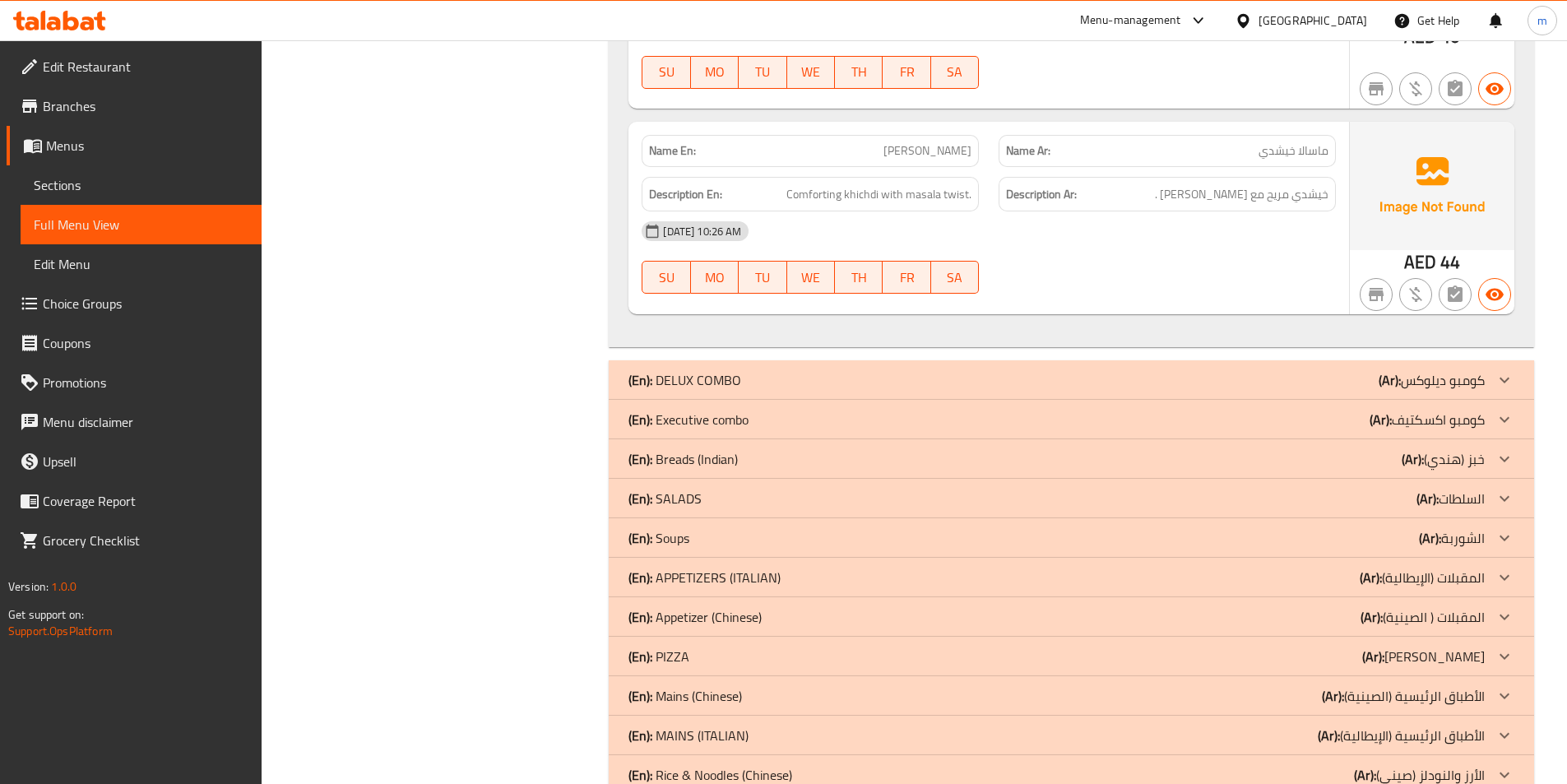
scroll to position [5344, 0]
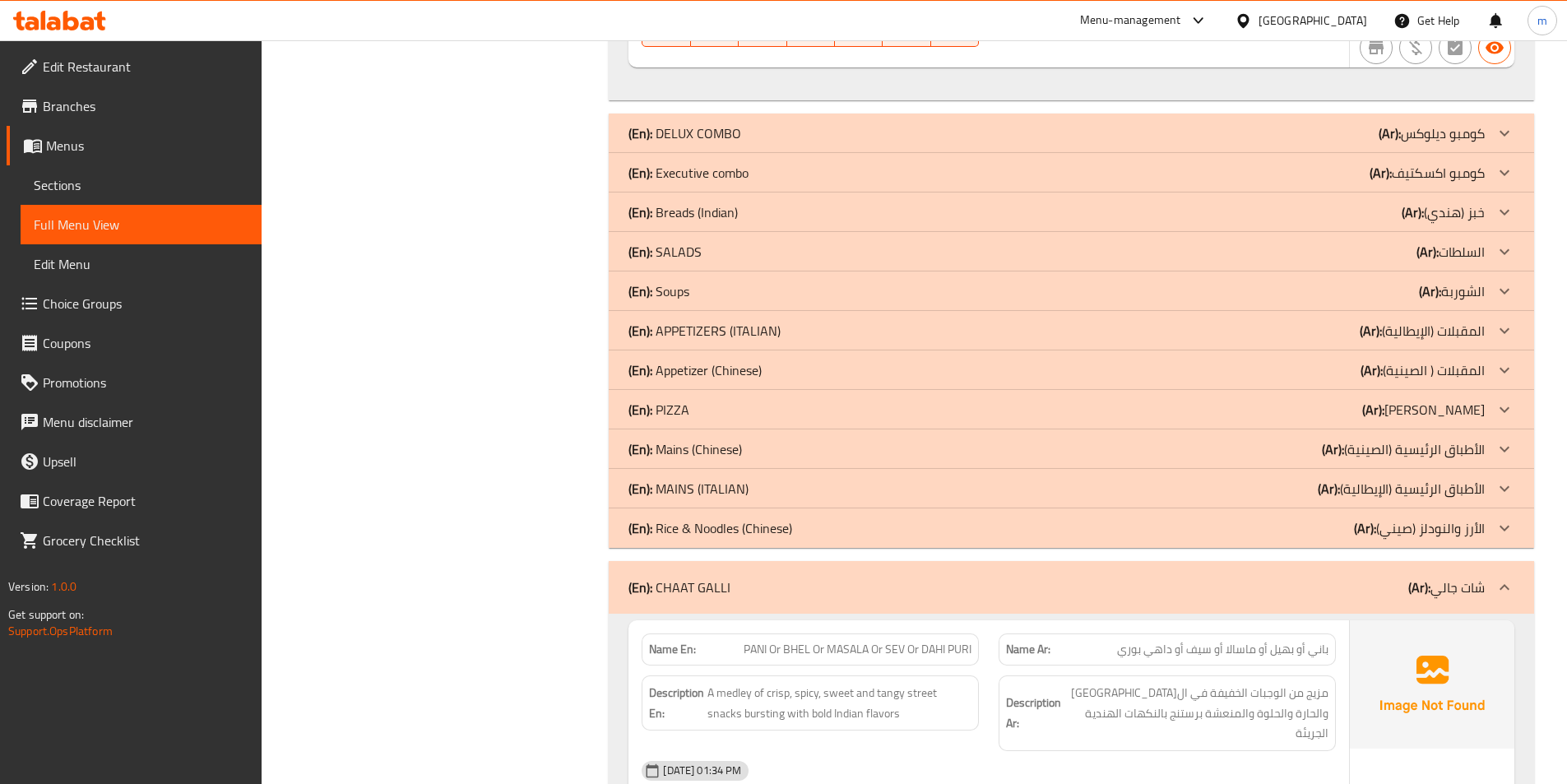
click at [1495, 578] on icon at bounding box center [1505, 588] width 20 height 20
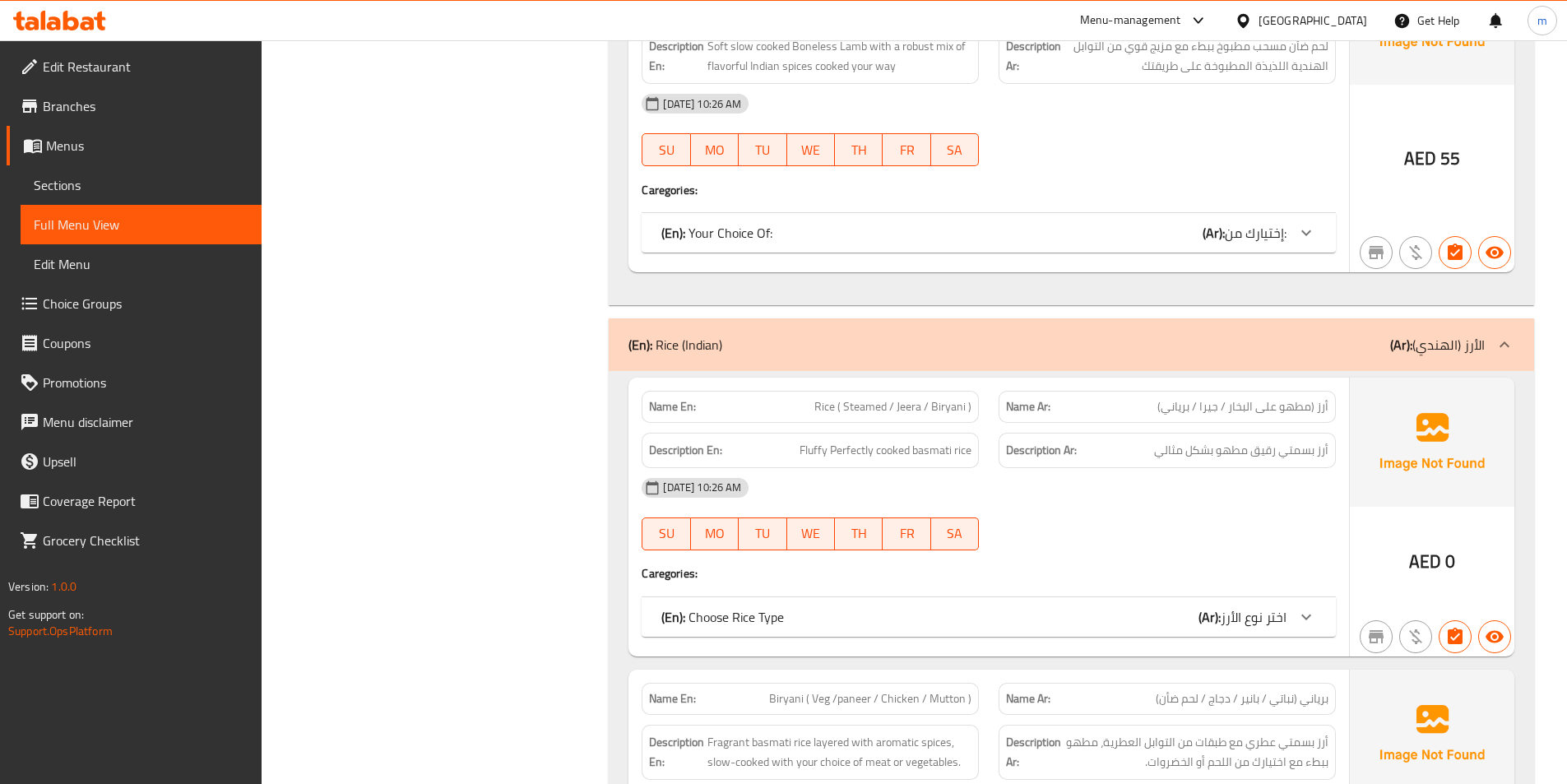
scroll to position [3781, 0]
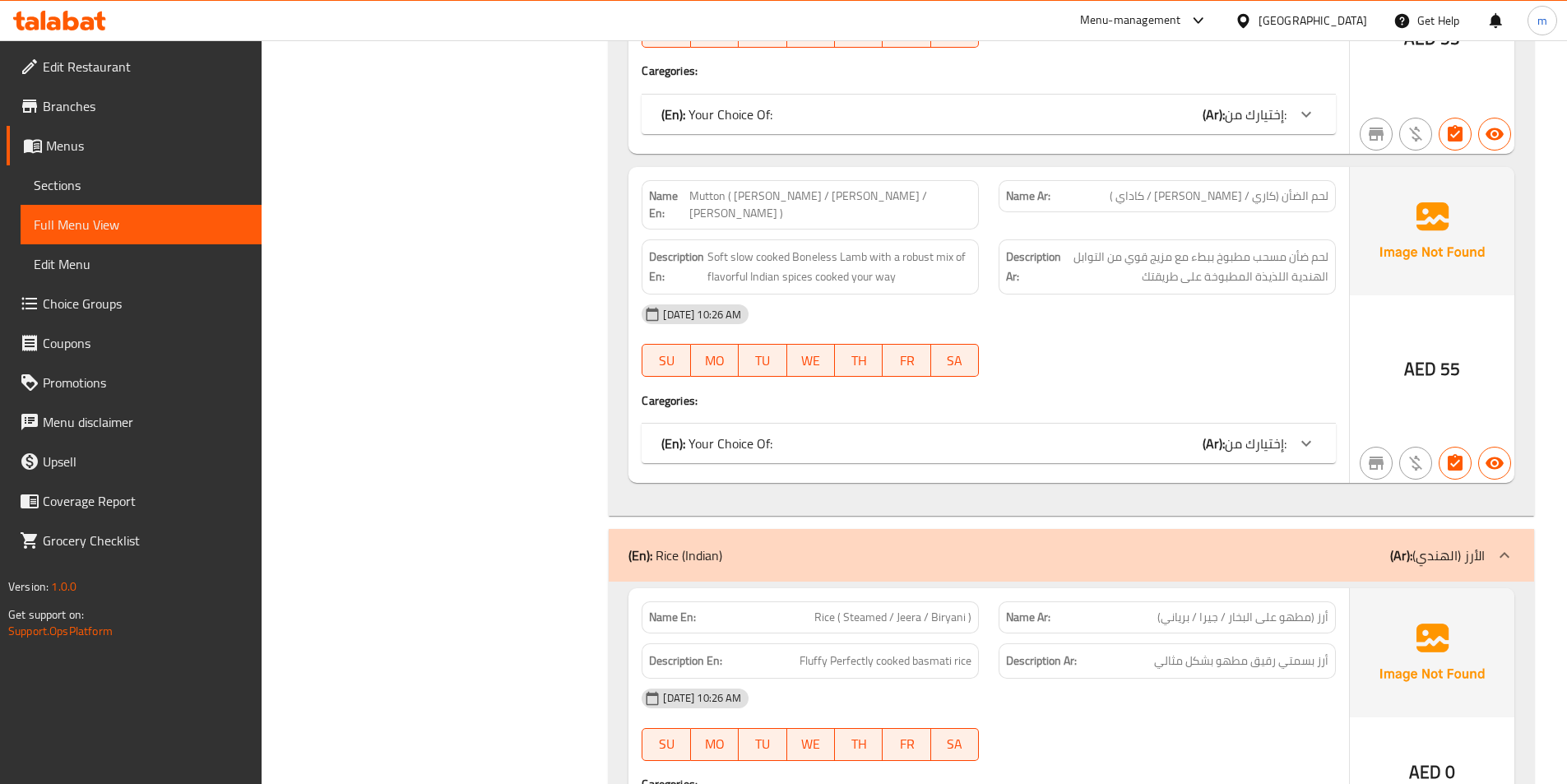
click at [1462, 529] on div "(En): Rice (Indian) (Ar): الأرز (الهندي)" at bounding box center [1071, 555] width 925 height 53
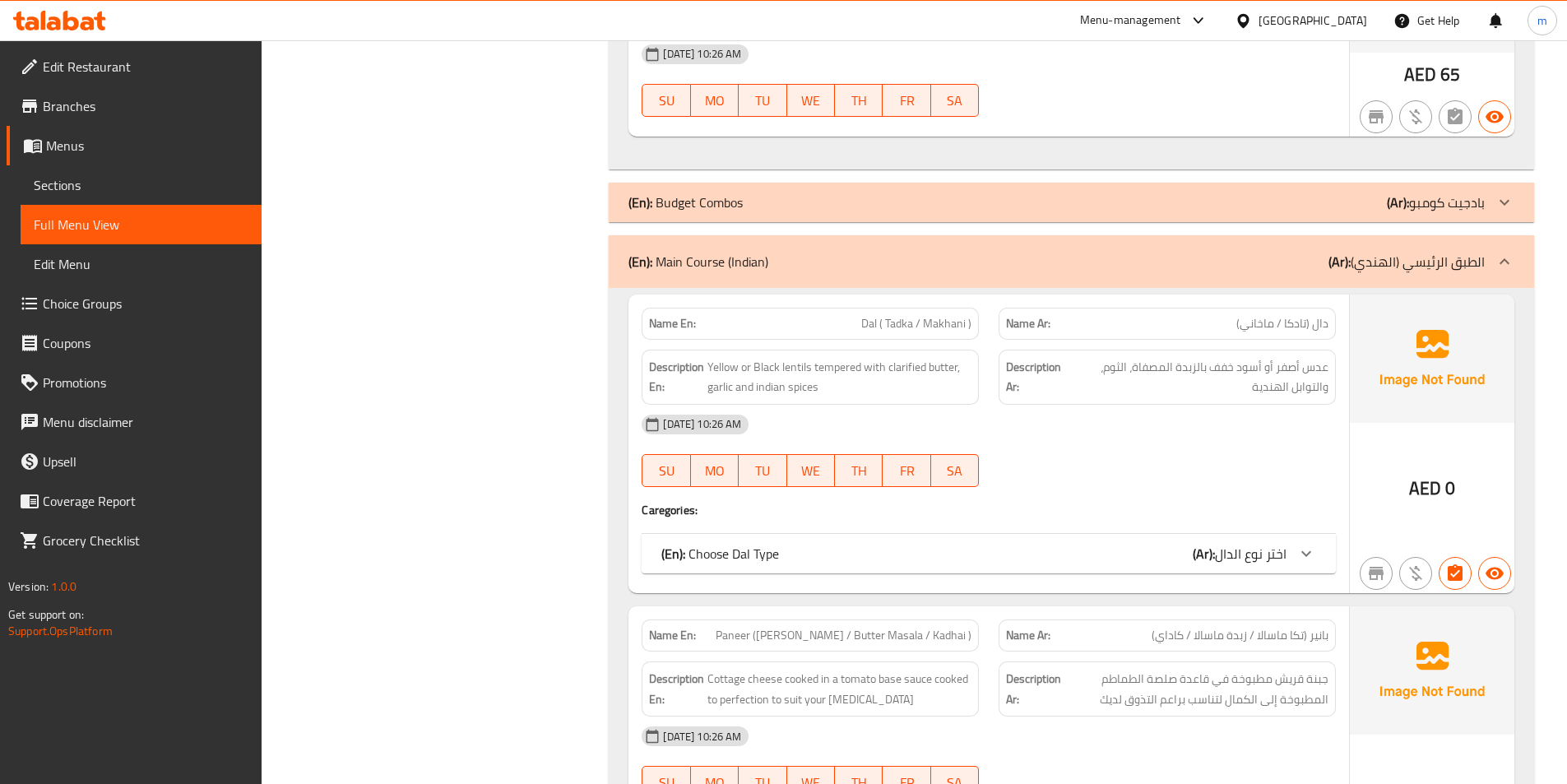
scroll to position [1890, 0]
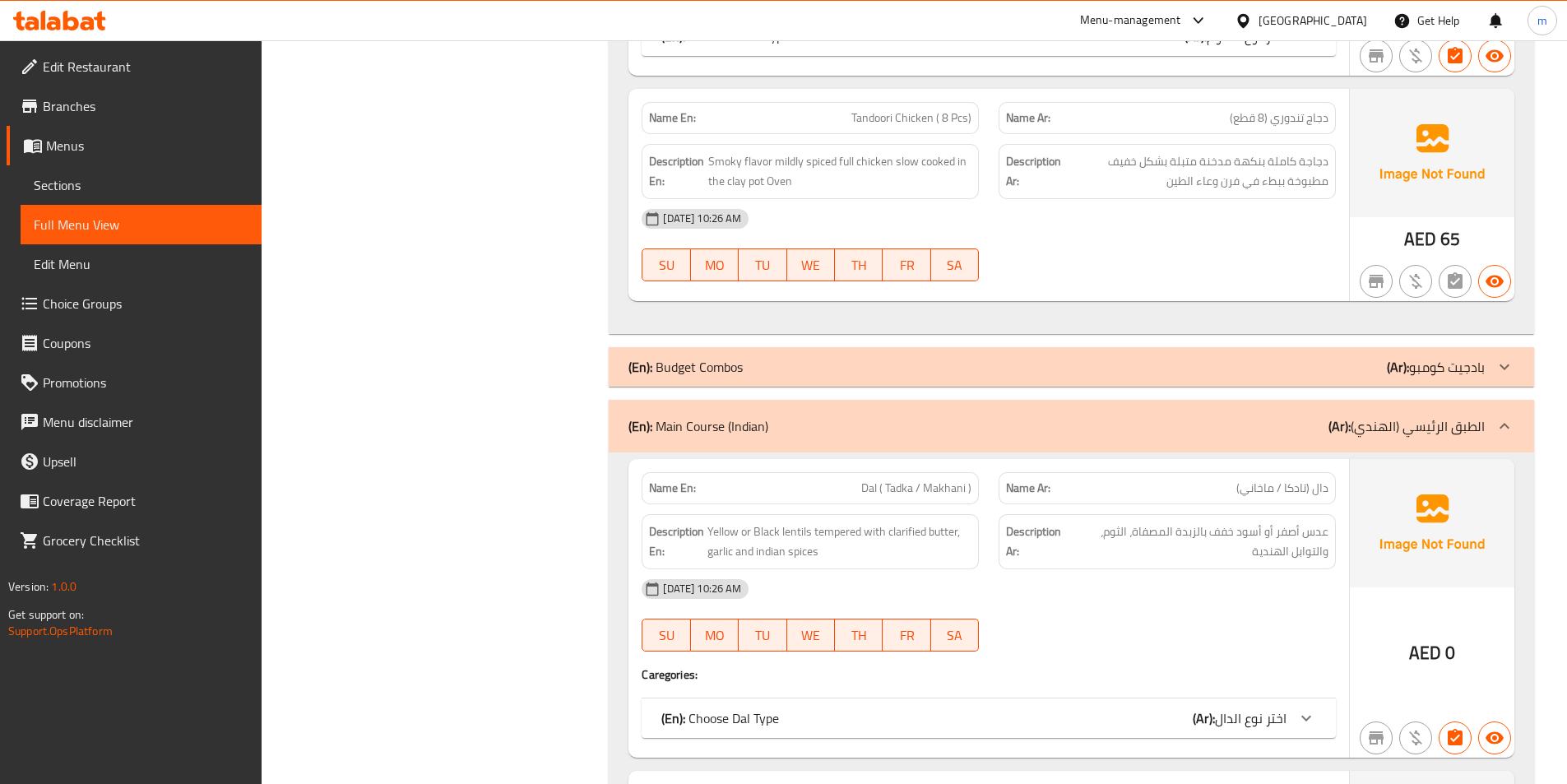
click at [1486, 419] on div at bounding box center [1505, 426] width 40 height 40
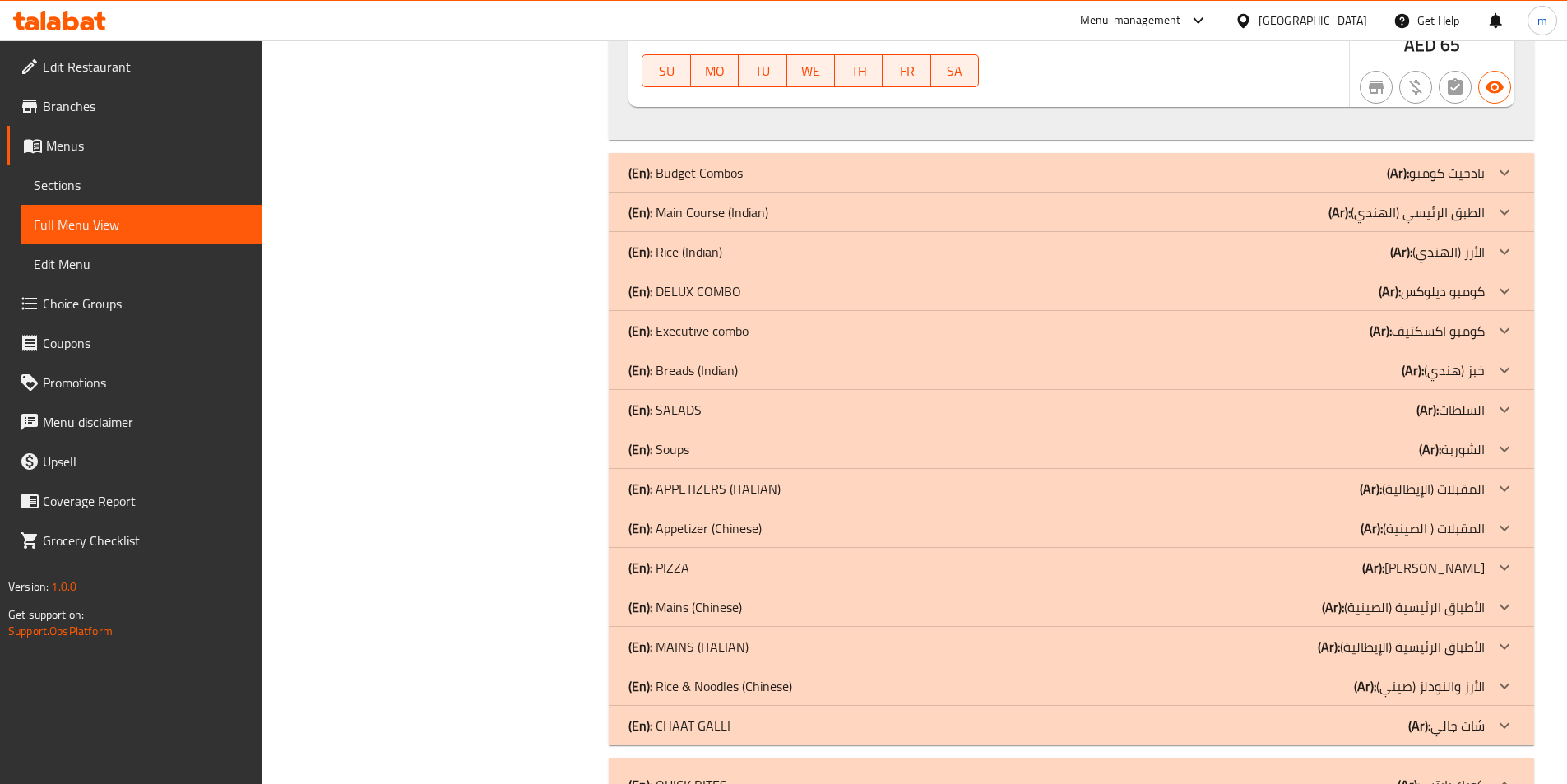
scroll to position [2054, 0]
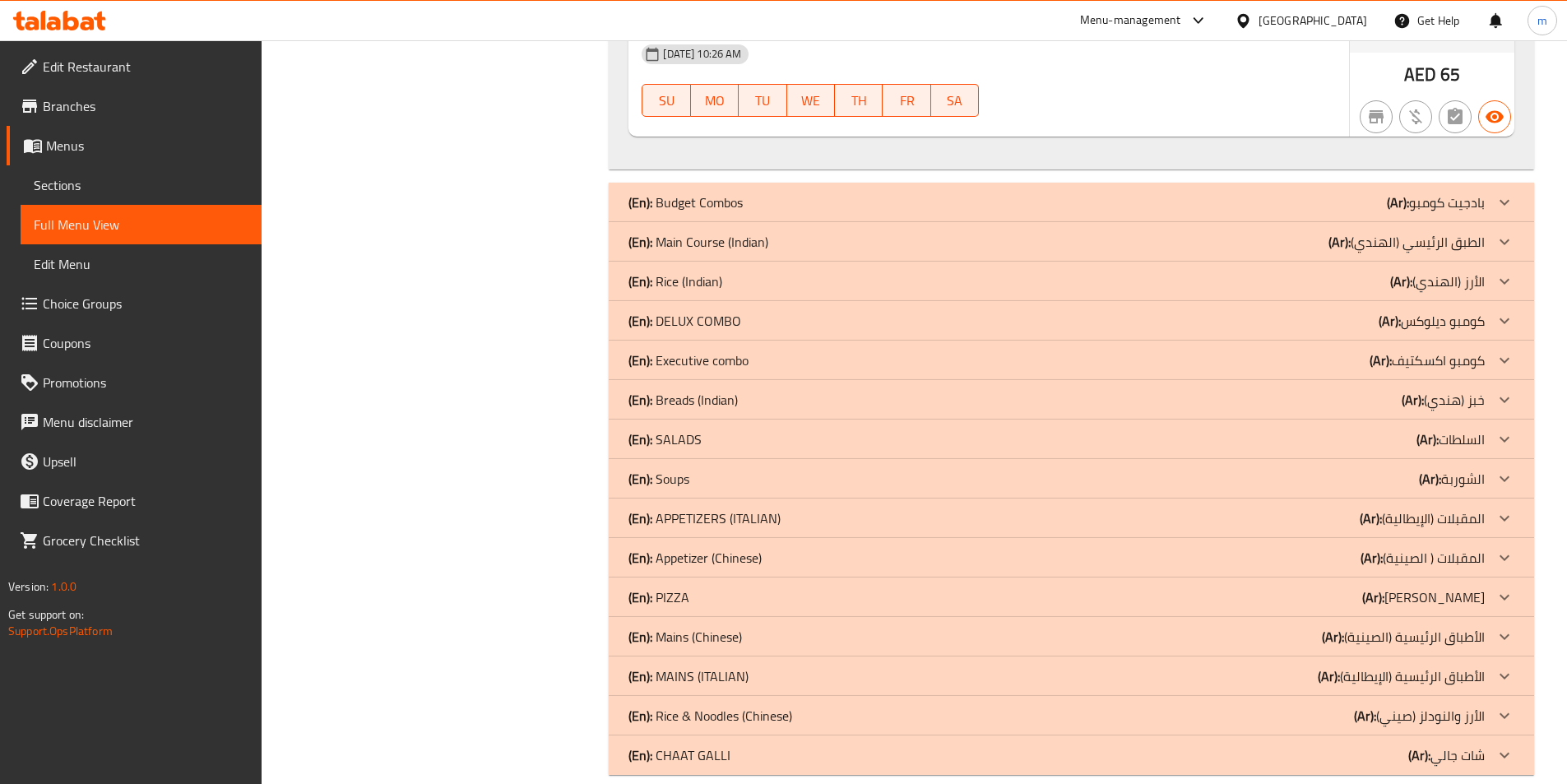
click at [1381, 435] on div "(En): SALADS (Ar): السلطات" at bounding box center [1056, 439] width 856 height 20
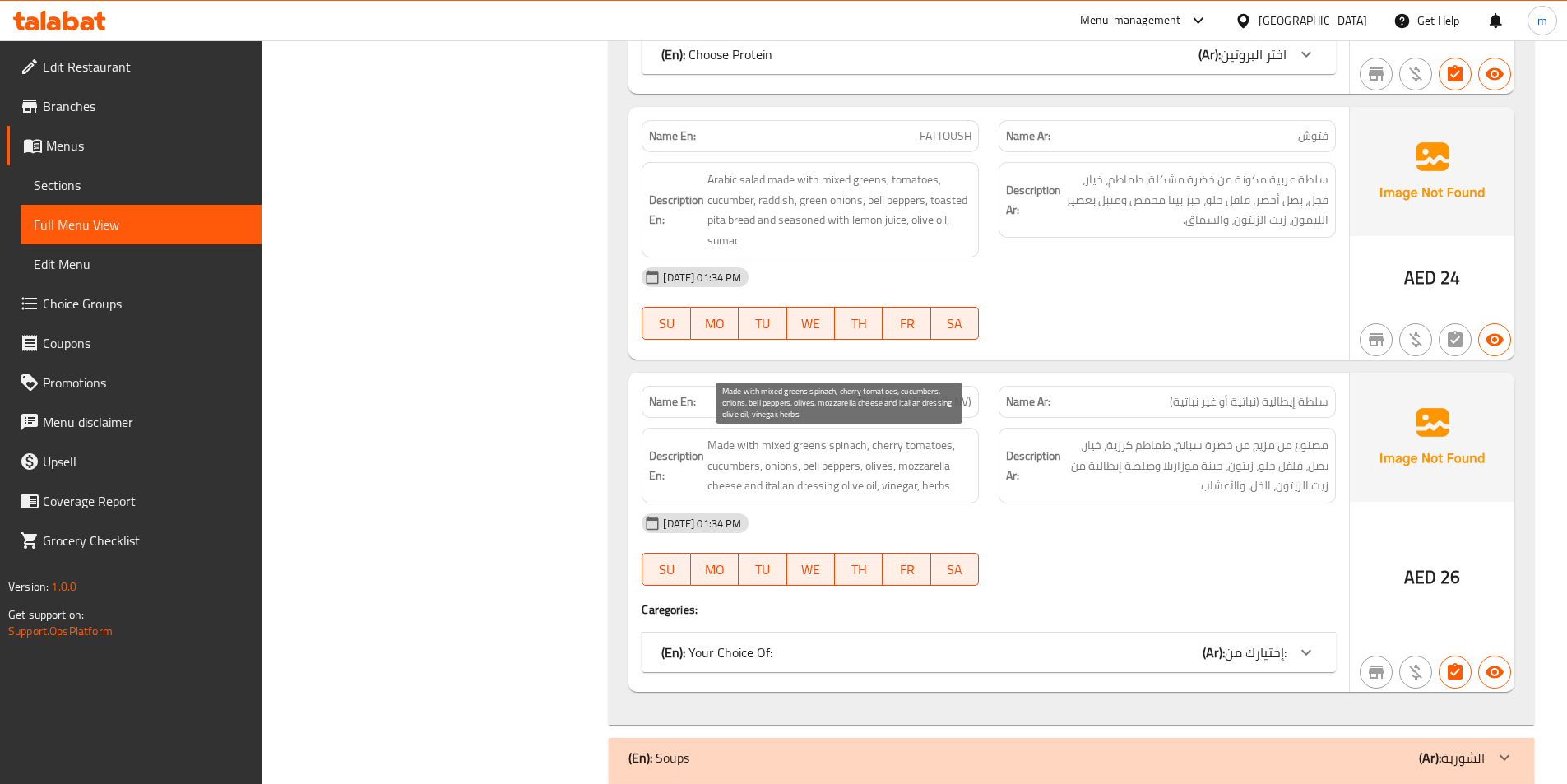
scroll to position [3699, 0]
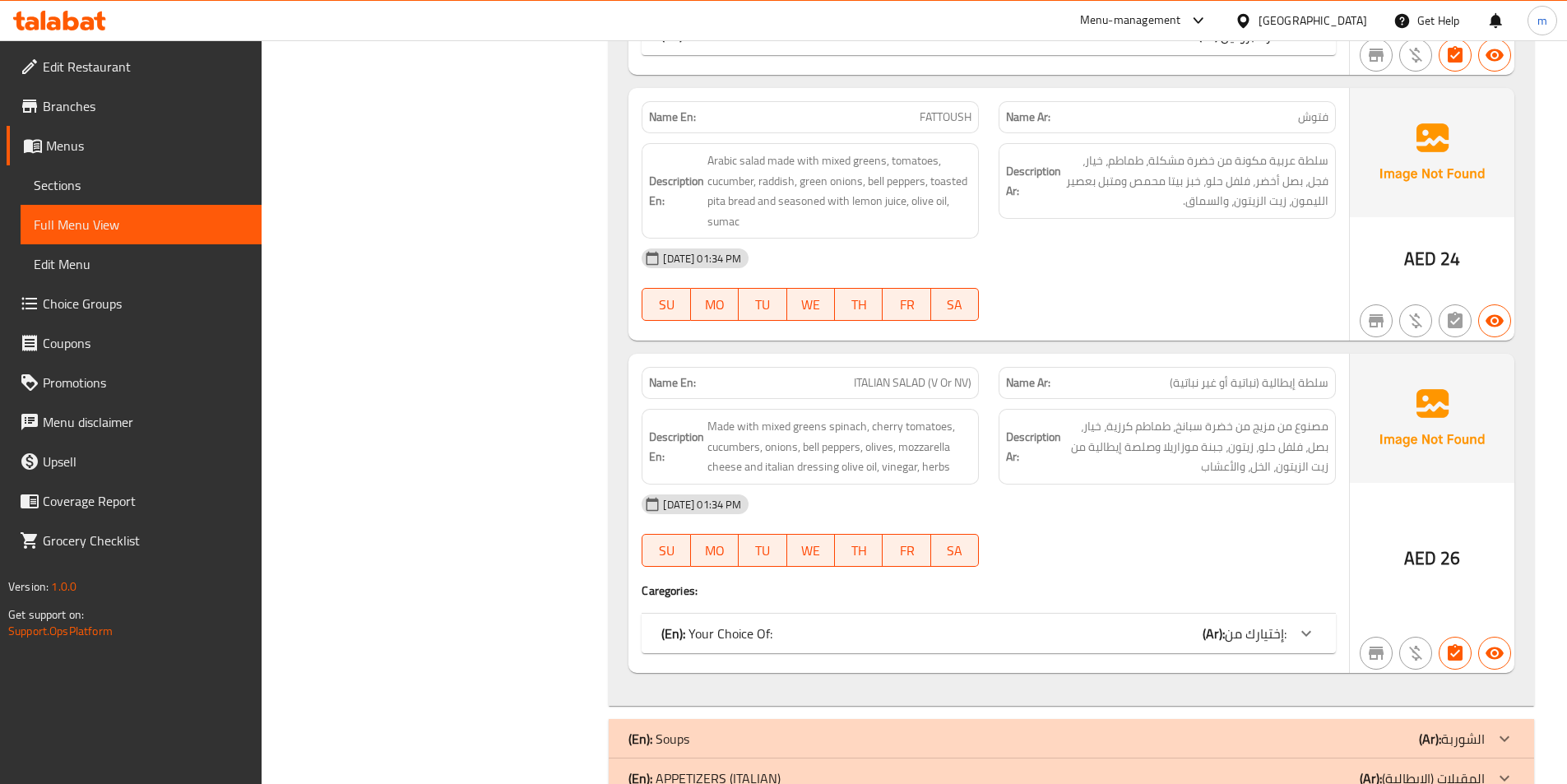
click at [1270, 630] on span "إختيارك من:" at bounding box center [1255, 633] width 61 height 25
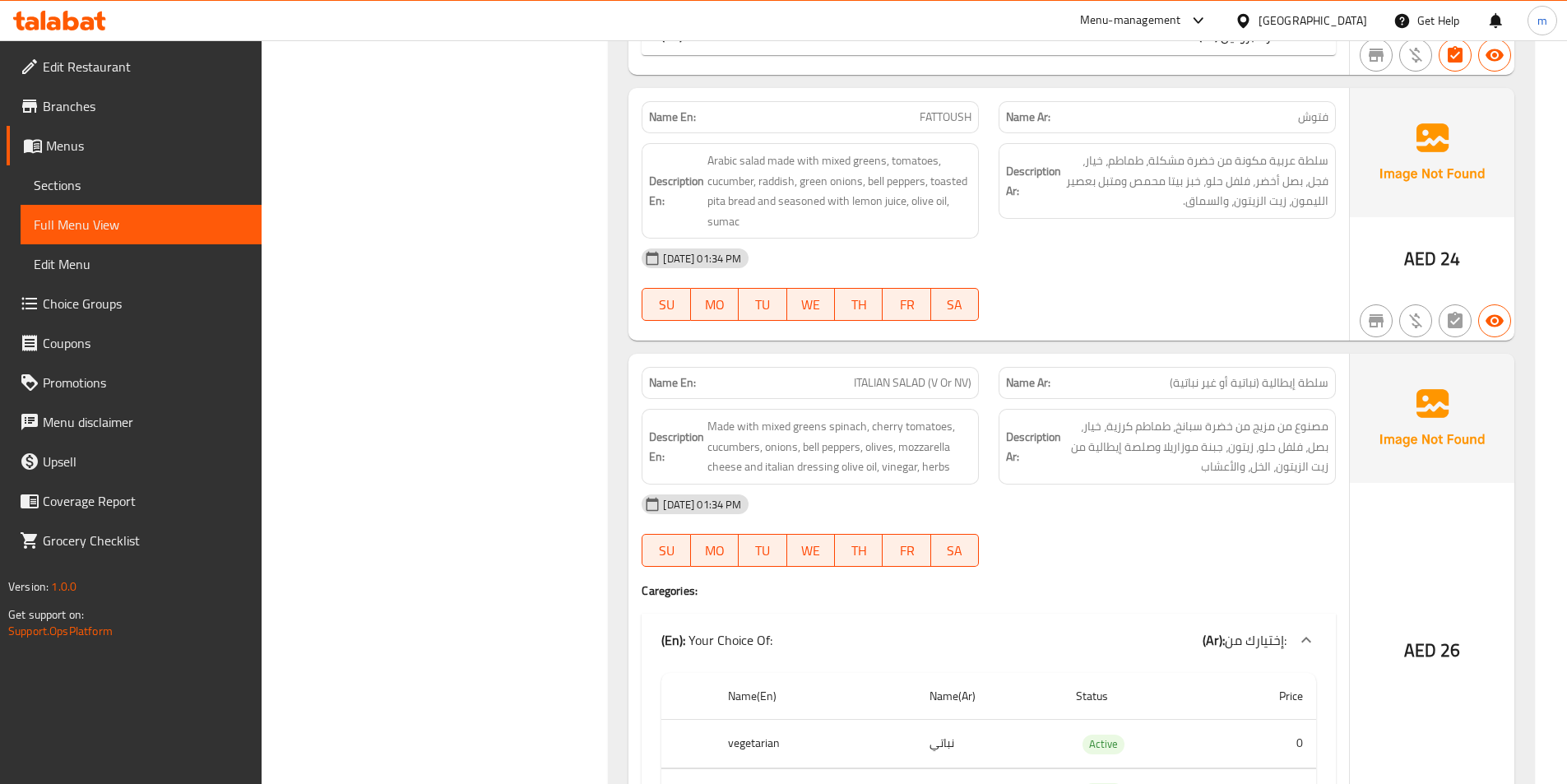
scroll to position [3946, 0]
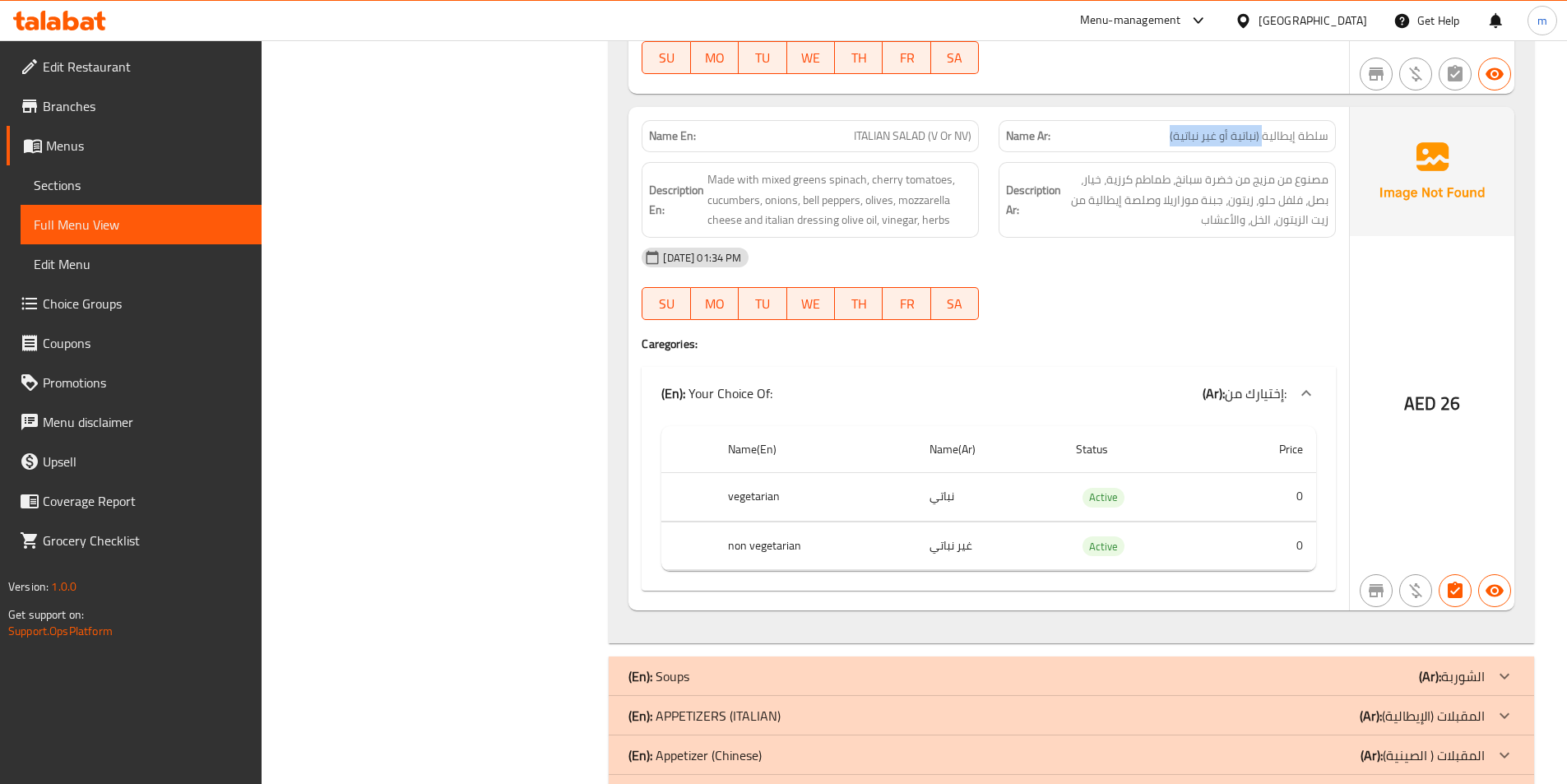
drag, startPoint x: 1173, startPoint y: 139, endPoint x: 1265, endPoint y: 145, distance: 92.2
click at [1265, 145] on span "سلطة إيطالية (نباتية أو غير نباتية)" at bounding box center [1249, 136] width 159 height 17
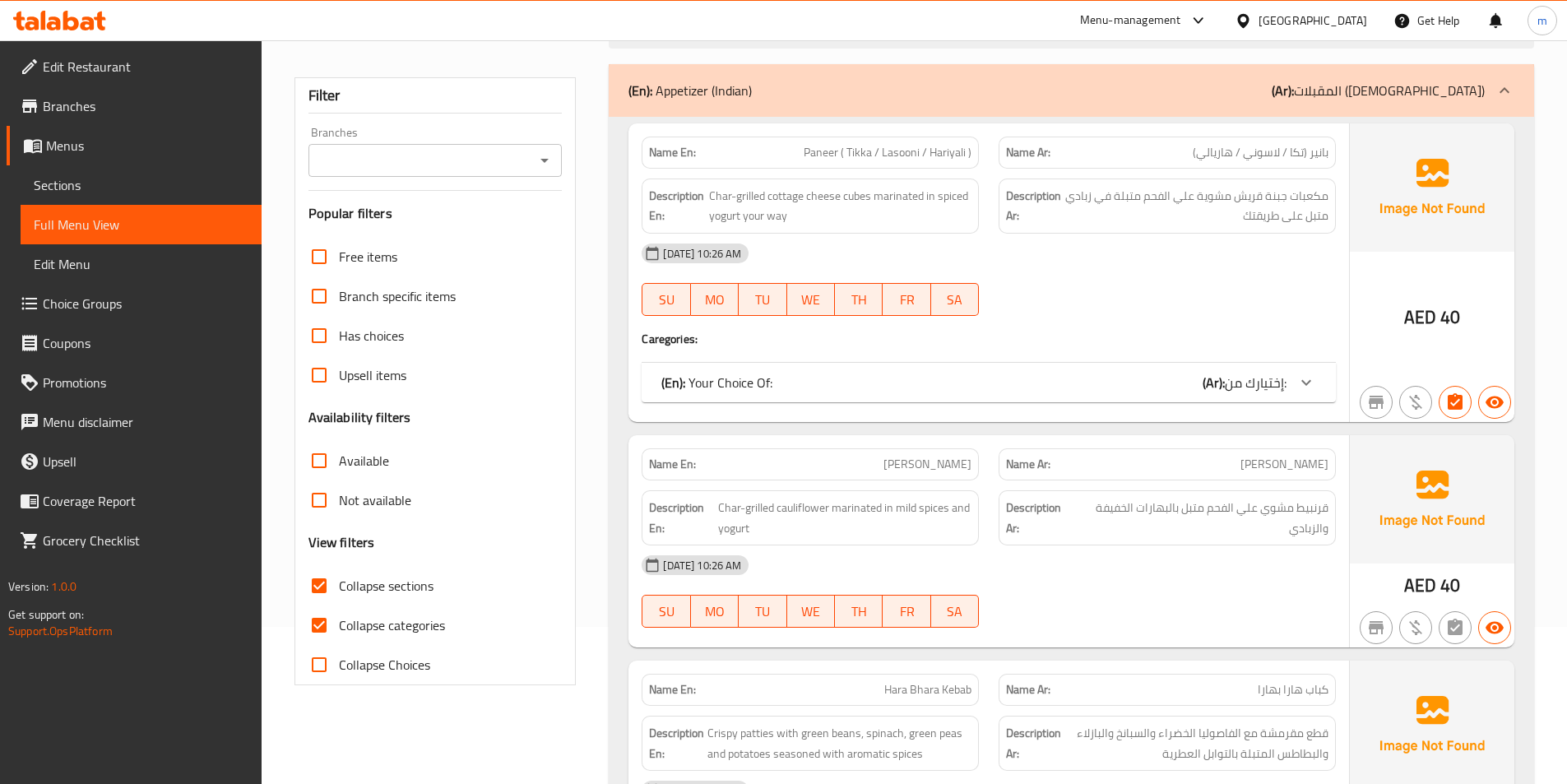
scroll to position [247, 0]
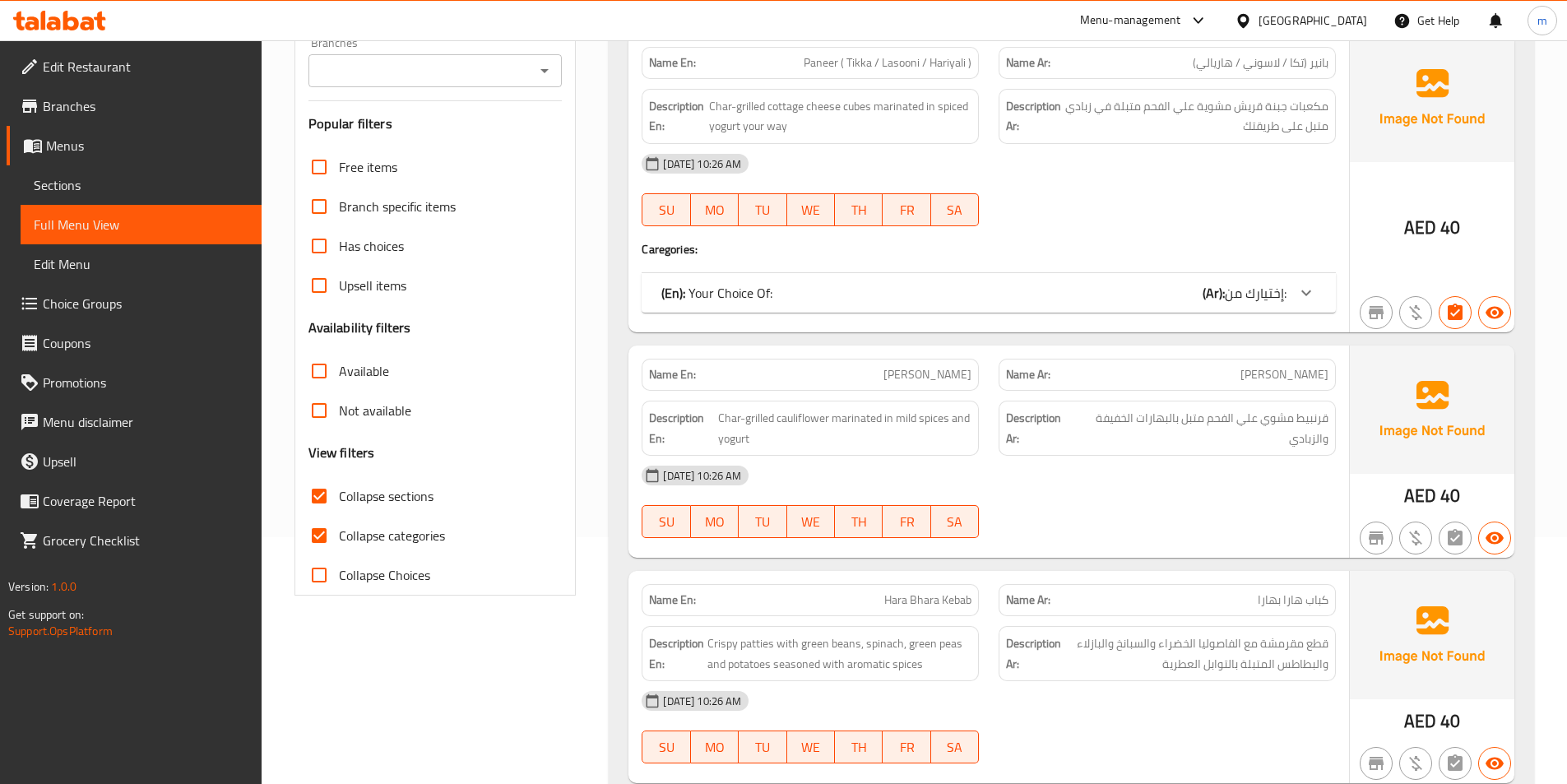
click at [397, 497] on span "Collapse sections" at bounding box center [386, 496] width 95 height 20
click at [339, 497] on input "Collapse sections" at bounding box center [319, 496] width 40 height 40
checkbox input "false"
click at [407, 544] on span "Collapse categories" at bounding box center [392, 535] width 106 height 20
click at [339, 544] on input "Collapse categories" at bounding box center [319, 535] width 40 height 40
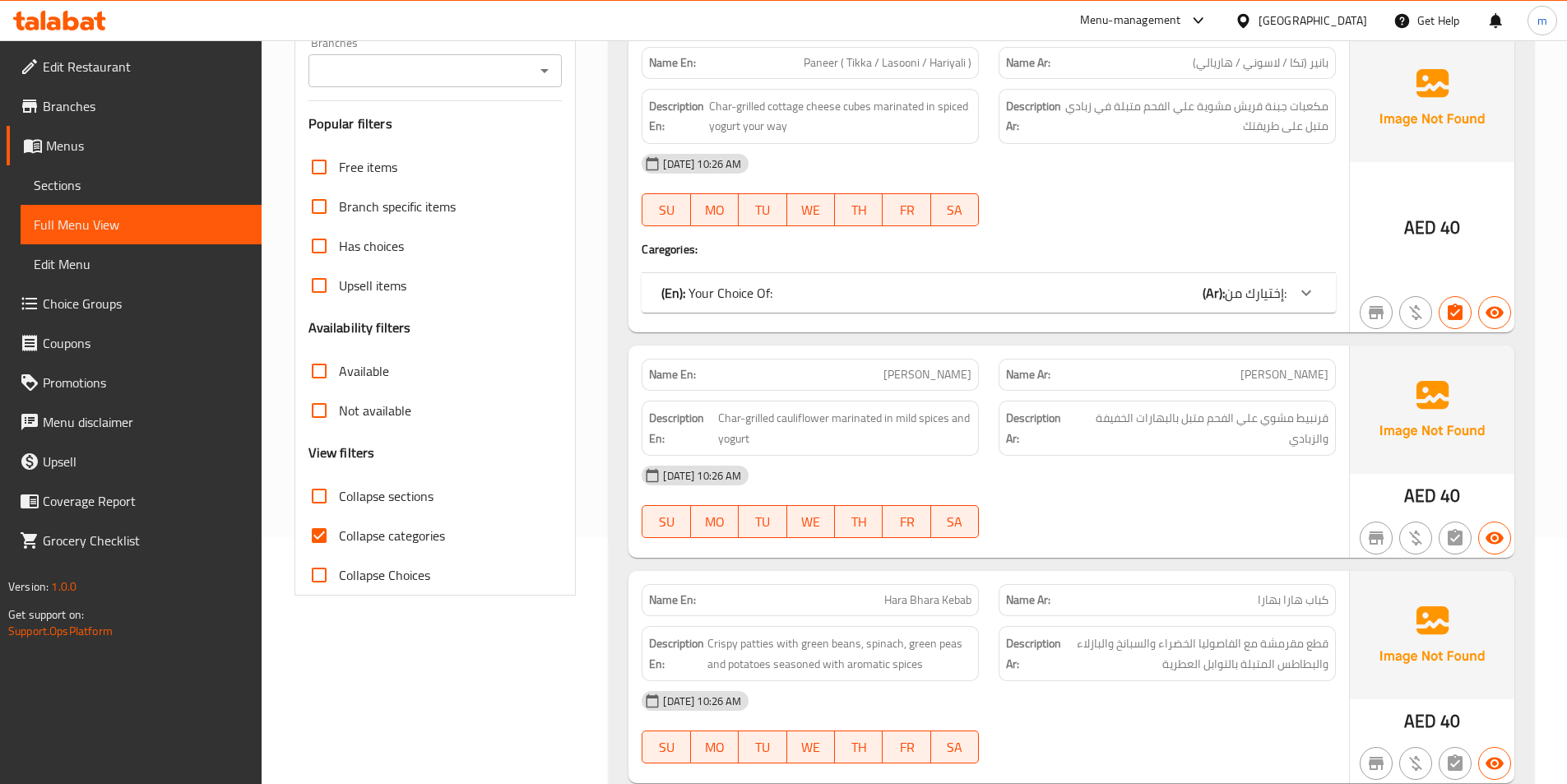
checkbox input "false"
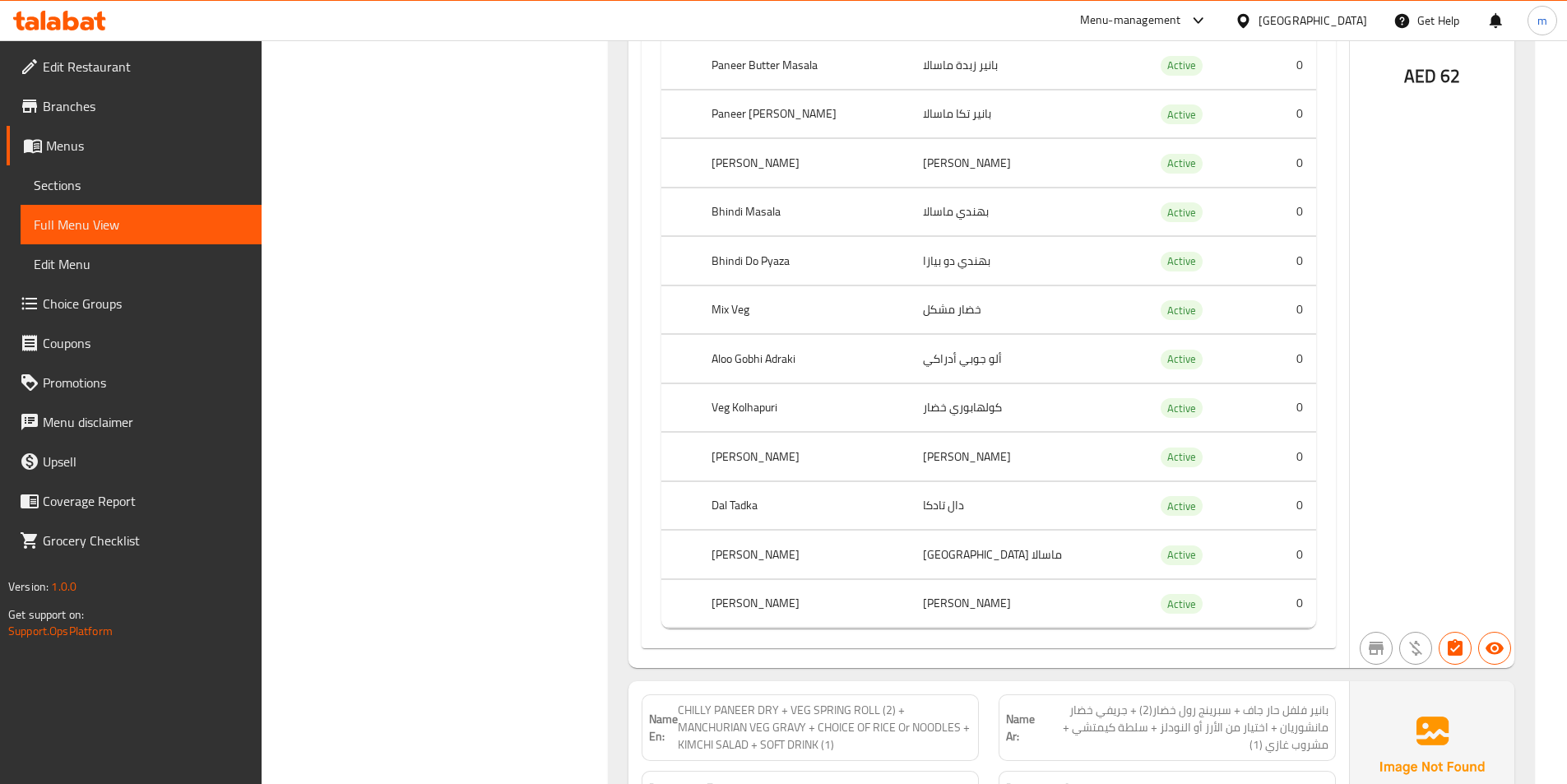
scroll to position [19111, 0]
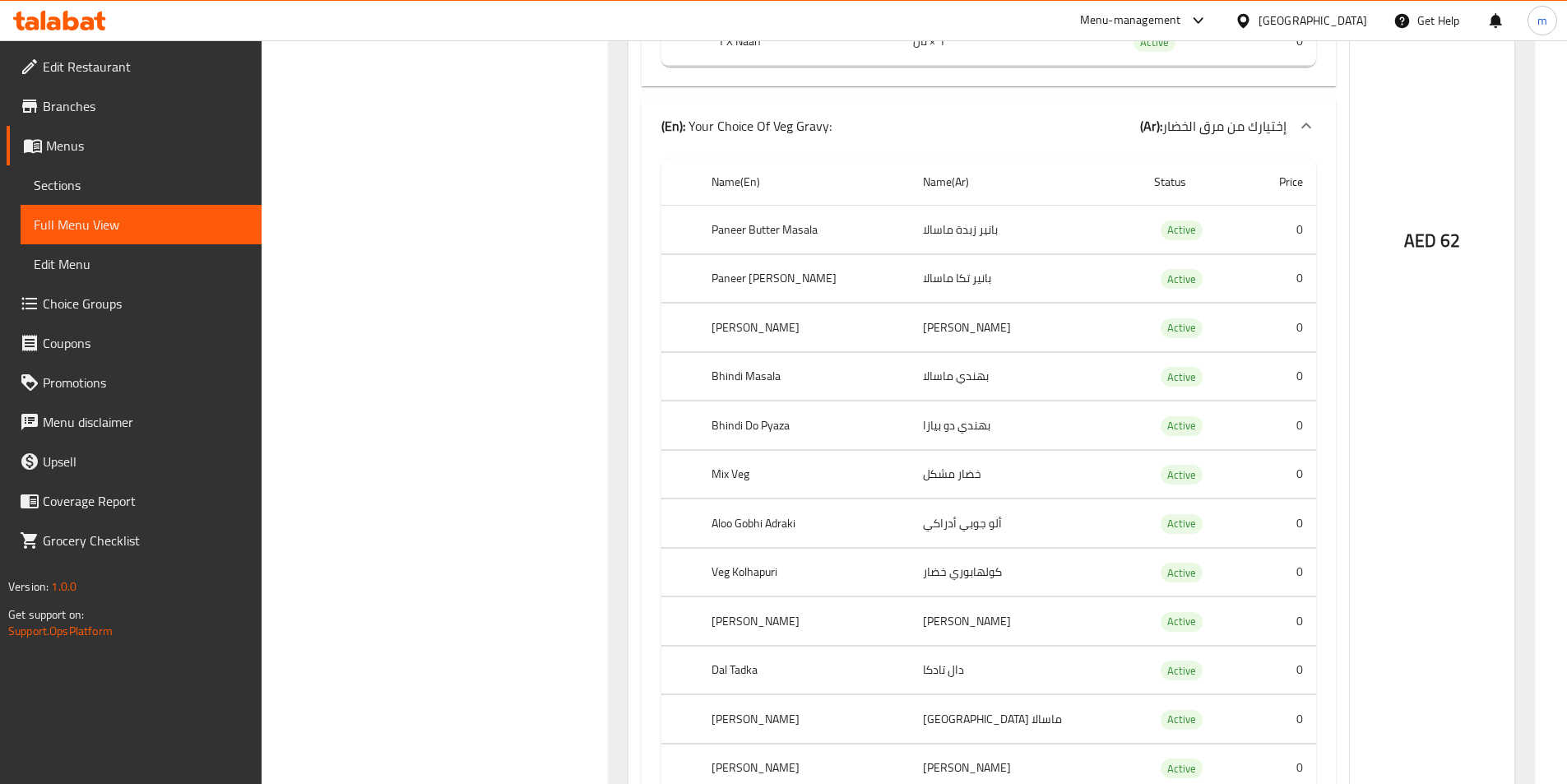
click at [38, 23] on icon at bounding box center [32, 23] width 14 height 14
